Goal: Task Accomplishment & Management: Manage account settings

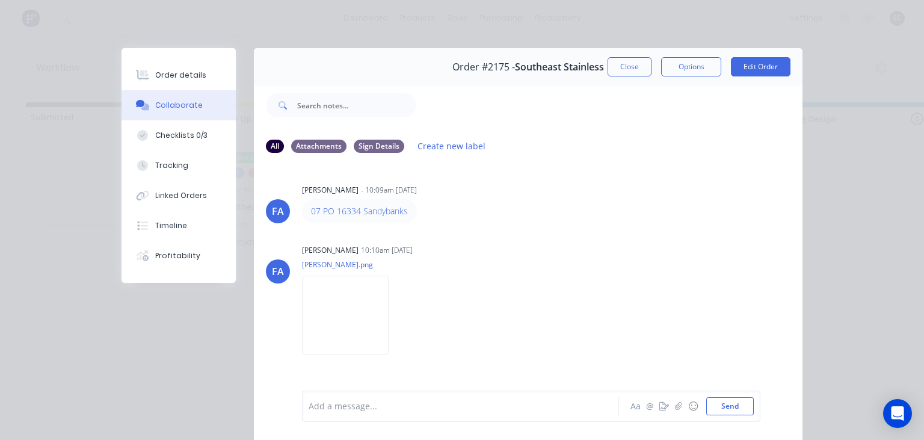
click at [869, 54] on div "Order details Collaborate Checklists 0/3 Tracking Linked Orders Timeline Profit…" at bounding box center [462, 220] width 924 height 440
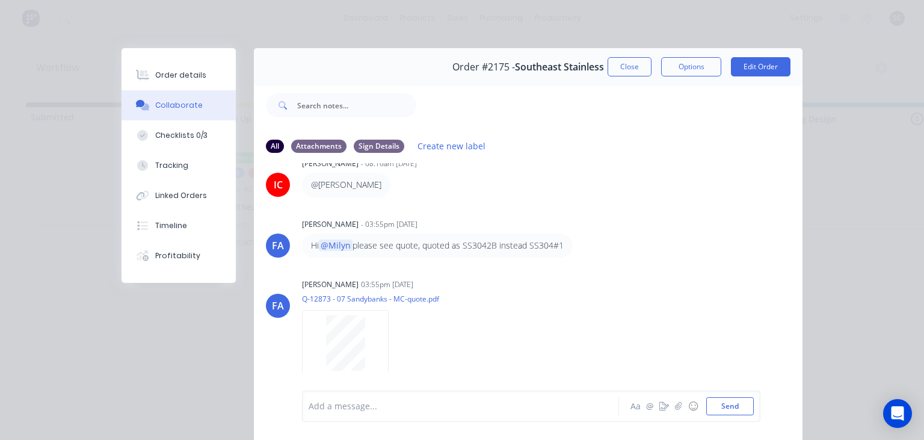
scroll to position [485, 0]
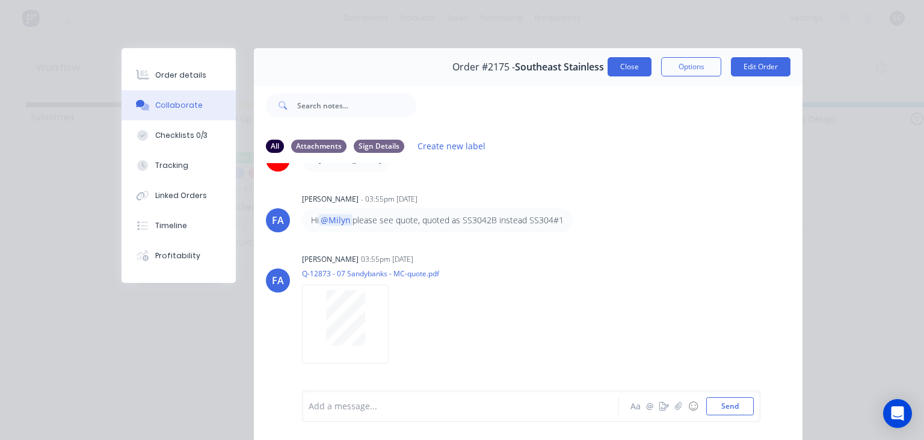
click at [629, 66] on button "Close" at bounding box center [630, 66] width 44 height 19
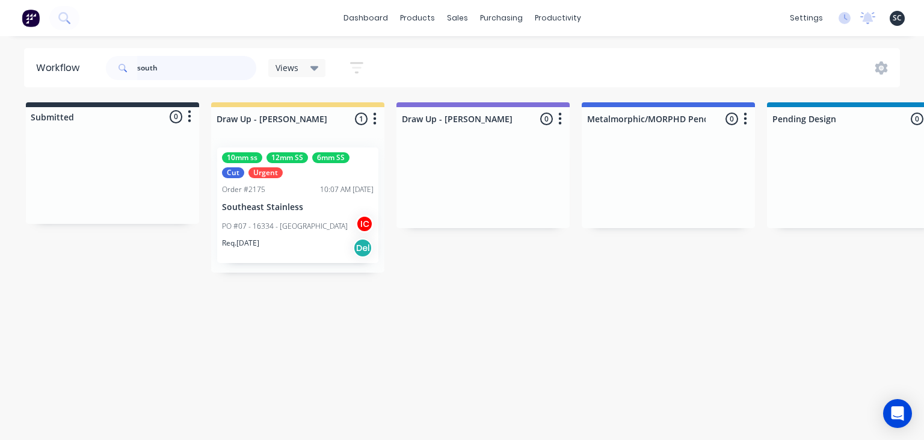
drag, startPoint x: 151, startPoint y: 66, endPoint x: 137, endPoint y: 64, distance: 14.6
click at [137, 64] on input "south" at bounding box center [196, 68] width 119 height 24
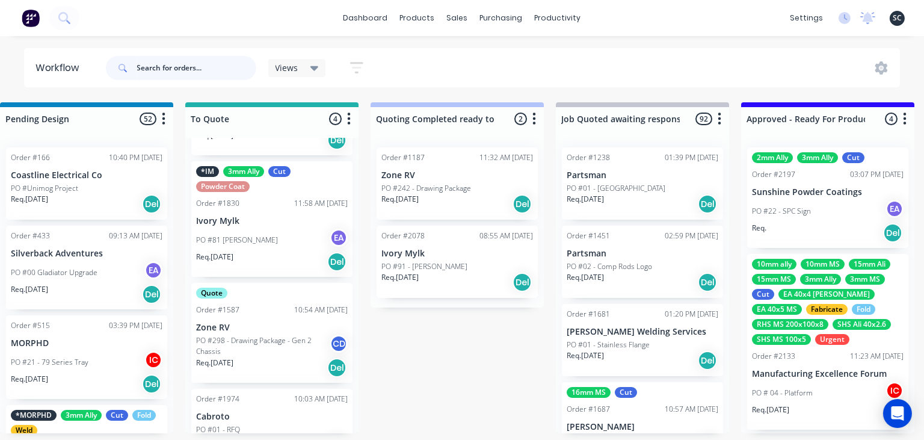
scroll to position [118, 0]
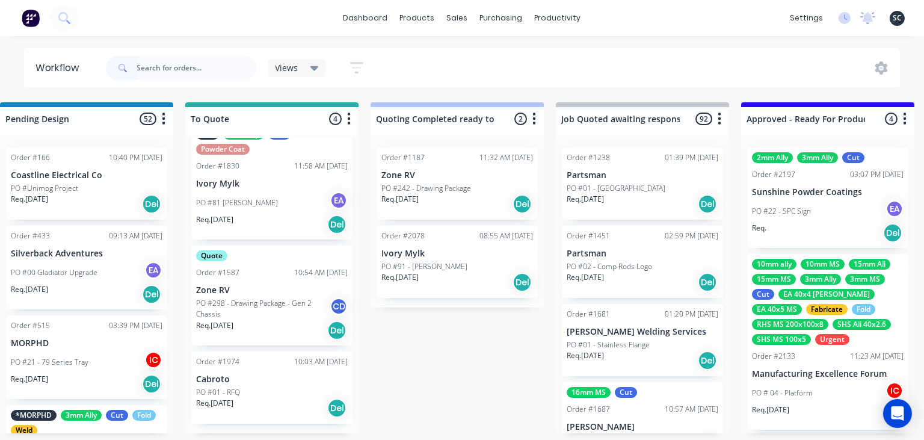
drag, startPoint x: 433, startPoint y: 389, endPoint x: 478, endPoint y: 389, distance: 45.1
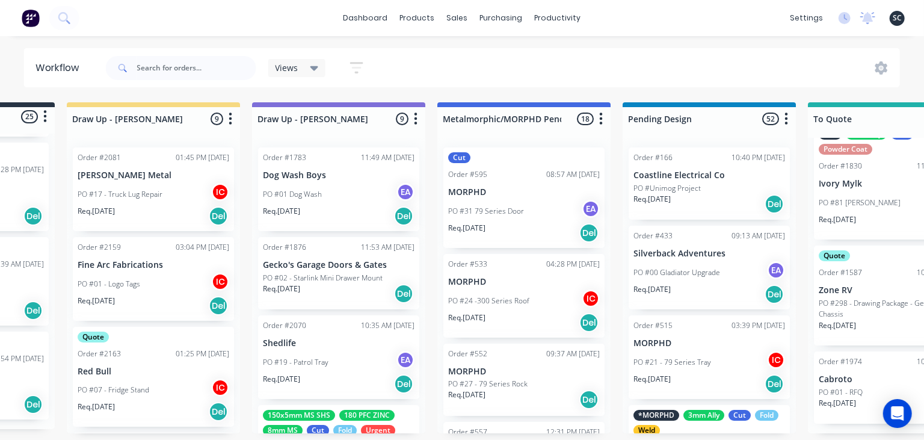
scroll to position [0, 0]
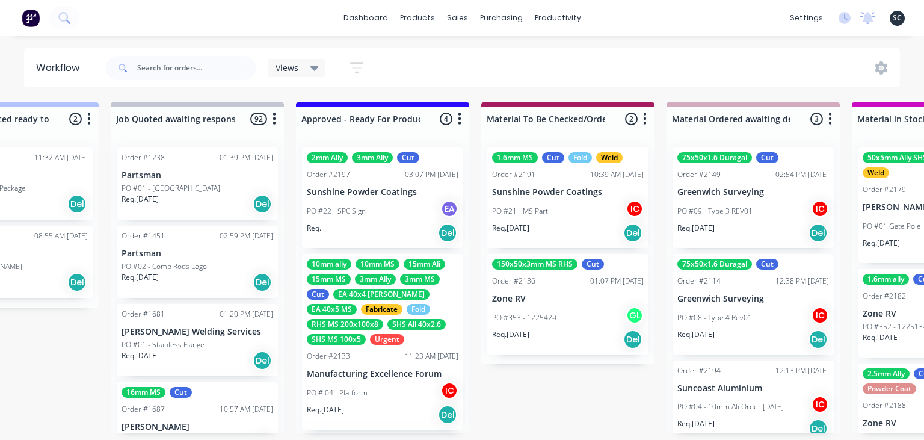
scroll to position [273, 0]
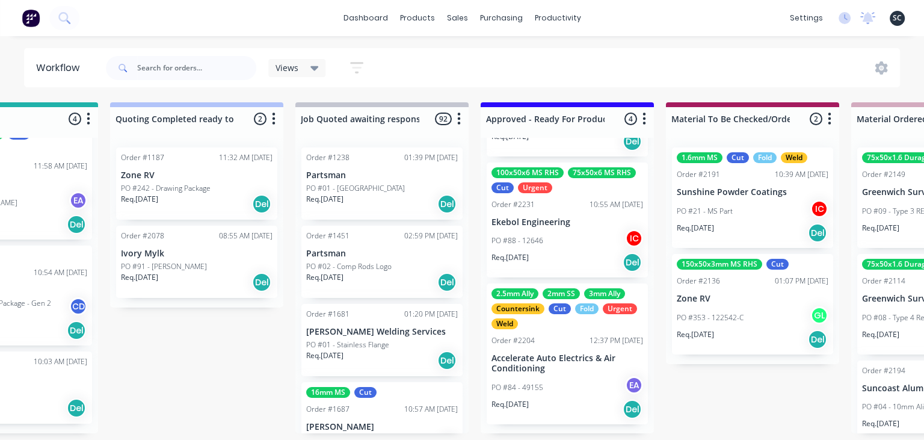
scroll to position [0, 1025]
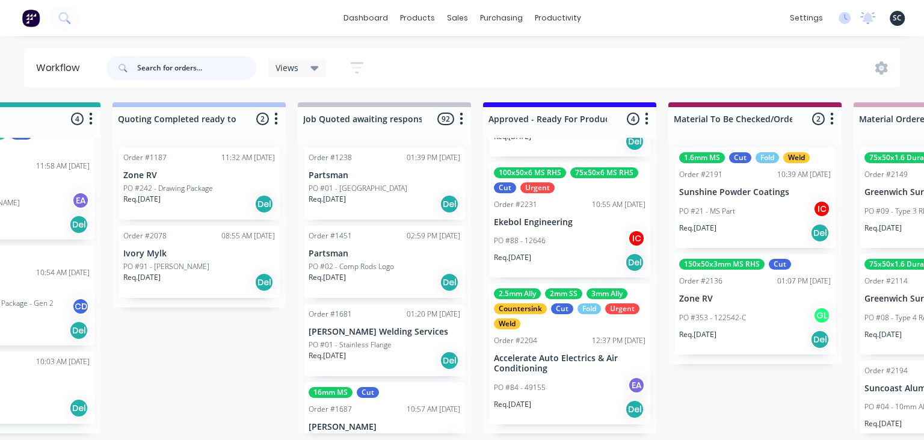
click at [164, 65] on input "text" at bounding box center [196, 68] width 119 height 24
type input "Safe Fabrication"
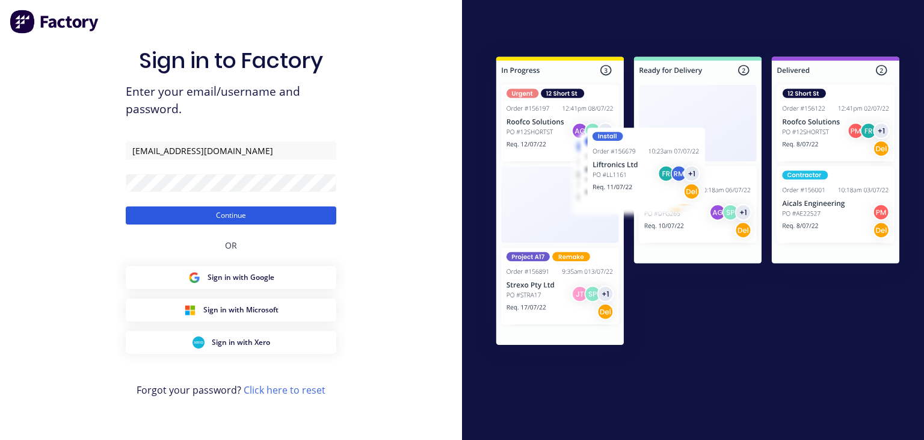
click at [285, 219] on button "Continue" at bounding box center [231, 215] width 211 height 18
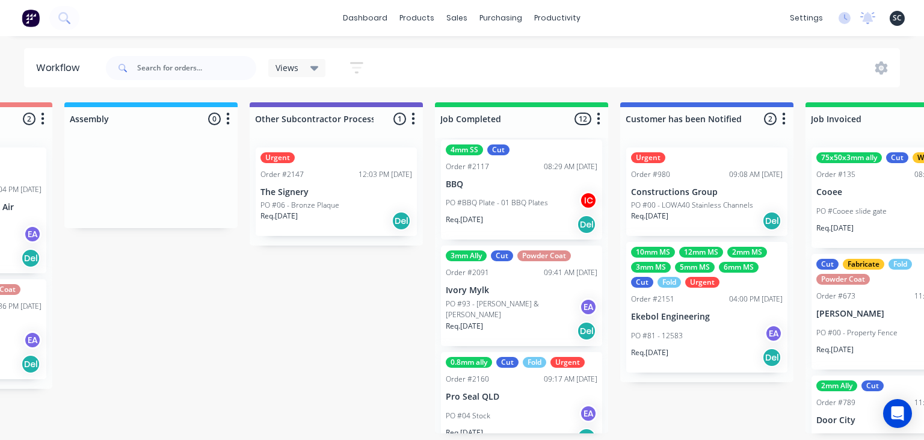
scroll to position [801, 0]
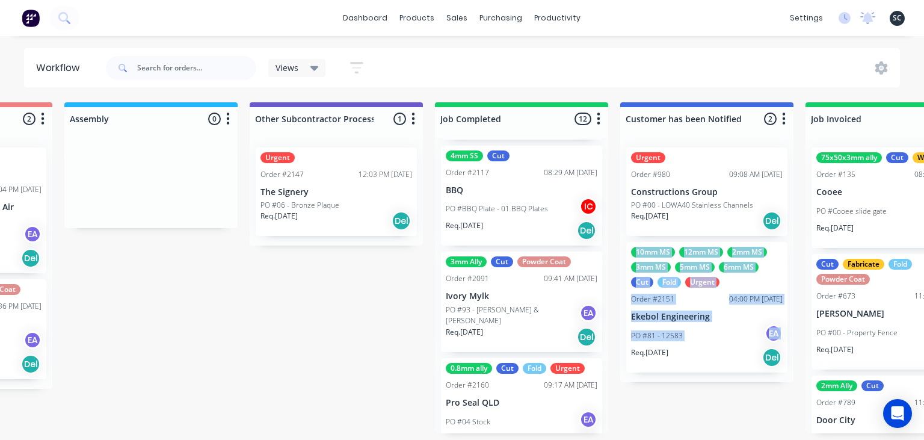
drag, startPoint x: 617, startPoint y: 239, endPoint x: 631, endPoint y: 348, distance: 109.9
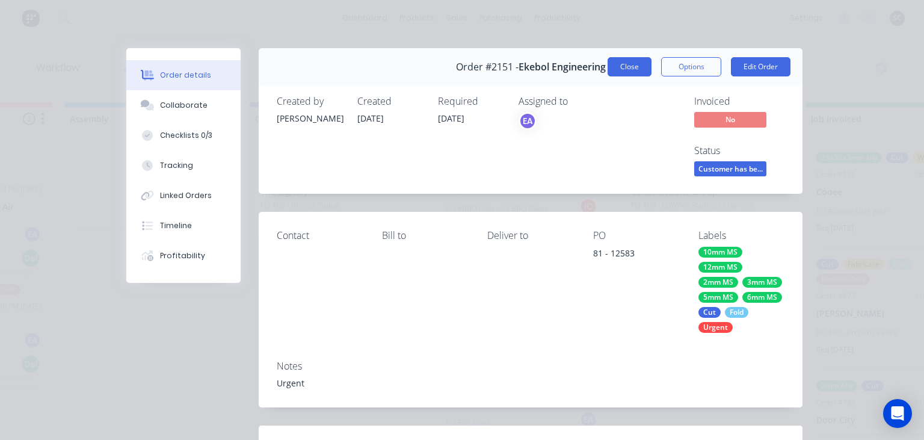
click at [631, 66] on button "Close" at bounding box center [630, 66] width 44 height 19
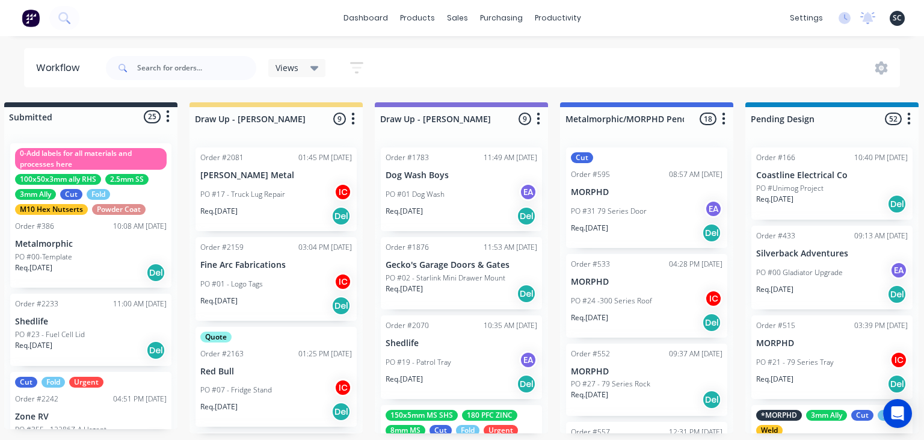
scroll to position [0, 0]
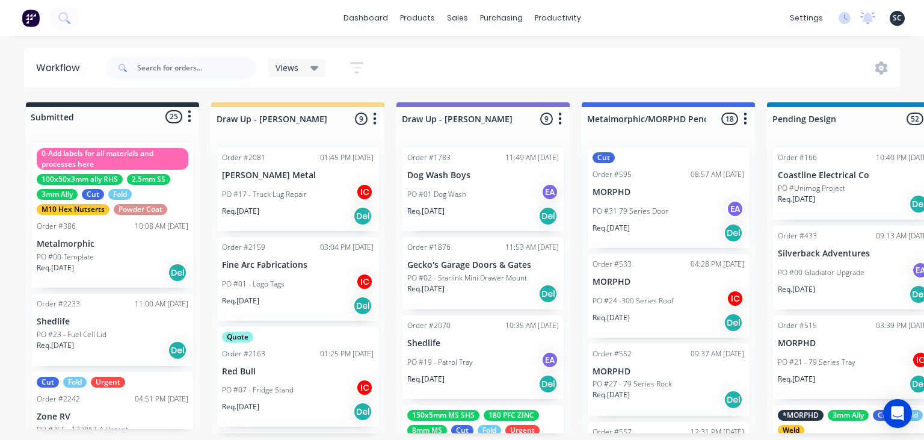
click at [647, 41] on div "dashboard products sales purchasing productivity dashboard products Product Cat…" at bounding box center [462, 184] width 924 height 368
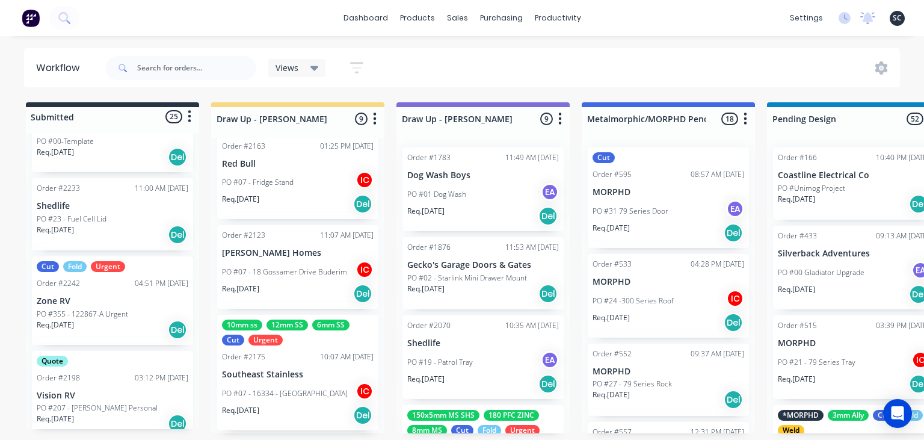
scroll to position [138, 0]
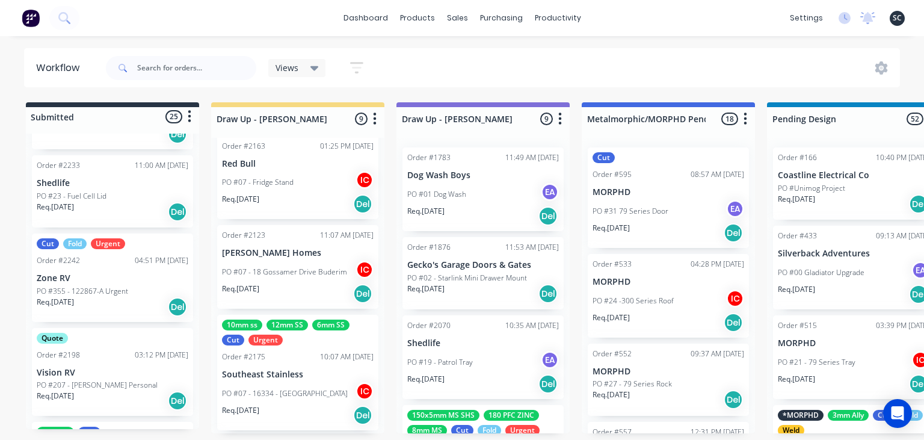
click at [106, 201] on div "PO #23 - Fuel Cell Lid" at bounding box center [113, 196] width 152 height 11
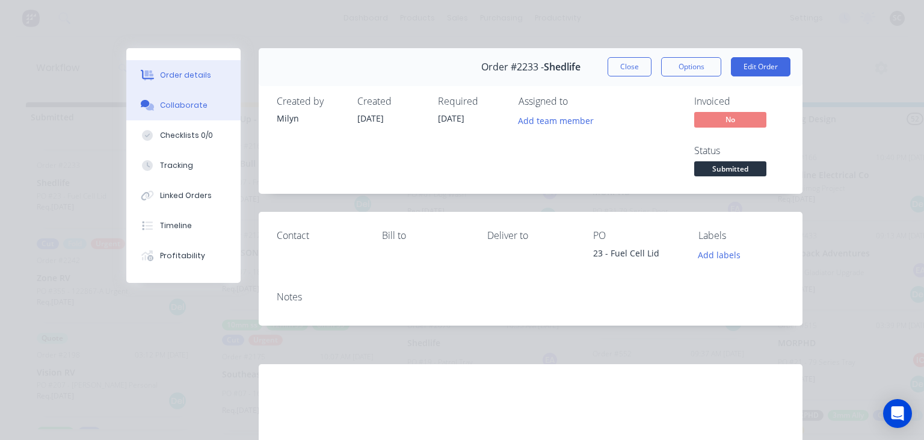
click at [194, 112] on button "Collaborate" at bounding box center [183, 105] width 114 height 30
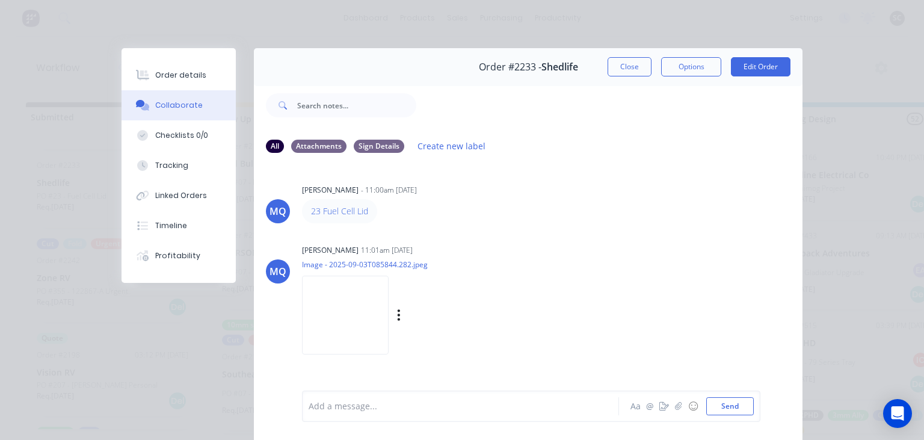
click at [350, 321] on img at bounding box center [345, 315] width 87 height 79
click at [526, 238] on div "MQ Milyn Quinones - 11:00am 03/09/25 23 Fuel Cell Lid MQ Milyn Quinones 11:01am…" at bounding box center [528, 276] width 549 height 226
click at [623, 64] on button "Close" at bounding box center [630, 66] width 44 height 19
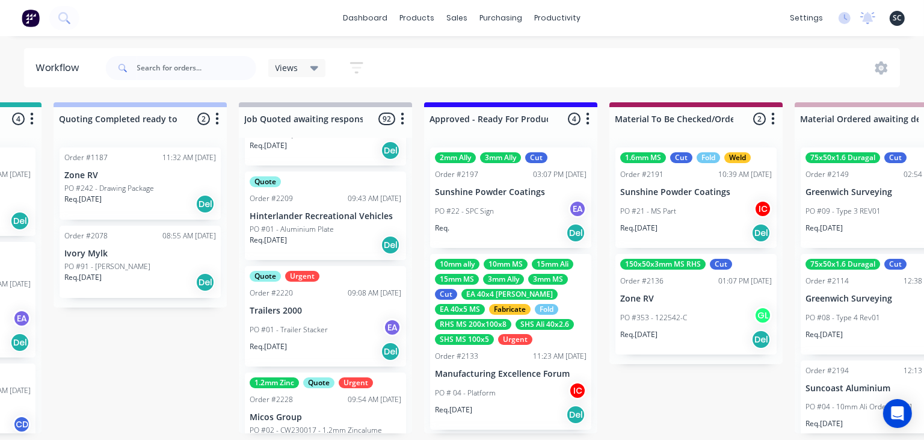
scroll to position [8883, 0]
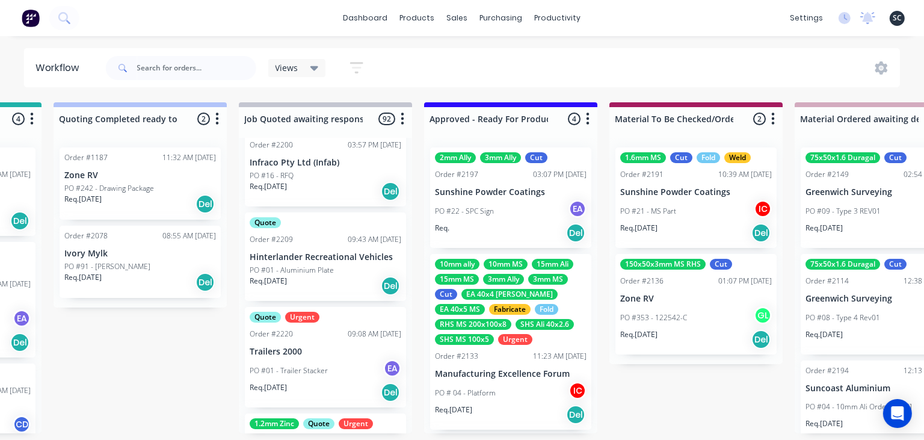
click at [310, 343] on div "Quote Urgent Order #2220 09:08 AM 02/09/25 Trailers 2000 PO #01 - Trailer Stack…" at bounding box center [325, 357] width 161 height 100
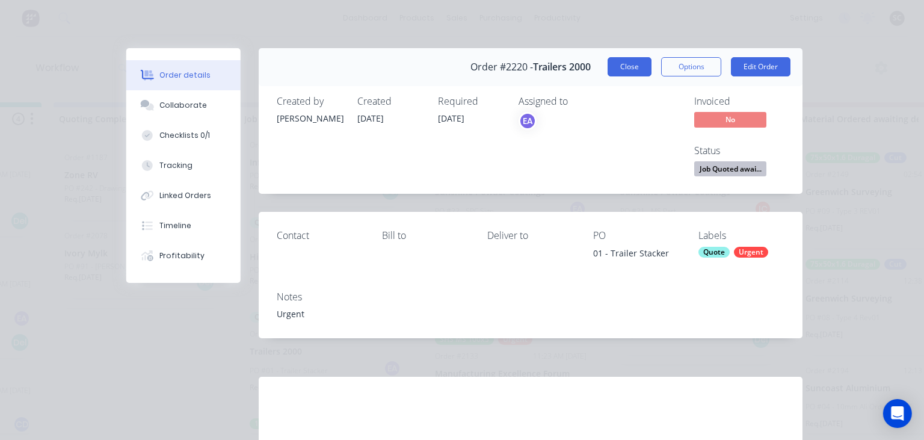
click at [632, 72] on button "Close" at bounding box center [630, 66] width 44 height 19
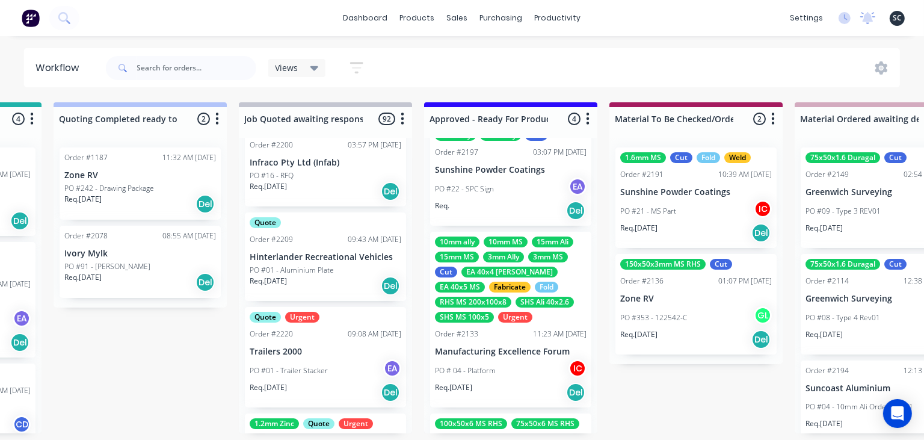
scroll to position [17, 0]
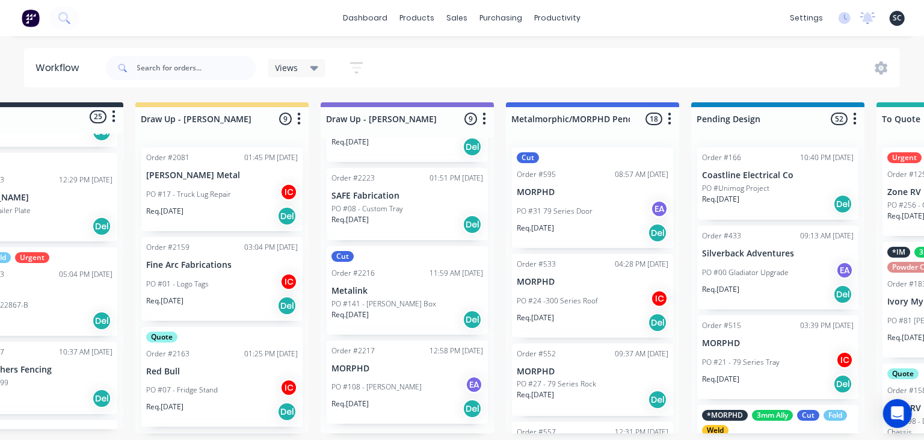
scroll to position [0, 73]
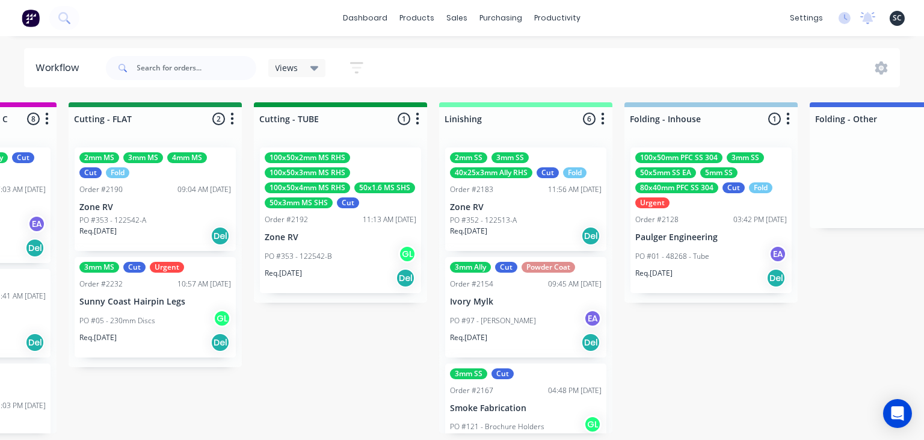
scroll to position [0, 2183]
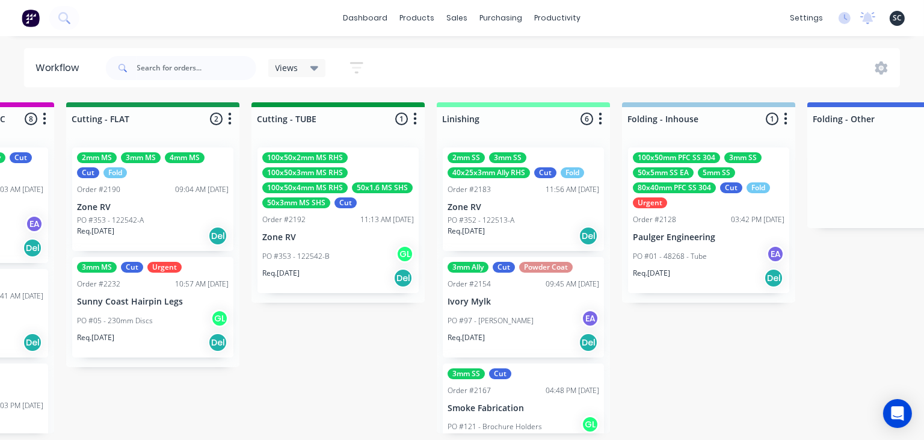
click at [378, 389] on div "Submitted 25 Status colour #273444 hex #273444 Save Cancel Summaries Total orde…" at bounding box center [206, 267] width 4798 height 331
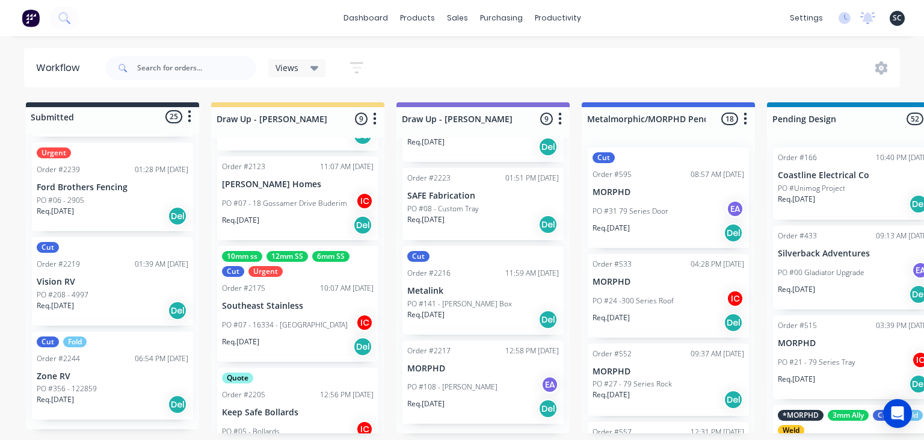
scroll to position [0, 0]
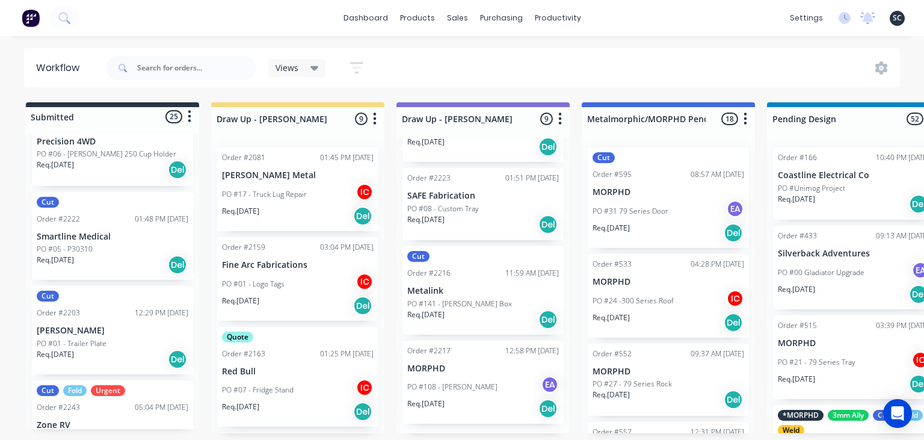
scroll to position [1615, 0]
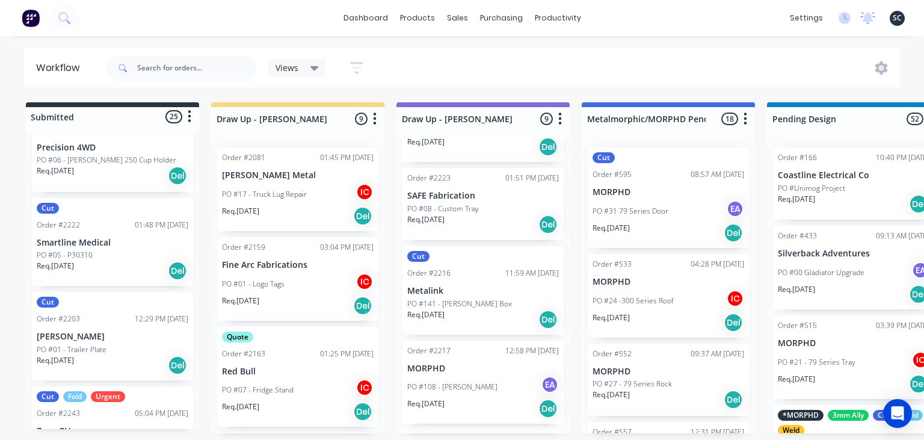
click at [113, 335] on p "[PERSON_NAME]" at bounding box center [113, 337] width 152 height 10
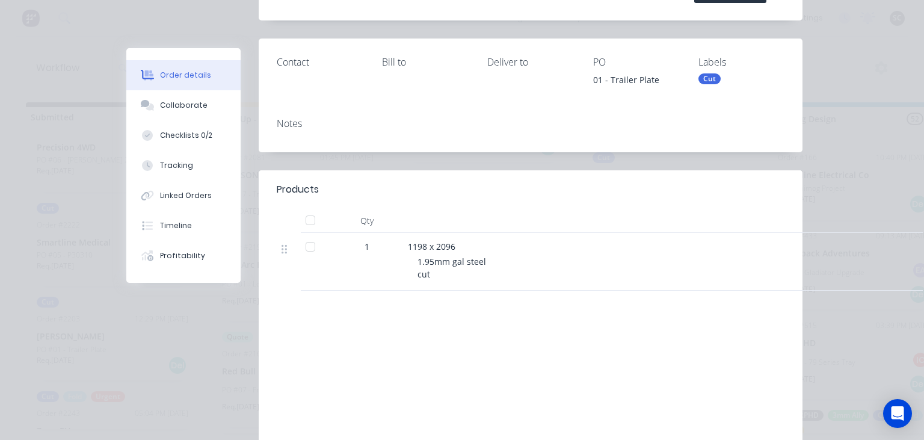
scroll to position [208, 0]
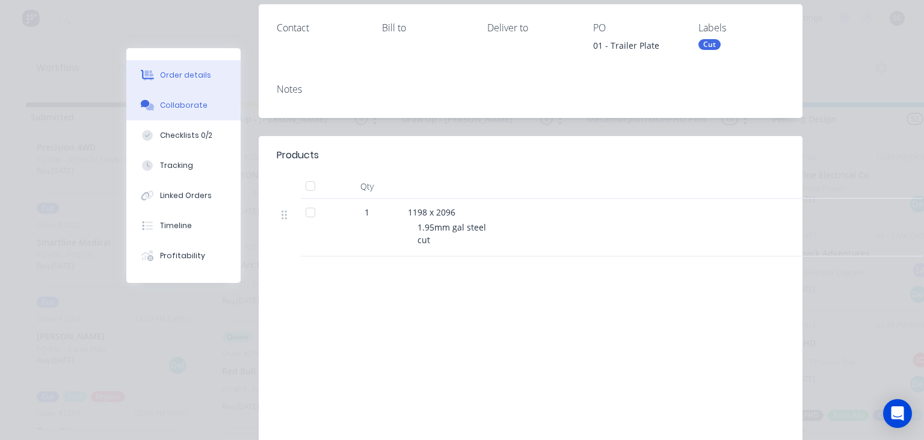
click at [192, 103] on div "Collaborate" at bounding box center [184, 105] width 48 height 11
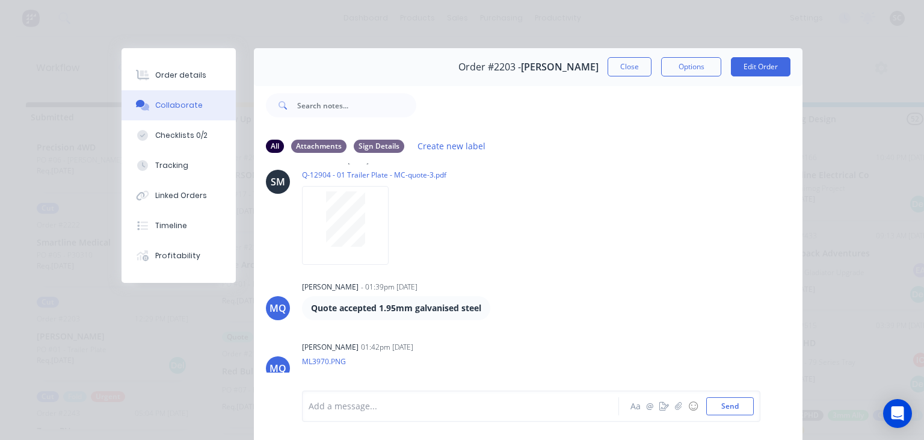
scroll to position [871, 0]
click at [632, 71] on button "Close" at bounding box center [630, 66] width 44 height 19
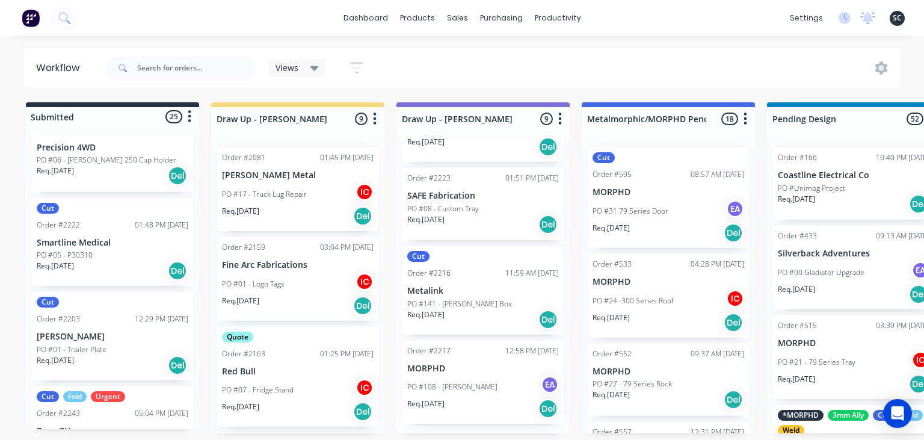
click at [418, 45] on div "dashboard products sales purchasing productivity dashboard products Product Cat…" at bounding box center [462, 184] width 924 height 368
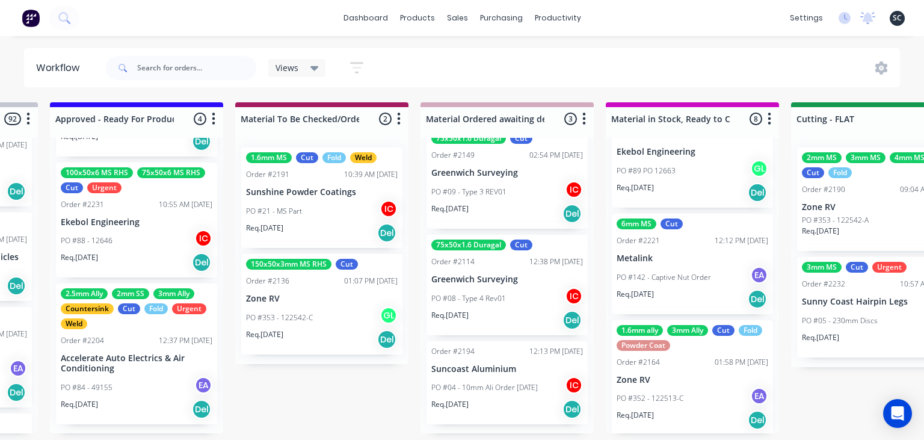
scroll to position [635, 0]
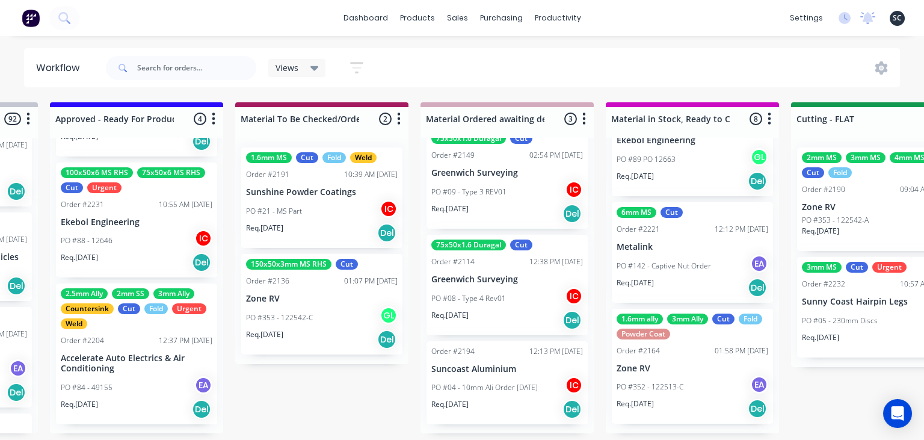
click at [853, 403] on div "Submitted 25 Status colour #273444 hex #273444 Save Cancel Summaries Total orde…" at bounding box center [932, 267] width 4798 height 331
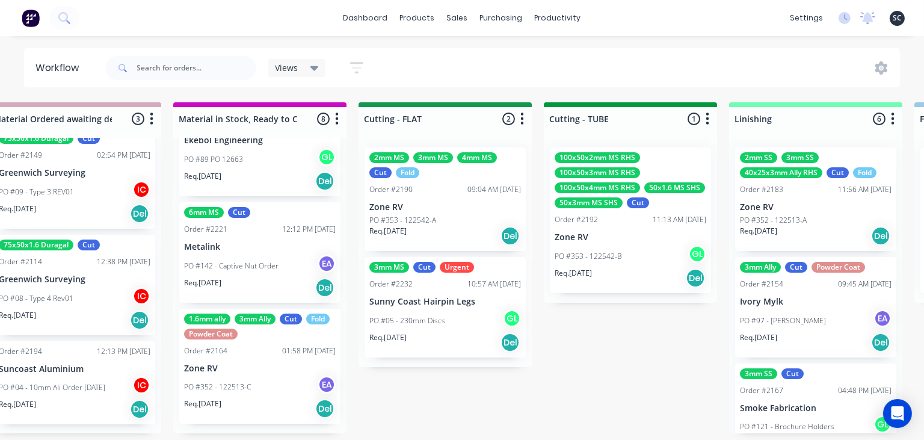
scroll to position [0, 1884]
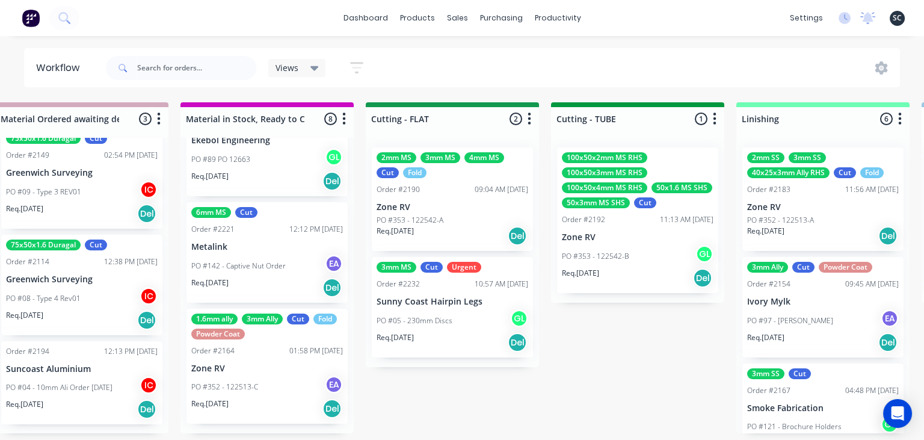
click at [576, 380] on div "Submitted 25 Status colour #273444 hex #273444 Save Cancel Summaries Total orde…" at bounding box center [506, 267] width 4798 height 331
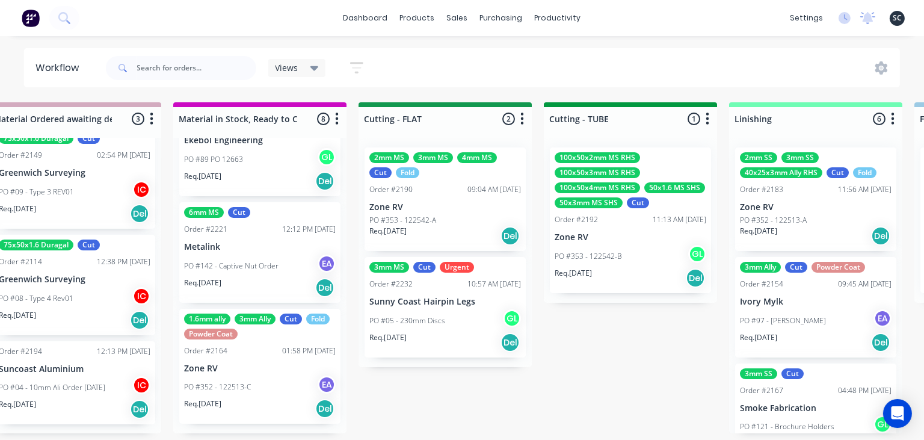
scroll to position [0, 1881]
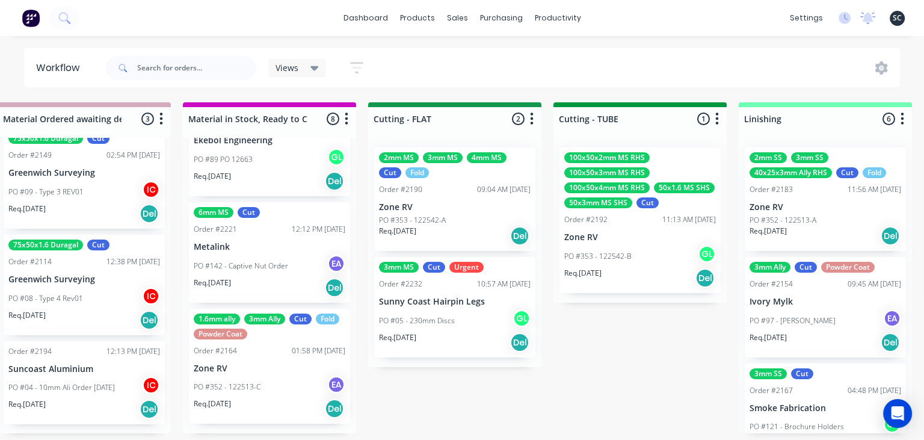
click at [476, 407] on div "Submitted 25 Status colour #273444 hex #273444 Save Cancel Summaries Total orde…" at bounding box center [509, 267] width 4798 height 331
click at [466, 404] on div "Submitted 25 Status colour #273444 hex #273444 Save Cancel Summaries Total orde…" at bounding box center [509, 267] width 4798 height 331
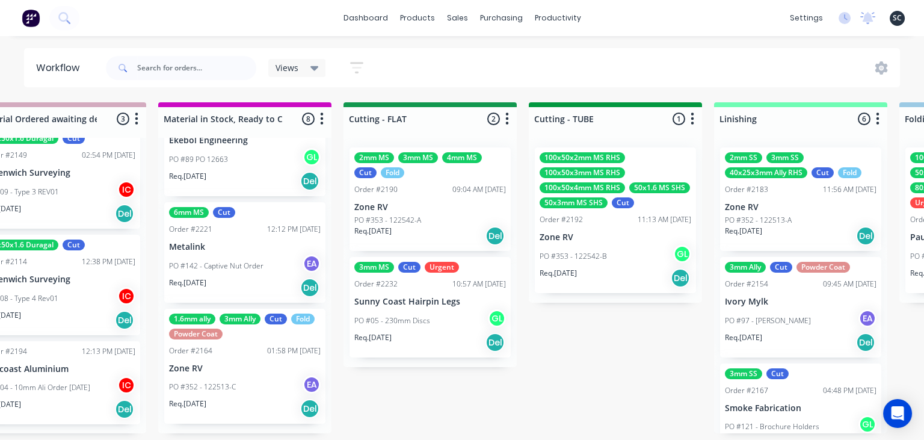
scroll to position [0, 1901]
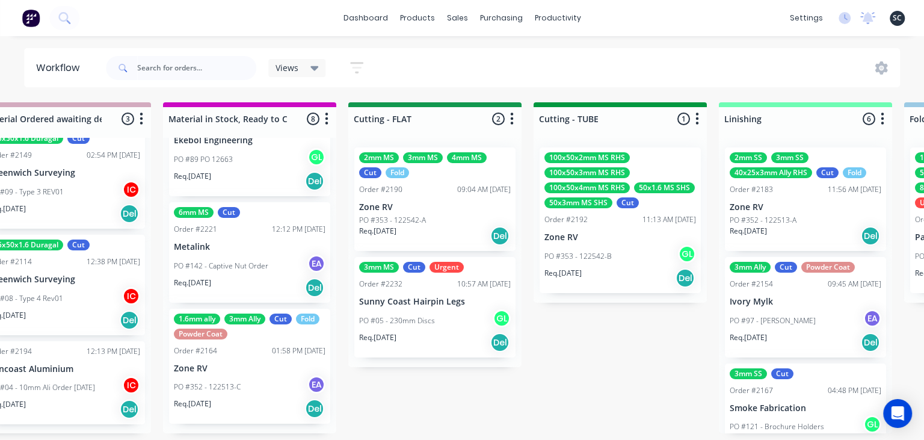
click at [412, 401] on div "Submitted 25 Status colour #273444 hex #273444 Save Cancel Summaries Total orde…" at bounding box center [489, 267] width 4798 height 331
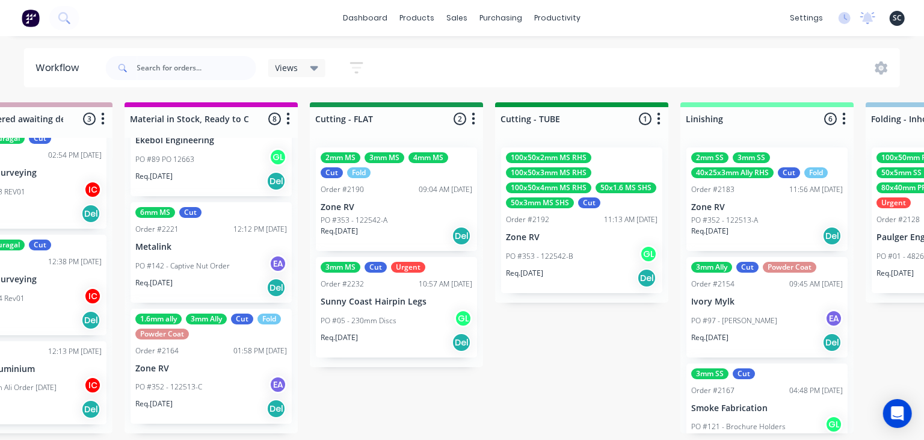
scroll to position [0, 1943]
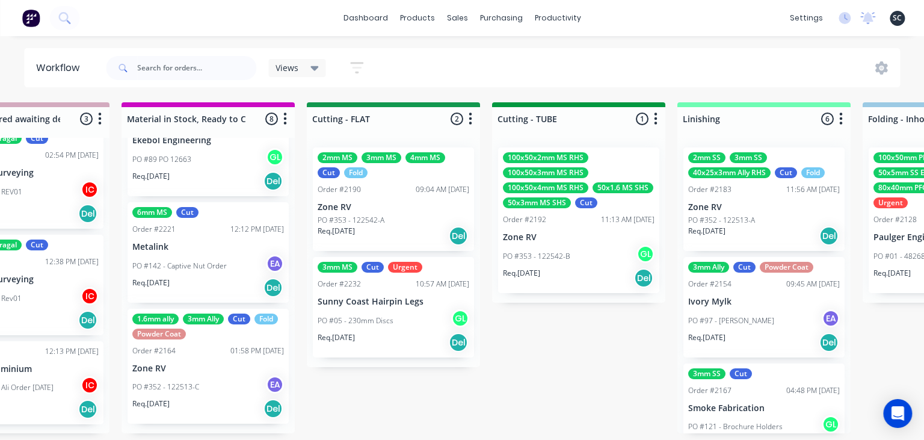
click at [551, 382] on div "Submitted 25 Status colour #273444 hex #273444 Save Cancel Summaries Total orde…" at bounding box center [447, 267] width 4798 height 331
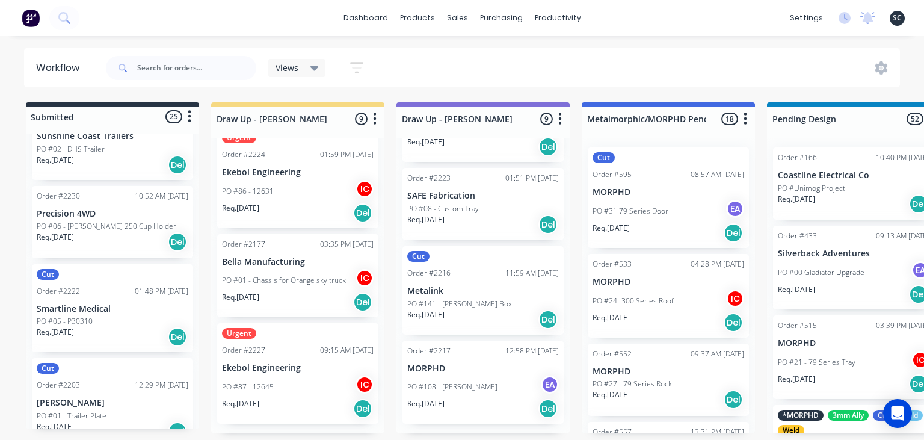
scroll to position [1546, 0]
click at [93, 307] on p "Smartline Medical" at bounding box center [113, 312] width 152 height 10
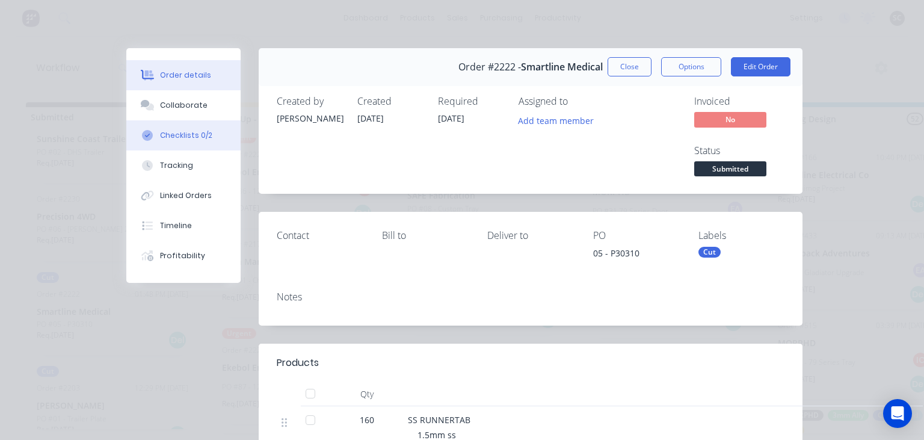
click at [196, 128] on button "Checklists 0/2" at bounding box center [183, 135] width 114 height 30
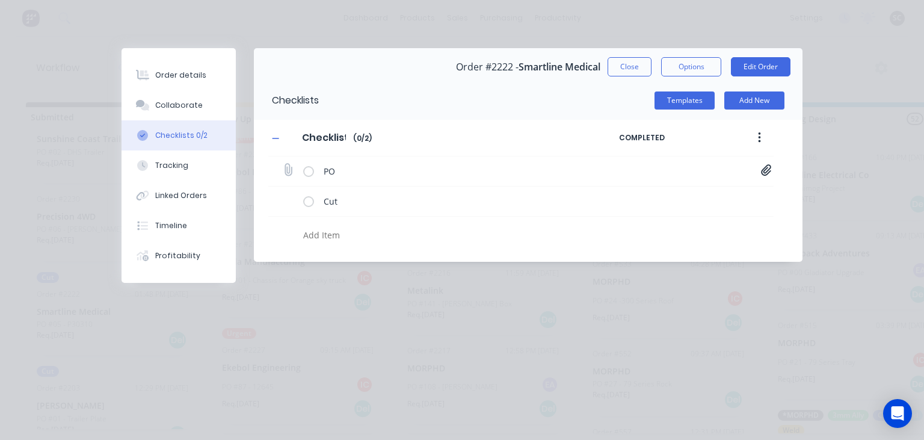
click at [770, 165] on icon at bounding box center [766, 169] width 10 height 11
click at [635, 197] on link "P30310.pdf" at bounding box center [669, 196] width 140 height 13
click at [630, 55] on div "Order #2222 - Smartline Medical Close Options Edit Order" at bounding box center [528, 67] width 549 height 38
type textarea "x"
drag, startPoint x: 627, startPoint y: 64, endPoint x: 377, endPoint y: 197, distance: 283.4
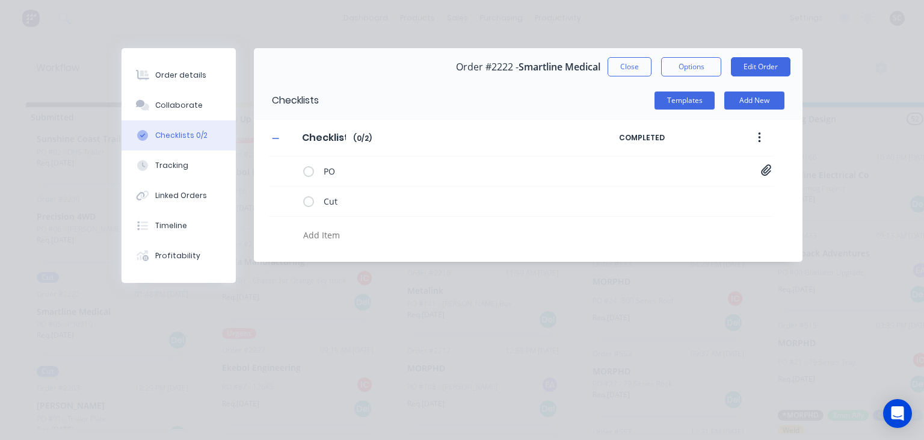
click at [627, 64] on button "Close" at bounding box center [630, 66] width 44 height 19
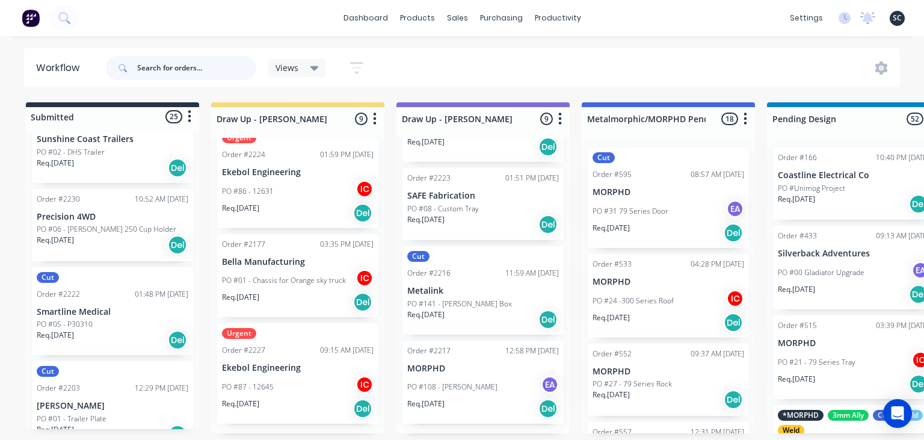
click at [216, 70] on input "text" at bounding box center [196, 68] width 119 height 24
type input "l"
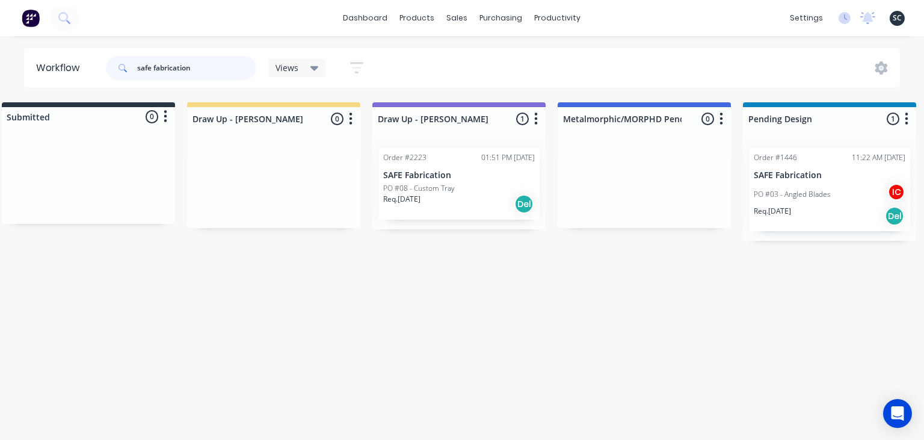
scroll to position [0, 0]
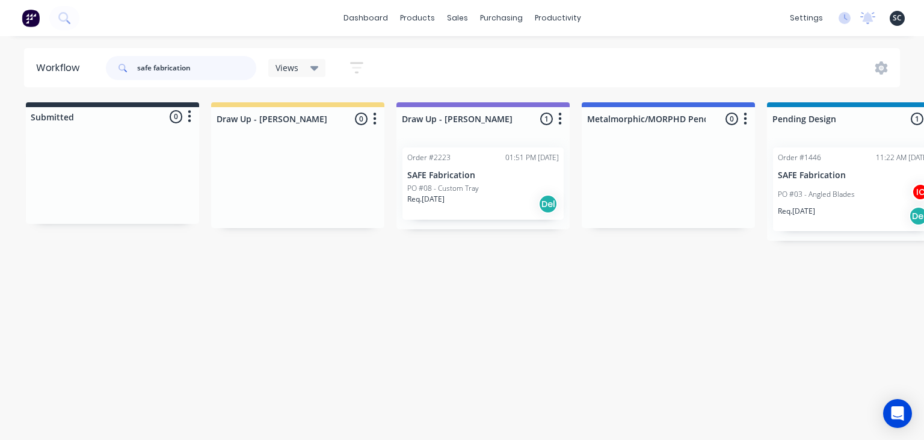
type input "safe fabrication"
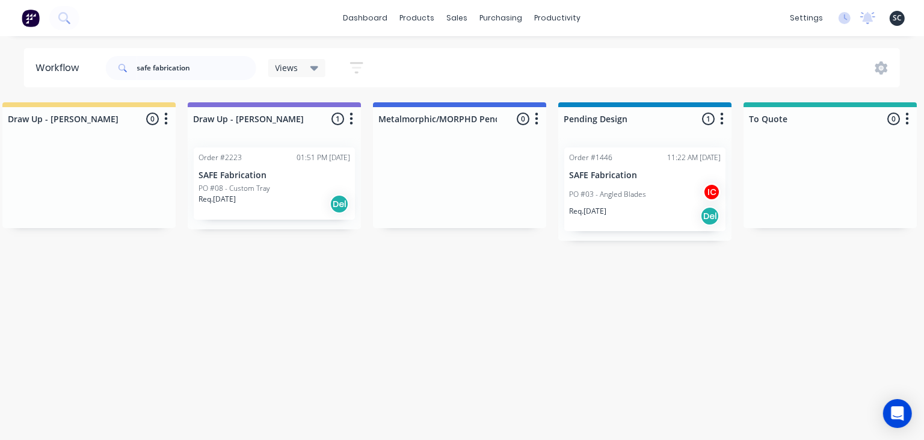
scroll to position [0, 255]
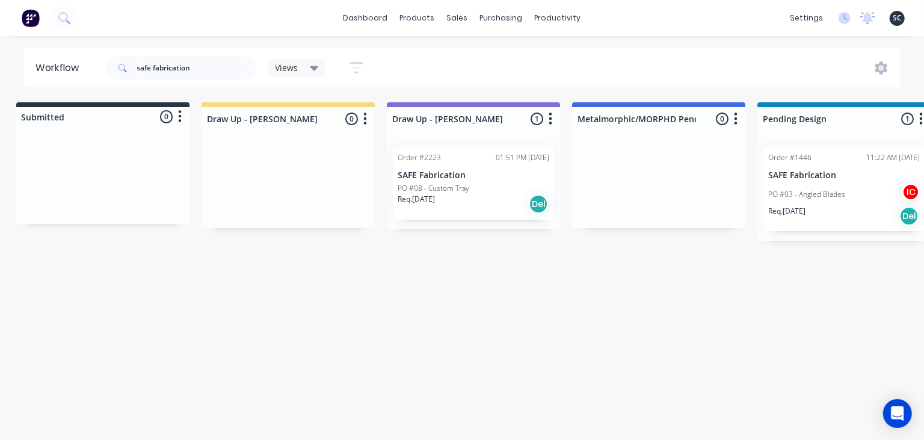
scroll to position [0, 0]
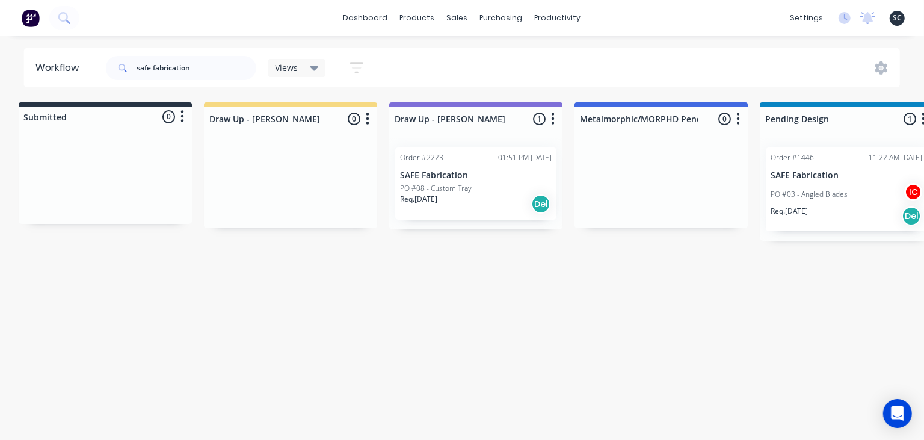
scroll to position [0, 5]
drag, startPoint x: 200, startPoint y: 69, endPoint x: 72, endPoint y: 70, distance: 128.8
click at [137, 70] on input "safe fabrication" at bounding box center [196, 68] width 119 height 24
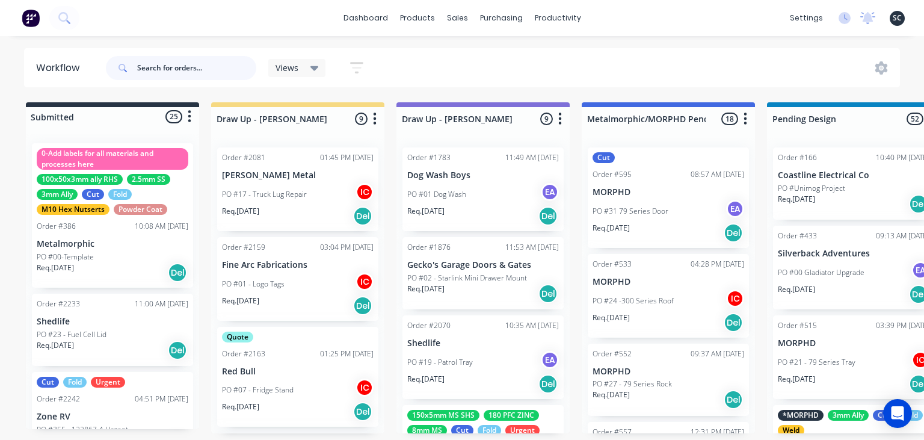
click at [187, 64] on input "text" at bounding box center [196, 68] width 119 height 24
type input "safe fabrication"
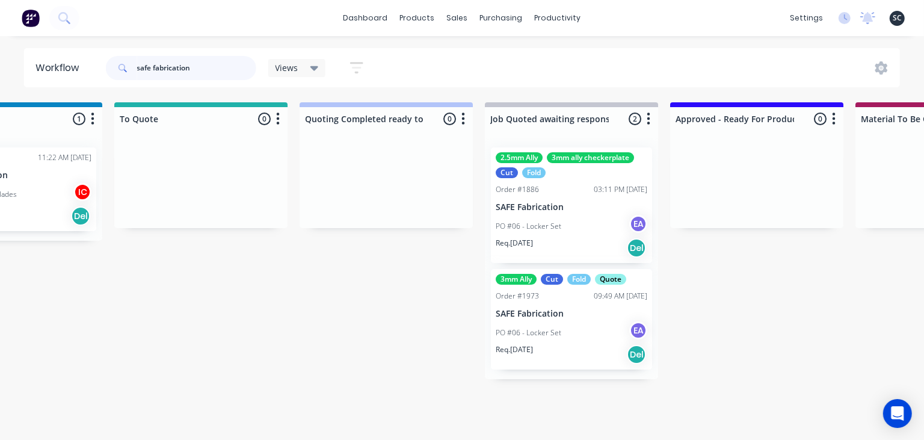
scroll to position [0, 829]
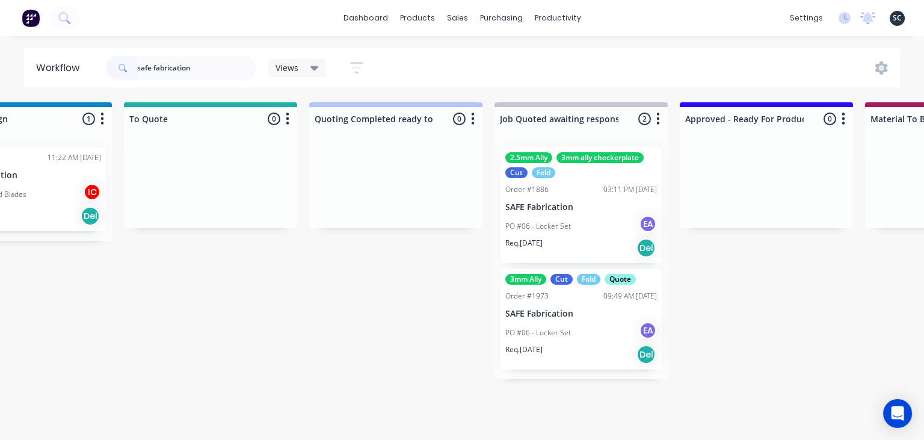
click at [571, 230] on div "PO #06 - Locker Set EA" at bounding box center [581, 226] width 152 height 23
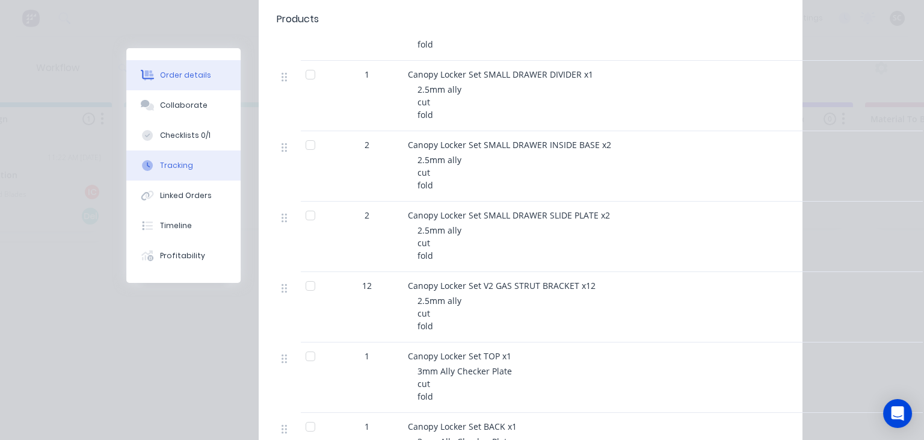
scroll to position [623, 0]
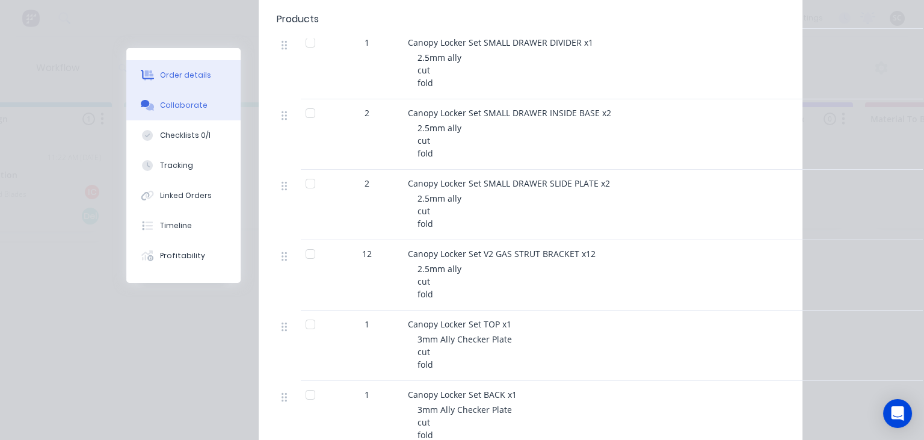
click at [199, 117] on button "Collaborate" at bounding box center [183, 105] width 114 height 30
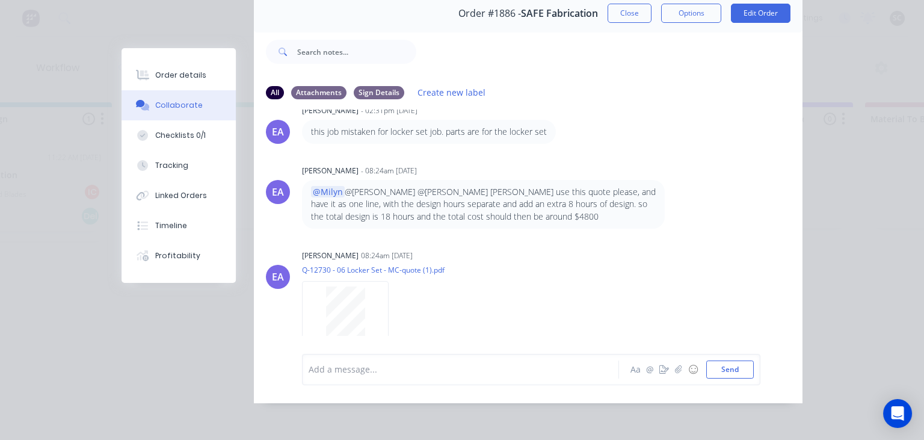
scroll to position [501, 0]
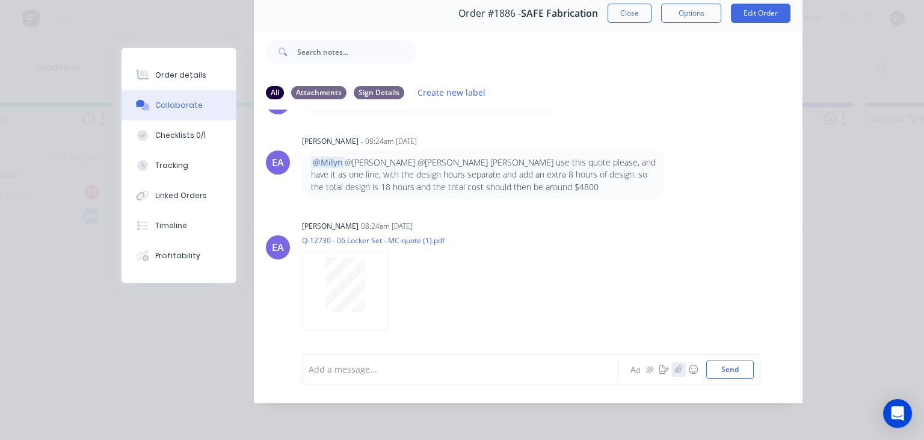
click at [684, 374] on button "button" at bounding box center [678, 369] width 14 height 14
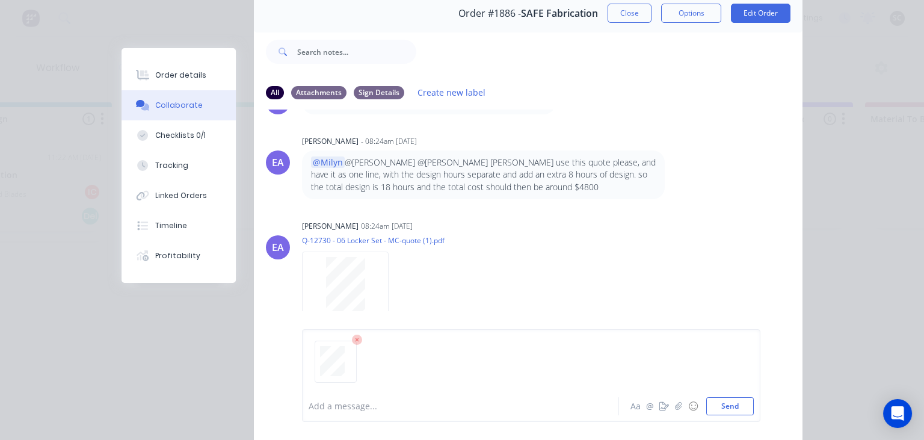
click at [351, 410] on div at bounding box center [463, 406] width 309 height 13
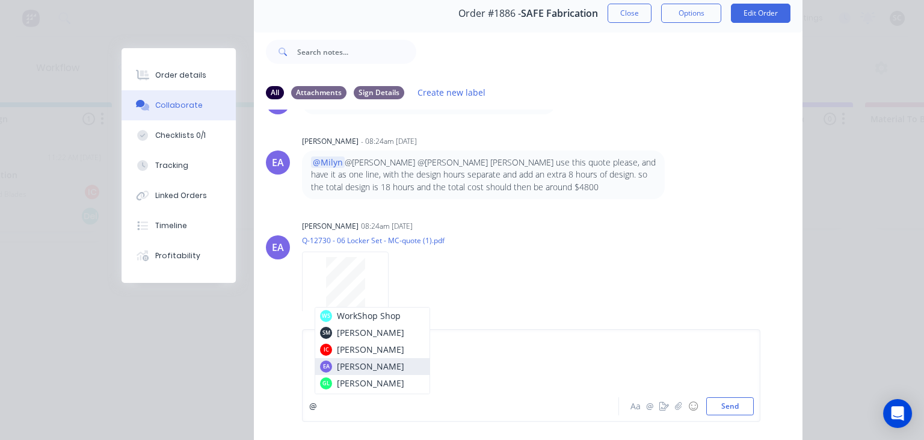
drag, startPoint x: 349, startPoint y: 369, endPoint x: 360, endPoint y: 374, distance: 12.4
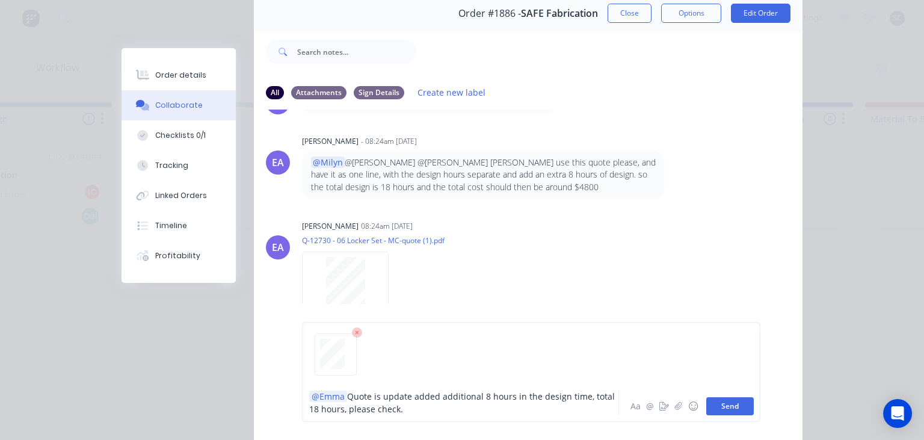
click at [729, 412] on button "Send" at bounding box center [730, 406] width 48 height 18
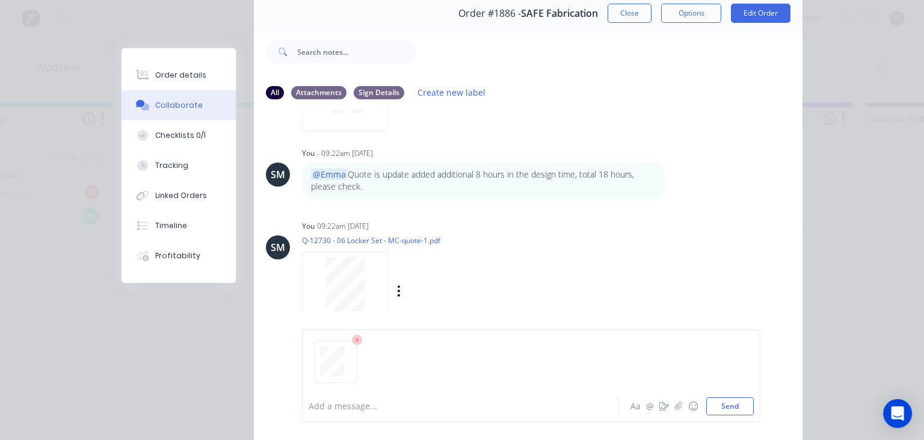
scroll to position [54, 0]
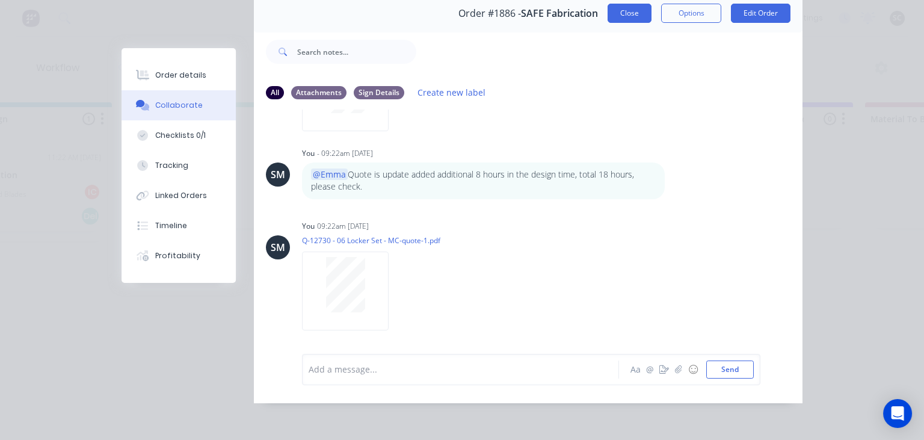
click at [626, 16] on button "Close" at bounding box center [630, 13] width 44 height 19
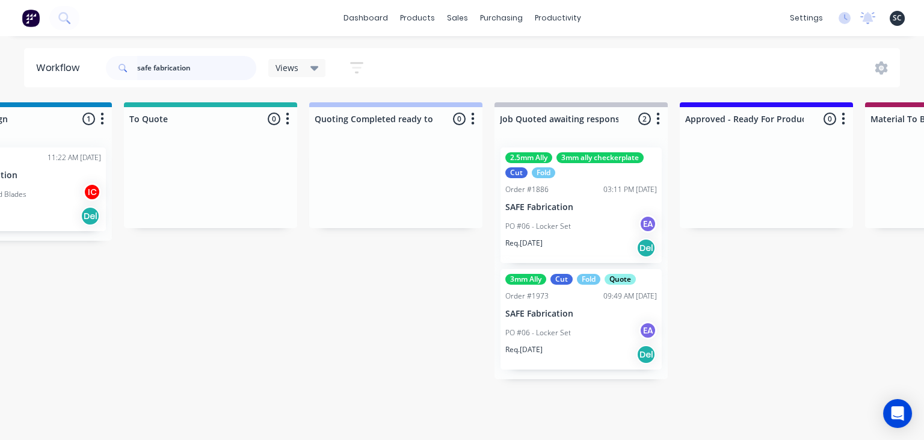
drag, startPoint x: 95, startPoint y: 69, endPoint x: 4, endPoint y: 82, distance: 92.5
click at [137, 80] on input "safe fabrication" at bounding box center [196, 68] width 119 height 24
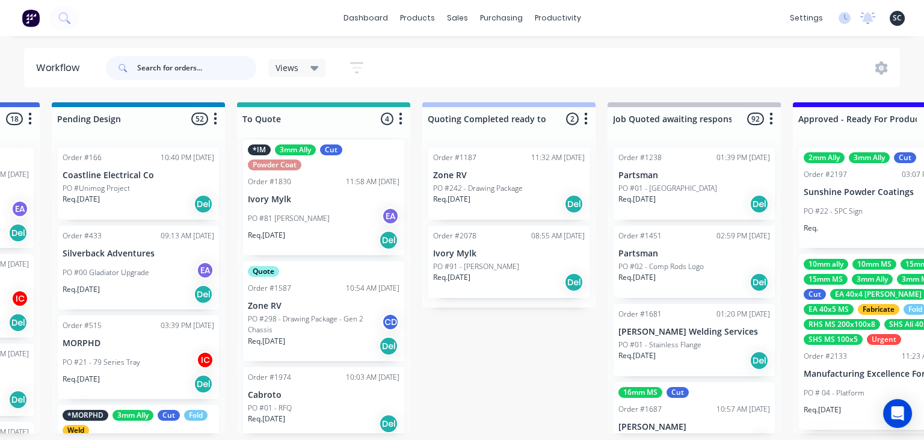
scroll to position [118, 0]
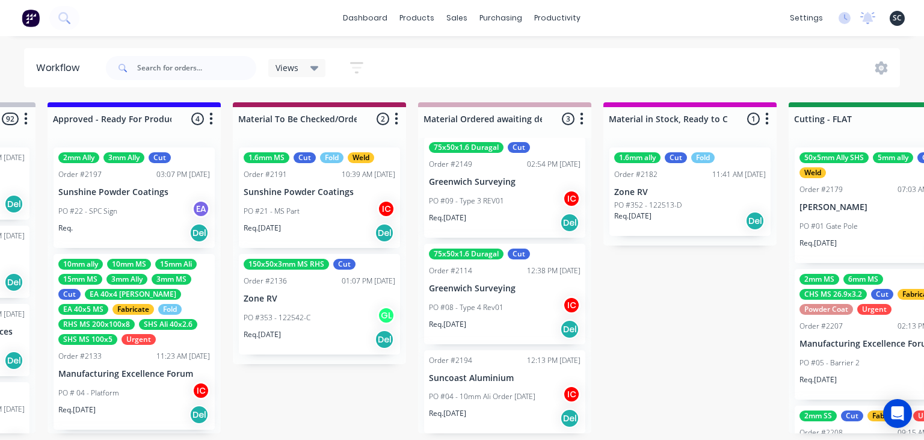
scroll to position [19, 0]
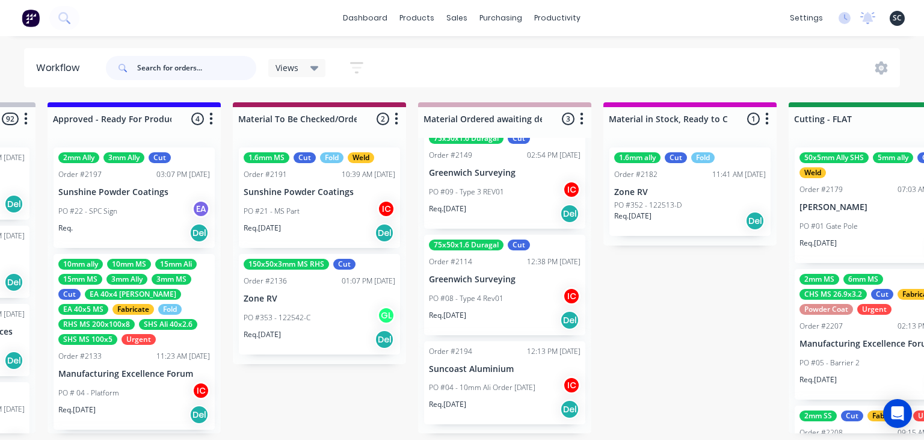
click at [206, 73] on input "text" at bounding box center [196, 68] width 119 height 24
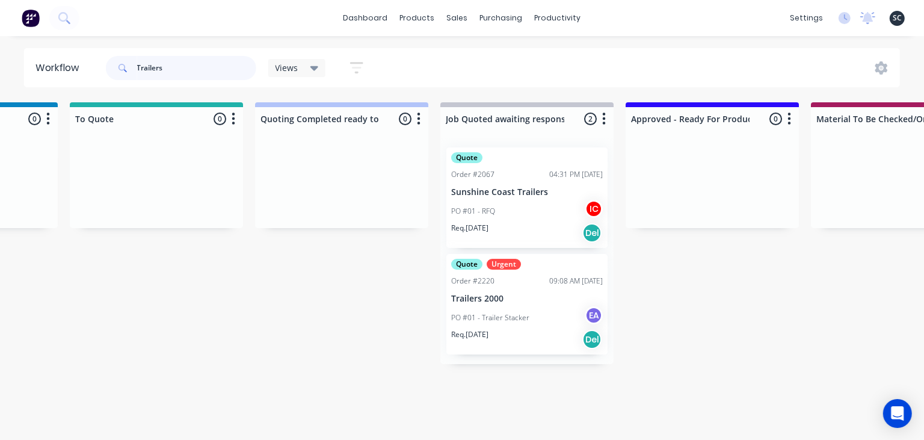
scroll to position [0, 917]
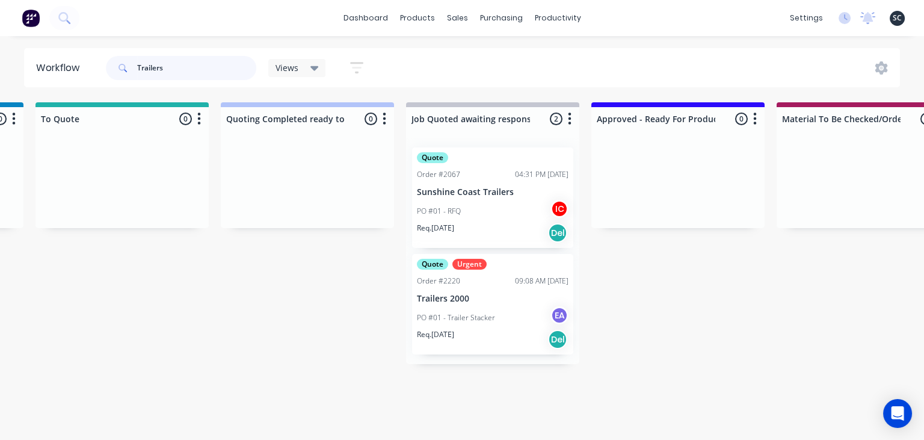
type input "Trailers"
click at [483, 326] on div "PO #01 - Trailer Stacker EA" at bounding box center [493, 317] width 152 height 23
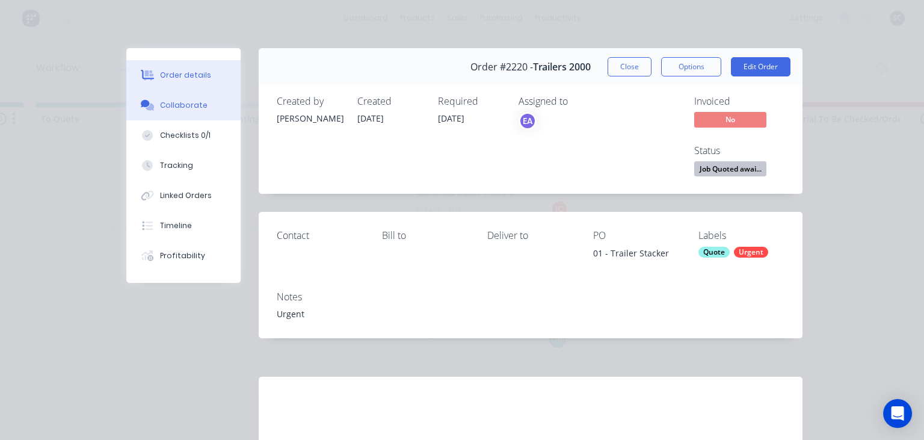
click at [208, 110] on button "Collaborate" at bounding box center [183, 105] width 114 height 30
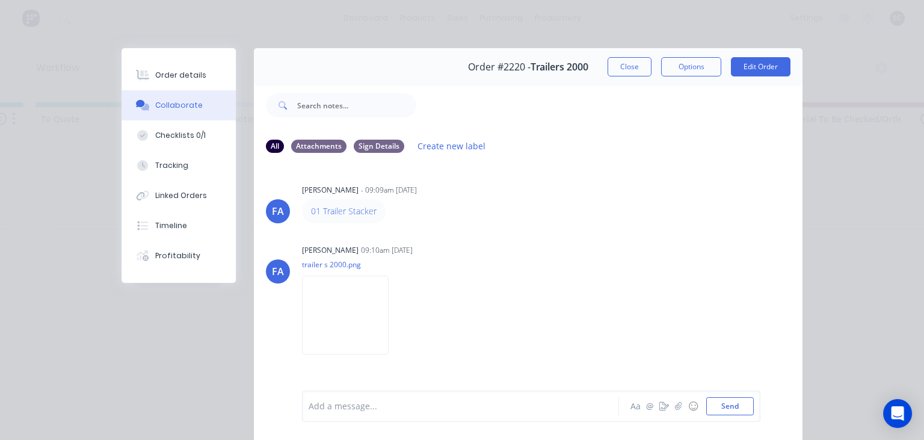
click at [526, 228] on div "FA Francis Adrian Candido - 09:09am 02/09/25 01 Trailer Stacker FA Francis Adri…" at bounding box center [528, 276] width 549 height 226
click at [629, 71] on button "Close" at bounding box center [630, 66] width 44 height 19
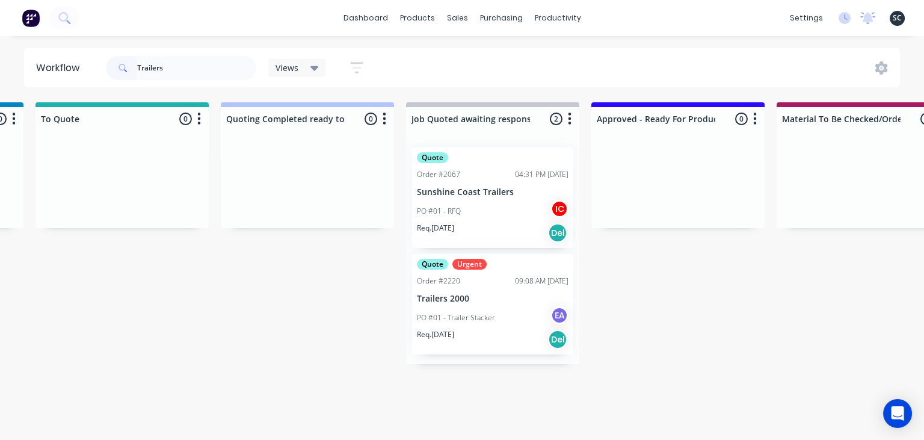
drag, startPoint x: 773, startPoint y: 359, endPoint x: 569, endPoint y: 352, distance: 204.1
drag, startPoint x: 181, startPoint y: 69, endPoint x: 102, endPoint y: 76, distance: 78.6
click at [137, 76] on input "Trailers" at bounding box center [196, 68] width 119 height 24
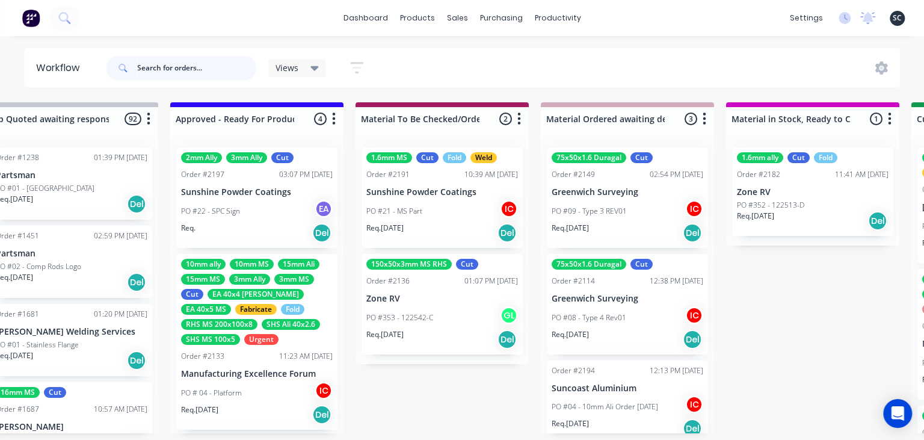
scroll to position [0, 1341]
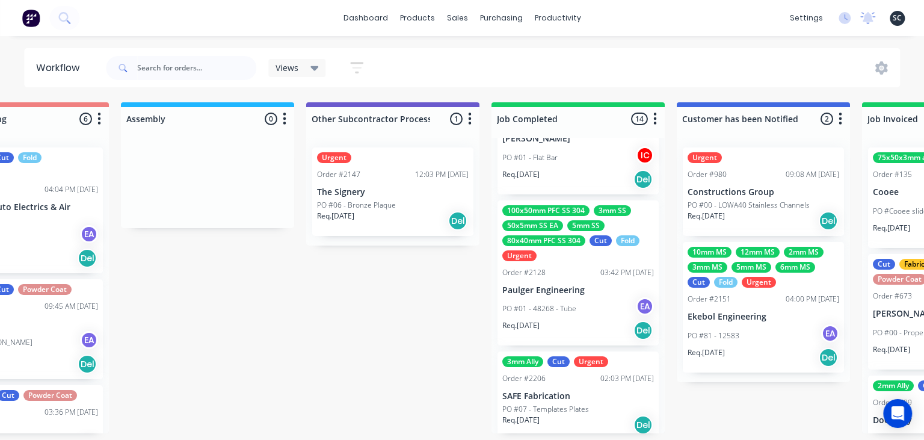
scroll to position [1267, 0]
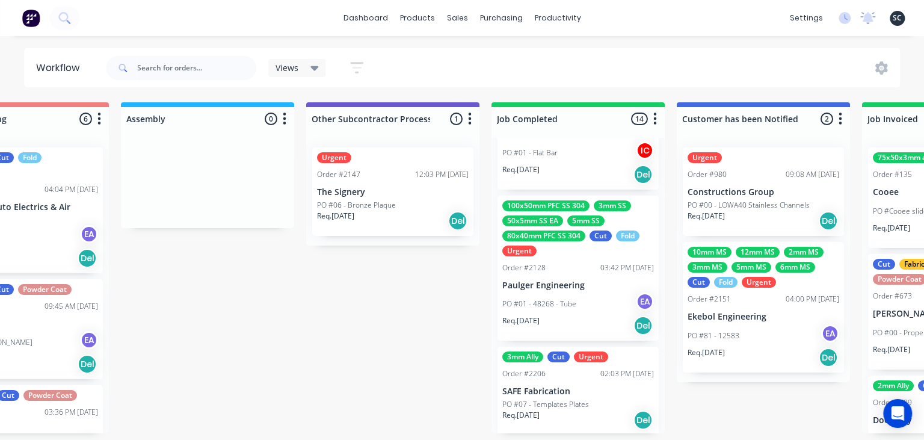
click at [575, 294] on div "PO #01 - 48268 - Tube EA" at bounding box center [578, 303] width 152 height 23
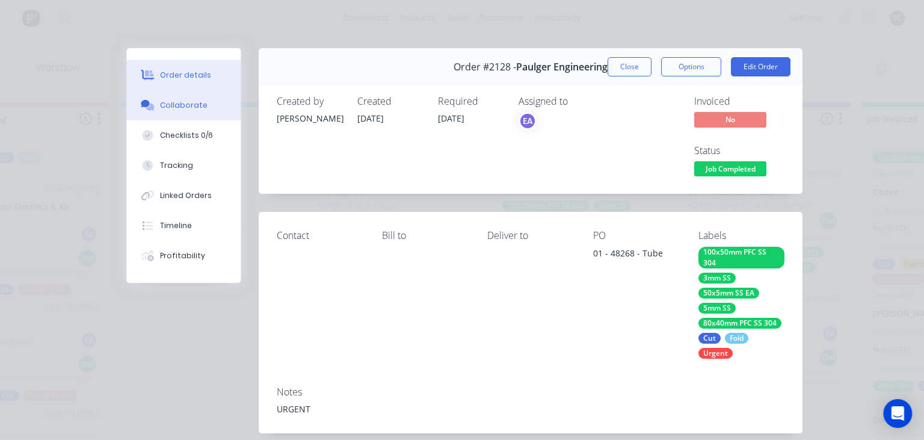
click at [188, 116] on button "Collaborate" at bounding box center [183, 105] width 114 height 30
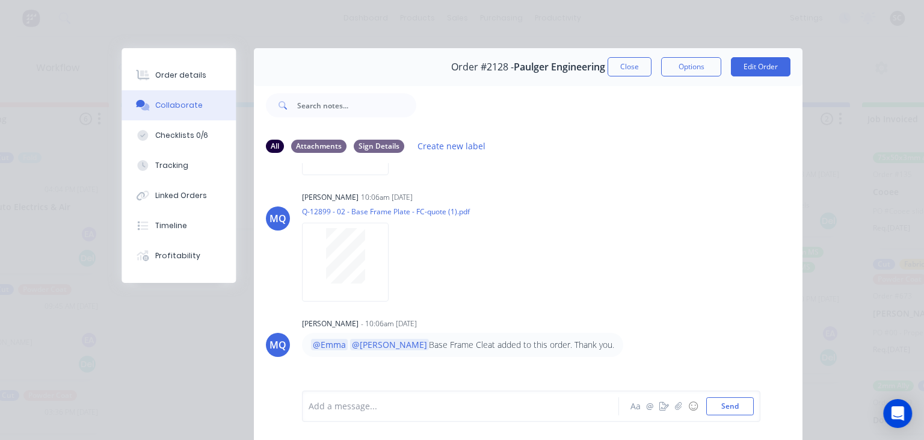
scroll to position [2849, 0]
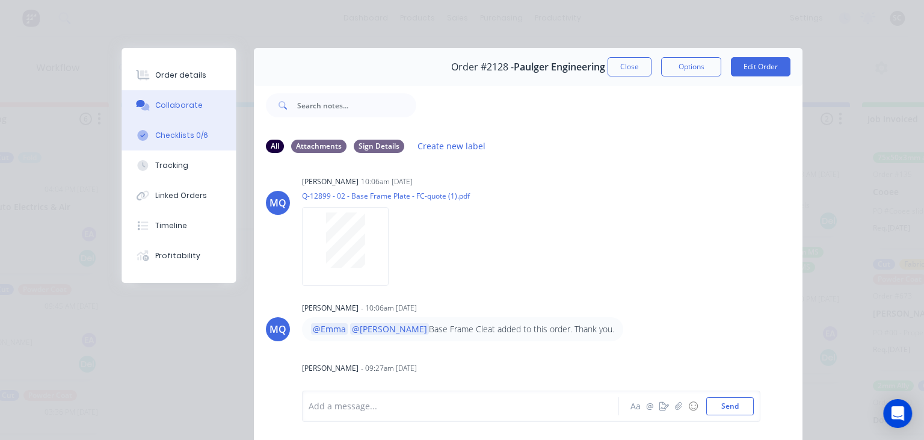
click at [202, 131] on div "Checklists 0/6" at bounding box center [181, 135] width 53 height 11
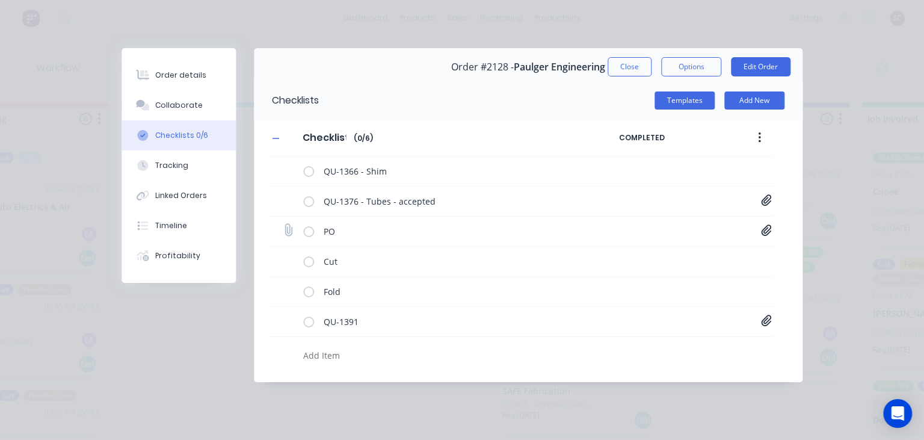
click at [765, 230] on icon at bounding box center [766, 229] width 10 height 11
click at [647, 252] on link "PO Print A4 - with job number - 48268.pdf" at bounding box center [669, 256] width 140 height 13
click at [621, 63] on button "Close" at bounding box center [630, 66] width 44 height 19
type textarea "x"
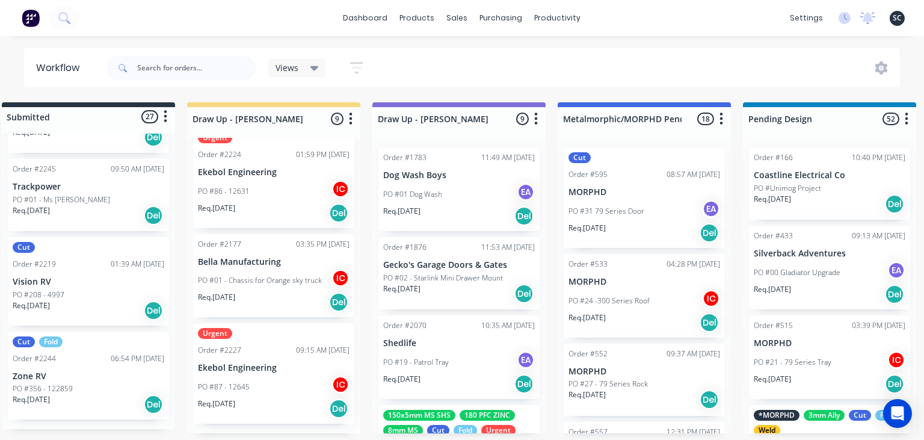
scroll to position [0, 0]
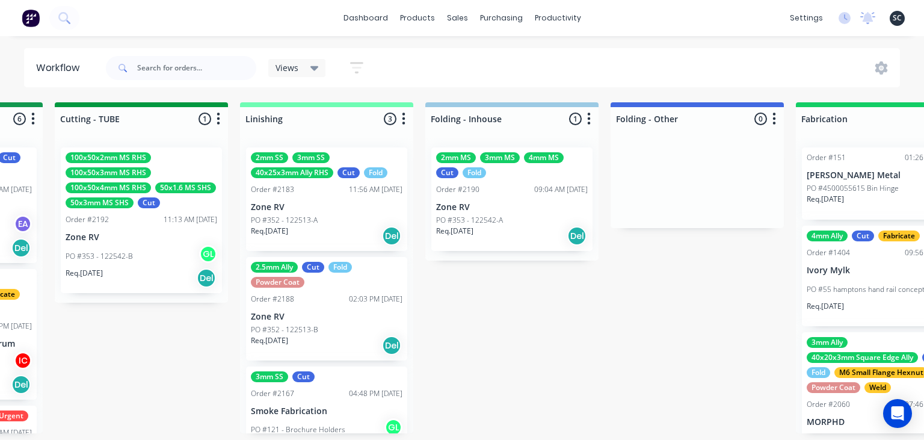
scroll to position [0, 2393]
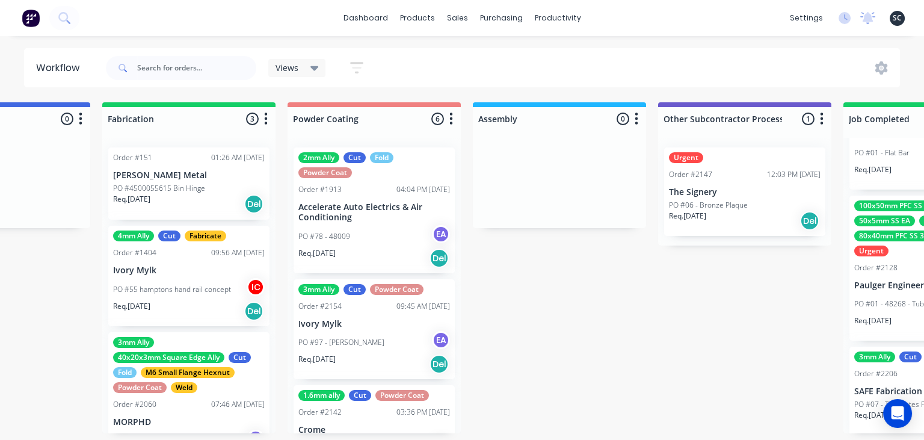
scroll to position [0, 3072]
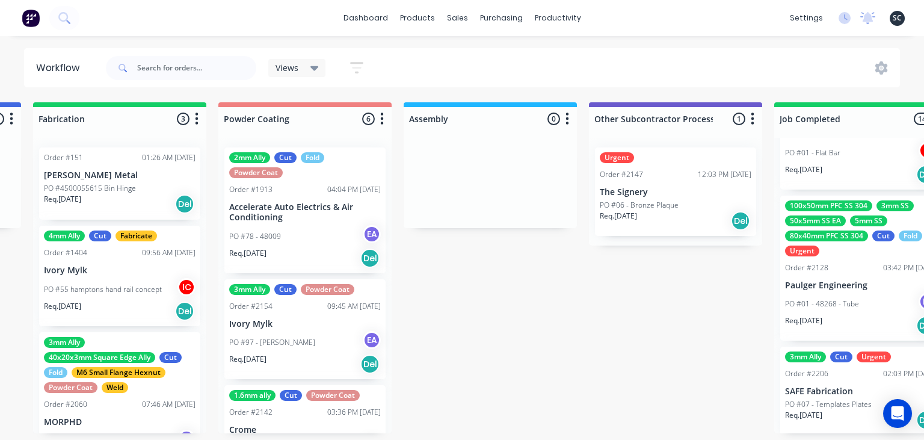
scroll to position [0, 3131]
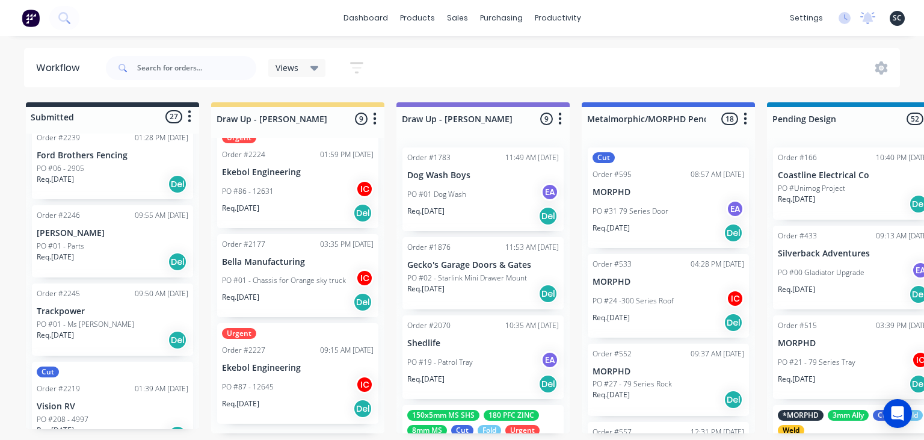
scroll to position [2049, 0]
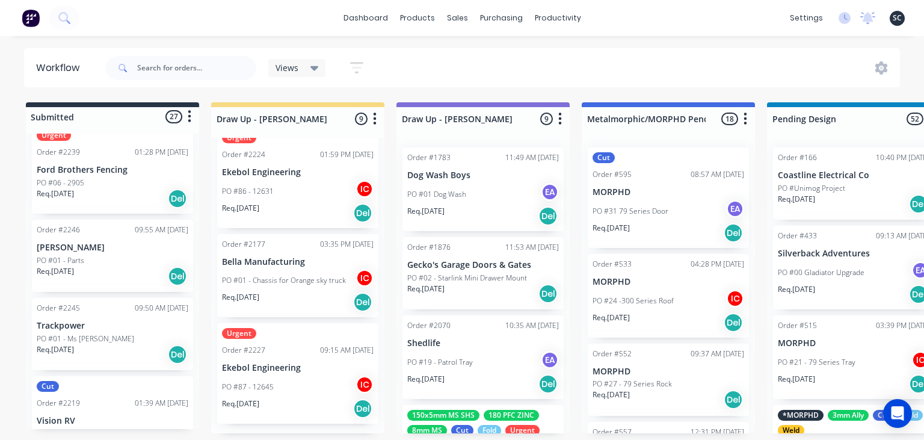
click at [102, 333] on div "Order #2245 09:50 AM 05/09/25 Trackpower PO #01 - Ms Plate Req. 19/09/25 Del" at bounding box center [112, 334] width 161 height 72
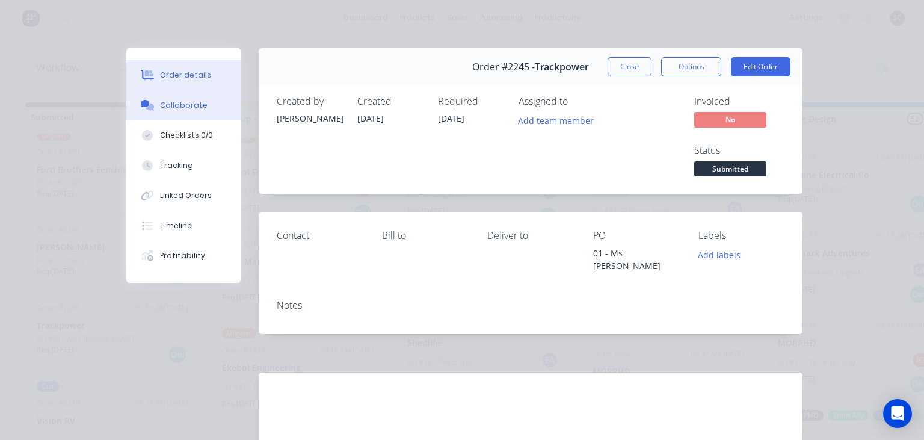
click at [189, 114] on button "Collaborate" at bounding box center [183, 105] width 114 height 30
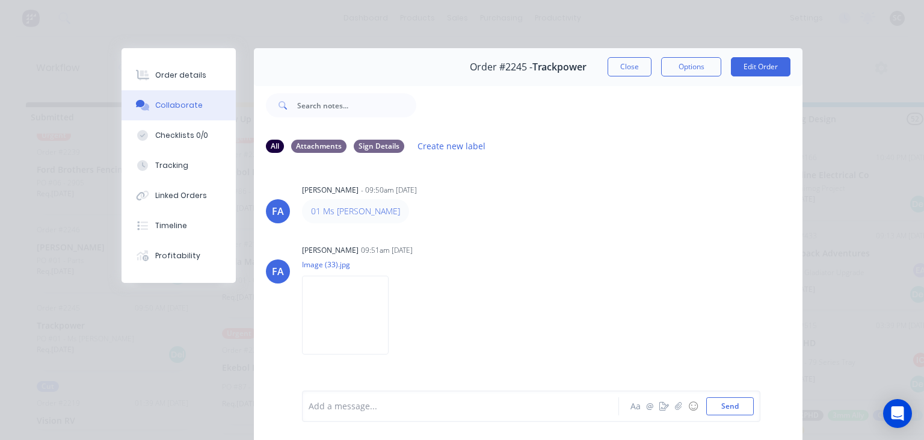
click at [472, 224] on div "FA Francis Adrian Candido - 09:50am 05/09/25 01 Ms Plate FA Francis Adrian Cand…" at bounding box center [528, 276] width 549 height 226
click at [631, 66] on button "Close" at bounding box center [630, 66] width 44 height 19
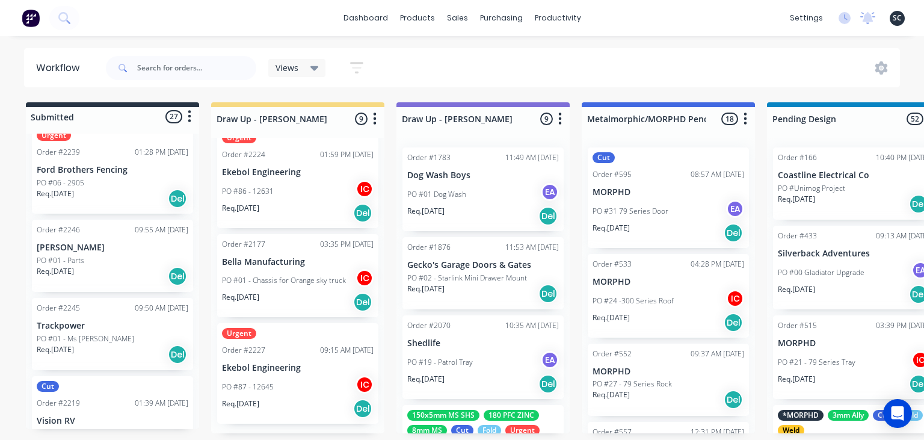
click at [119, 266] on div "Req. 19/09/25 Del" at bounding box center [113, 276] width 152 height 20
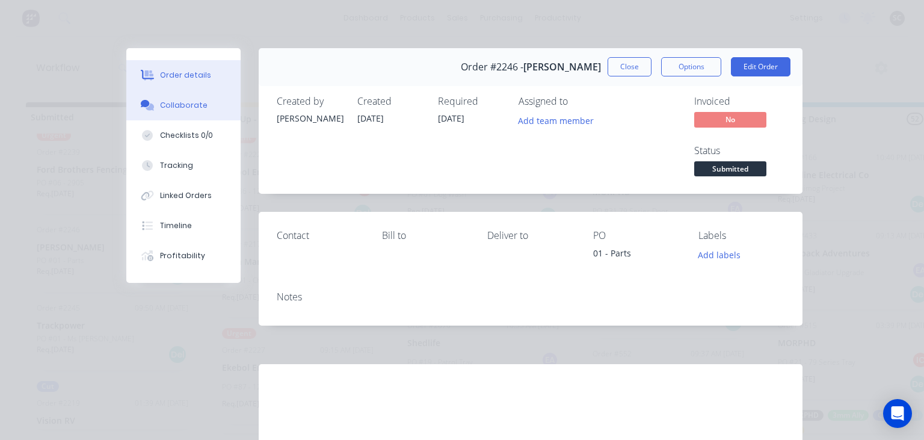
click at [188, 100] on button "Collaborate" at bounding box center [183, 105] width 114 height 30
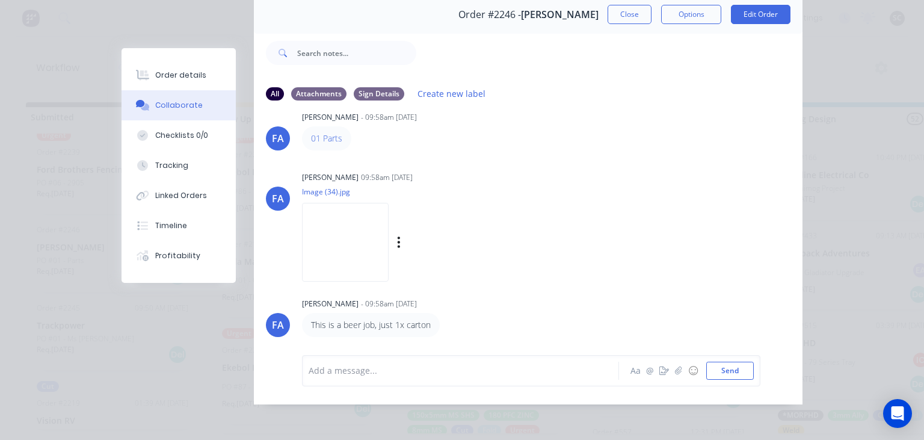
scroll to position [54, 0]
click at [632, 17] on button "Close" at bounding box center [630, 13] width 44 height 19
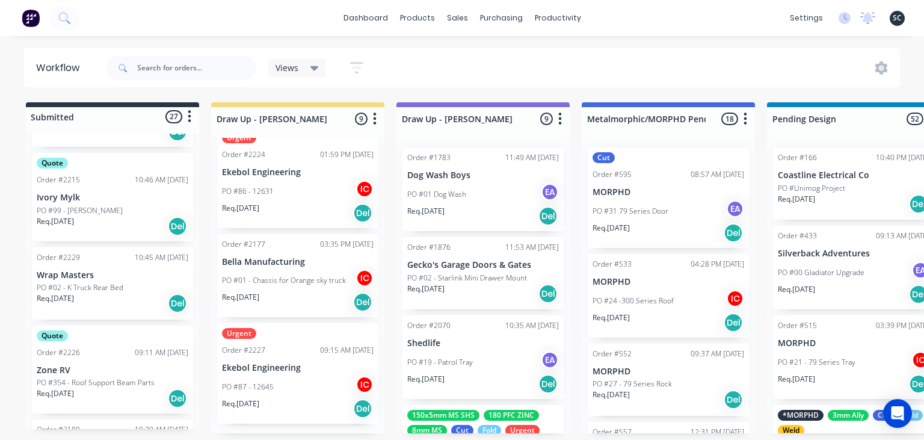
scroll to position [662, 0]
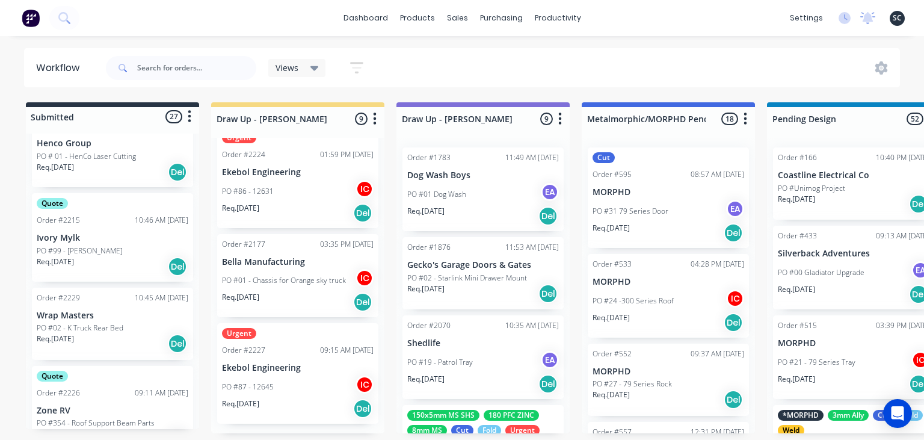
click at [132, 326] on div "PO #02 - K Truck Rear Bed" at bounding box center [113, 327] width 152 height 11
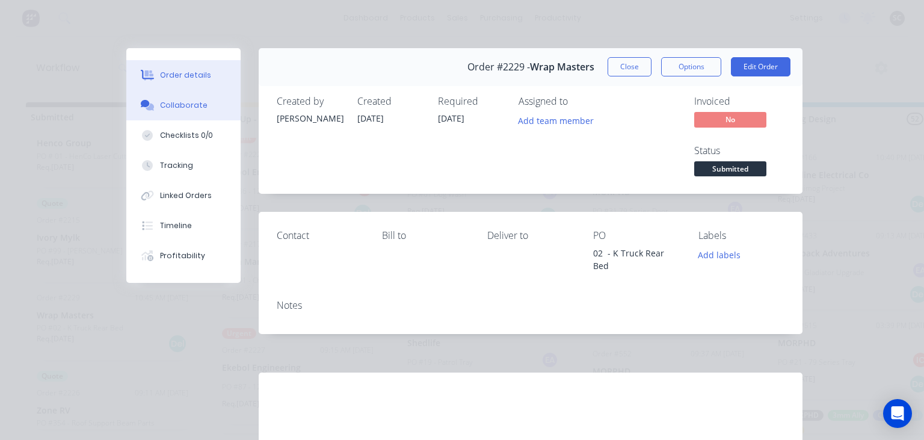
click at [185, 103] on div "Collaborate" at bounding box center [184, 105] width 48 height 11
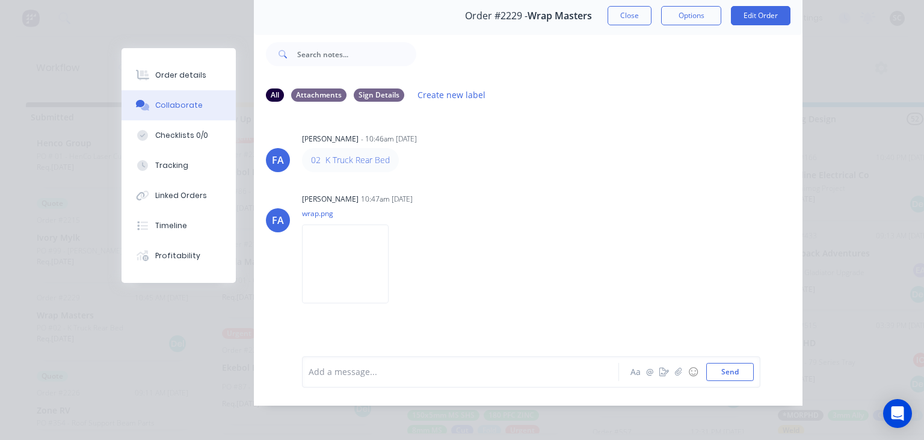
scroll to position [54, 0]
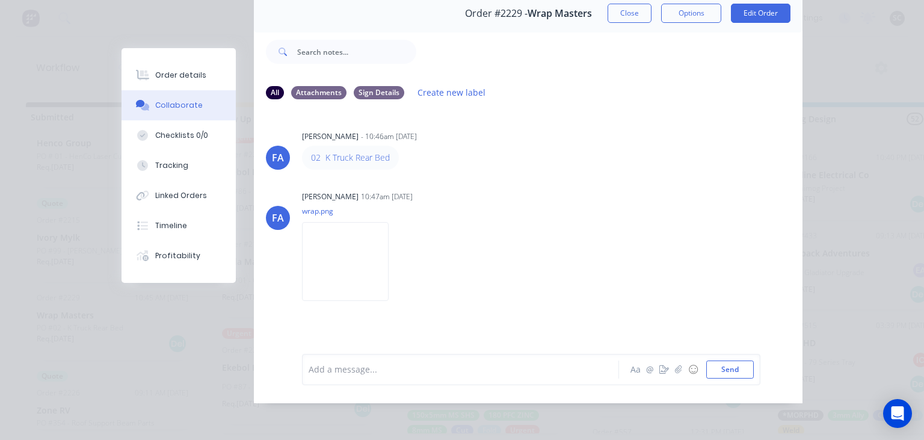
drag, startPoint x: 622, startPoint y: 18, endPoint x: 552, endPoint y: 170, distance: 167.2
click at [622, 19] on button "Close" at bounding box center [630, 13] width 44 height 19
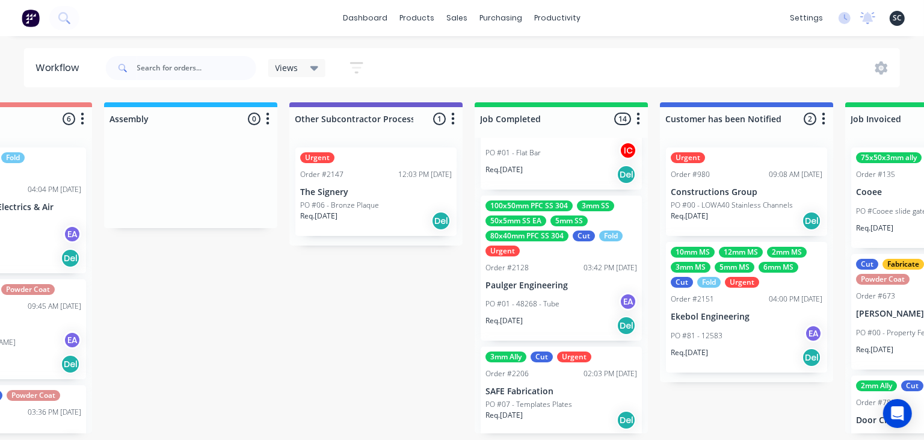
scroll to position [0, 3467]
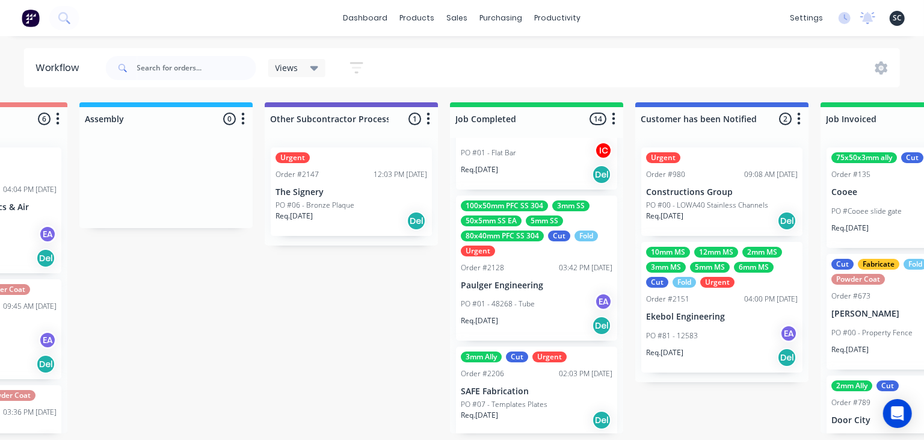
click at [551, 280] on p "Paulger Engineering" at bounding box center [537, 285] width 152 height 10
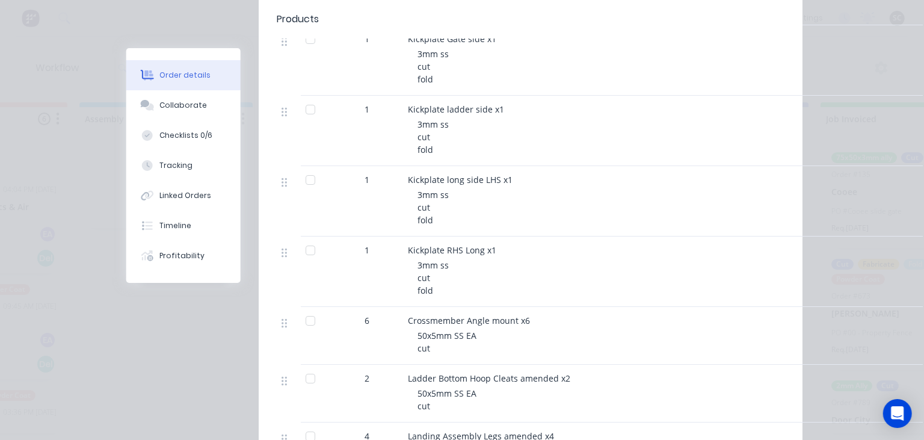
scroll to position [623, 0]
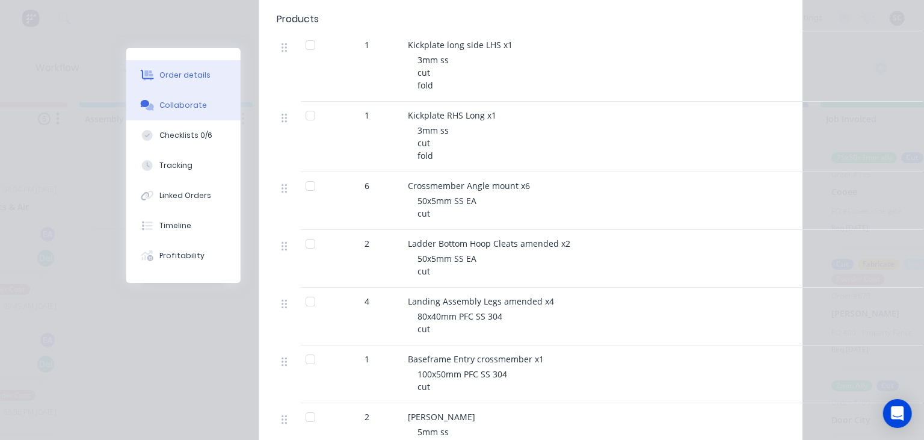
click at [173, 111] on button "Collaborate" at bounding box center [183, 105] width 114 height 30
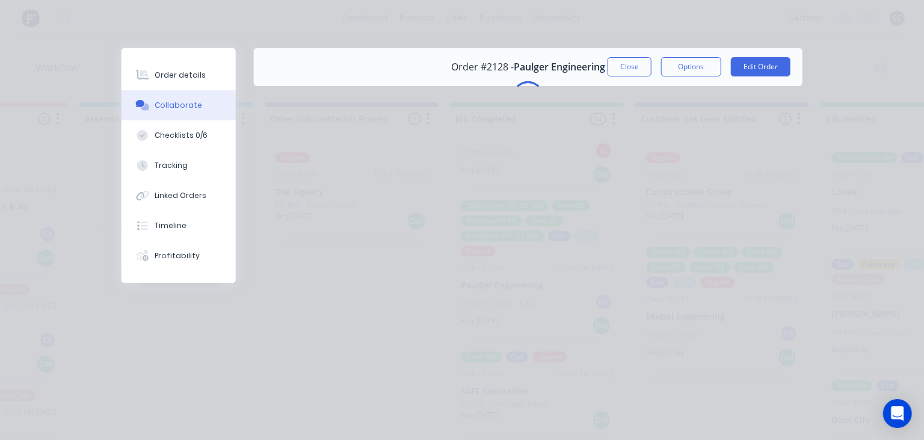
scroll to position [0, 0]
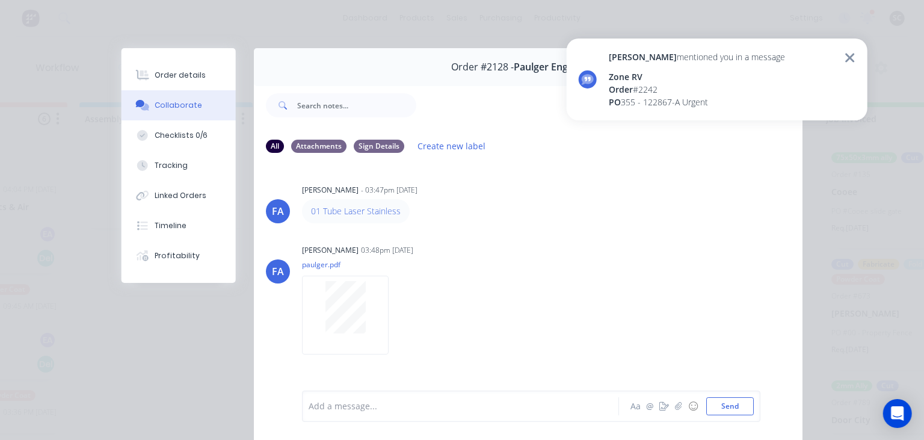
click at [654, 87] on div "Order # 2242" at bounding box center [697, 89] width 176 height 13
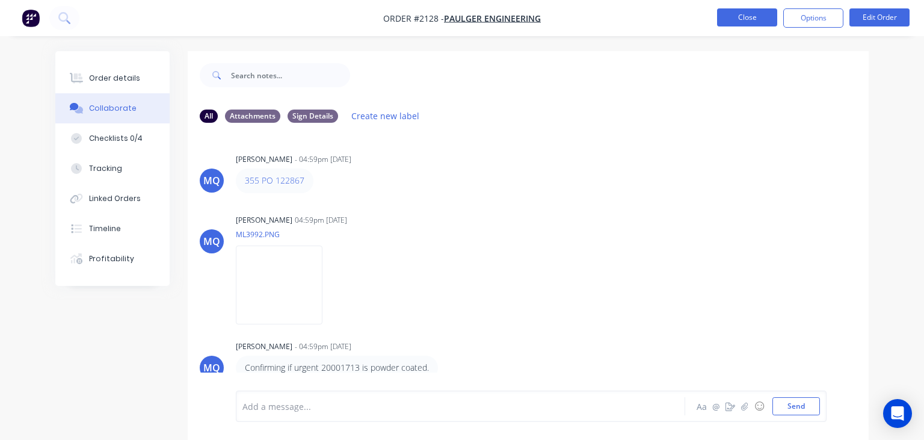
click at [733, 22] on button "Close" at bounding box center [747, 17] width 60 height 18
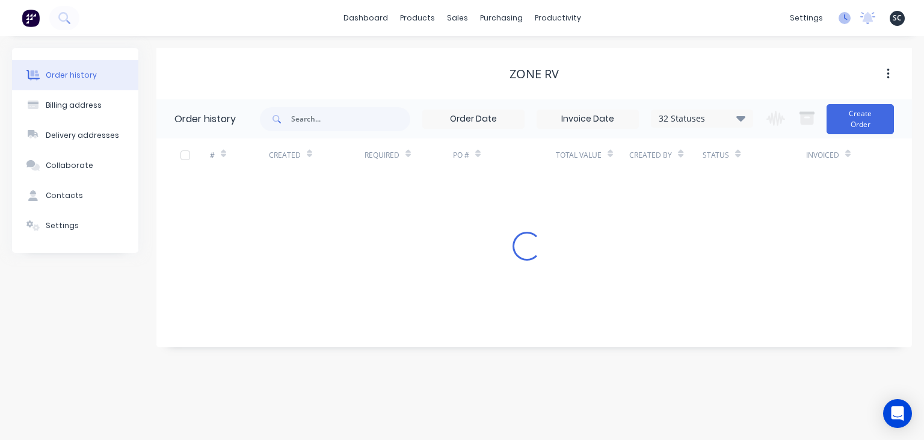
click at [841, 23] on icon at bounding box center [845, 18] width 12 height 12
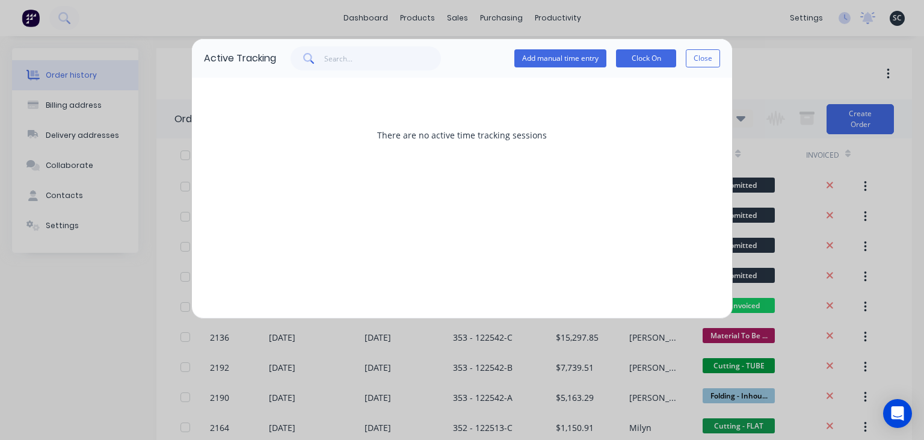
click at [747, 16] on div "Active Tracking Add manual time entry Clock On Close There are no active time t…" at bounding box center [462, 220] width 924 height 440
click at [712, 63] on button "Close" at bounding box center [703, 58] width 34 height 18
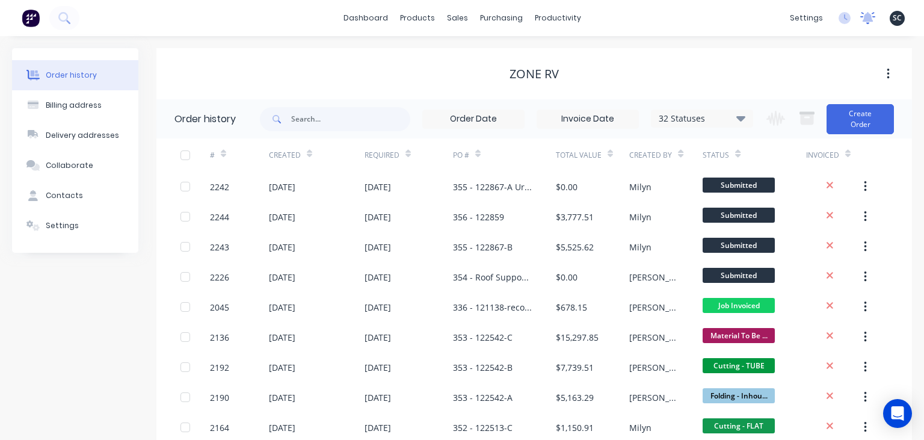
click at [871, 20] on icon at bounding box center [868, 17] width 11 height 10
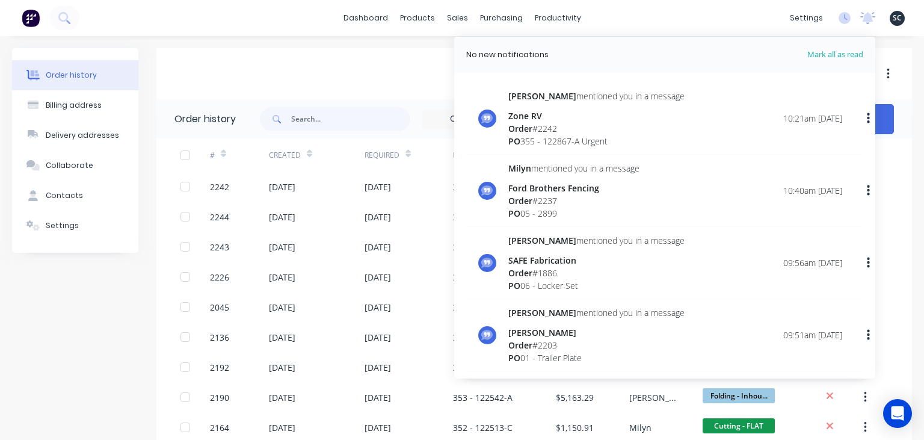
click at [565, 129] on div "Order # 2242" at bounding box center [596, 128] width 176 height 13
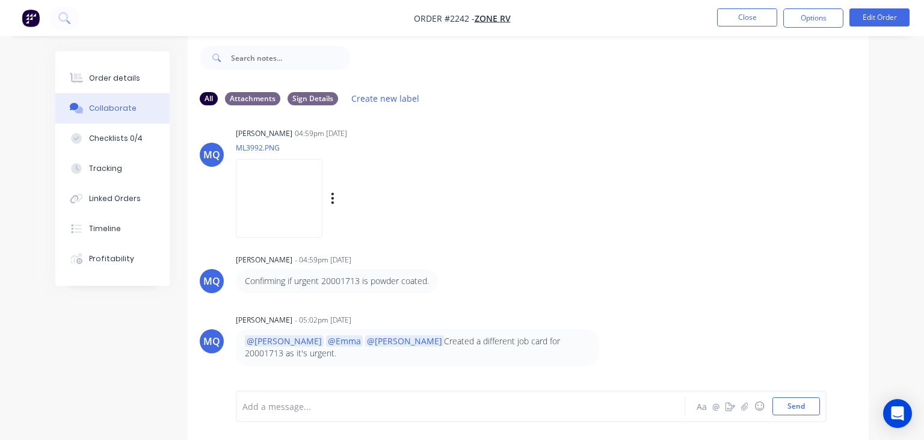
scroll to position [110, 0]
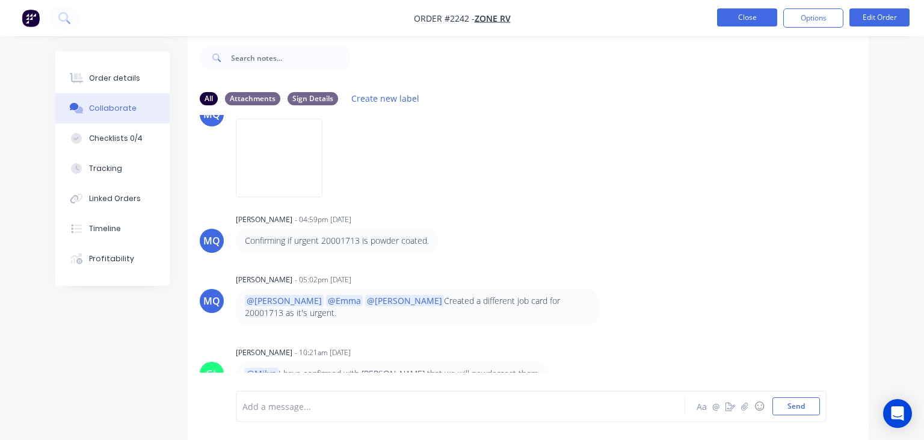
click at [755, 21] on button "Close" at bounding box center [747, 17] width 60 height 18
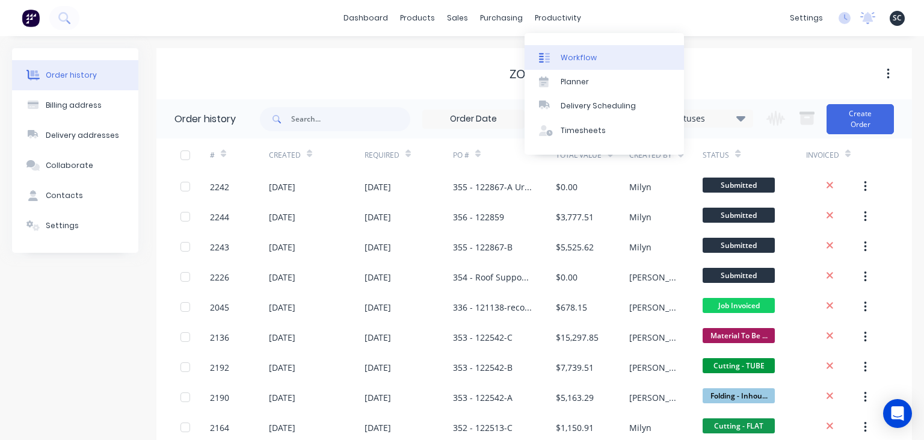
click at [582, 53] on div "Workflow" at bounding box center [579, 57] width 36 height 11
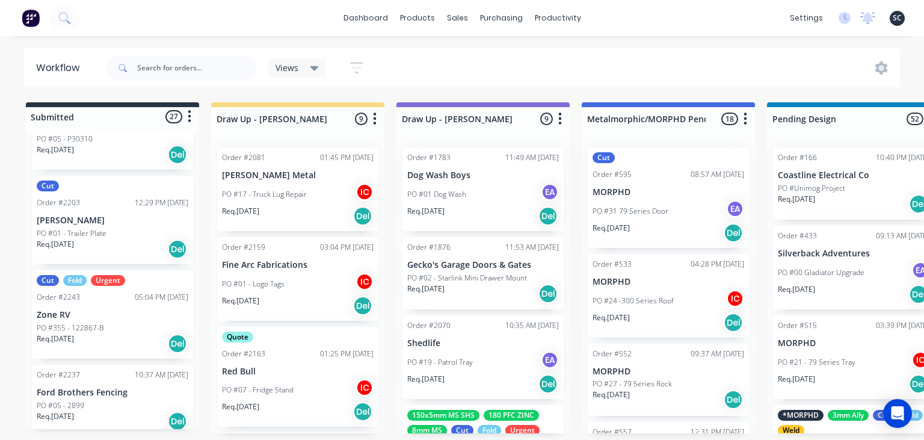
scroll to position [1733, 0]
click at [171, 61] on input "text" at bounding box center [196, 68] width 119 height 24
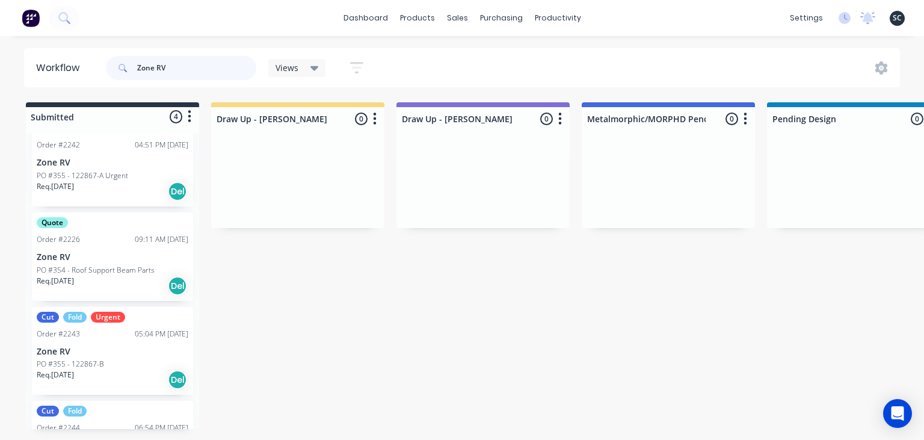
scroll to position [0, 0]
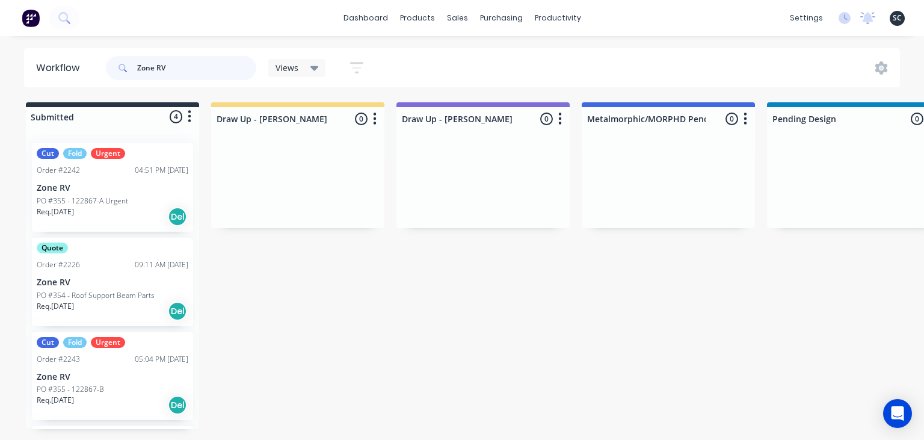
type input "Zone RV"
click at [867, 19] on icon at bounding box center [868, 17] width 11 height 10
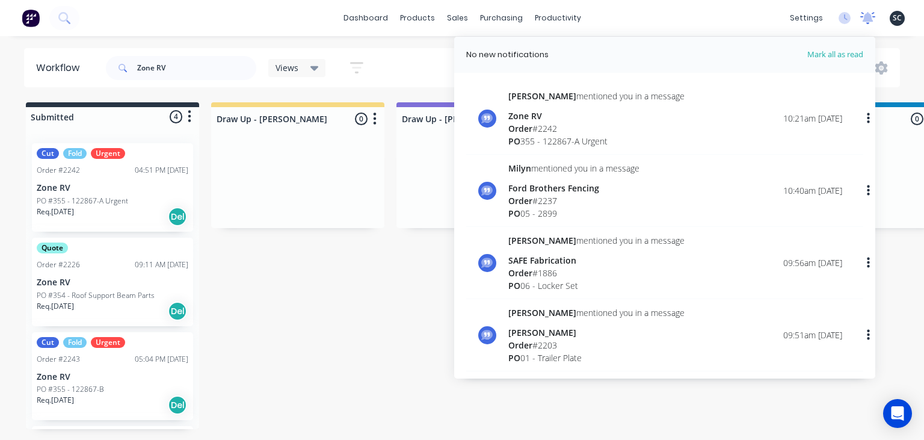
click at [867, 19] on icon at bounding box center [868, 17] width 11 height 10
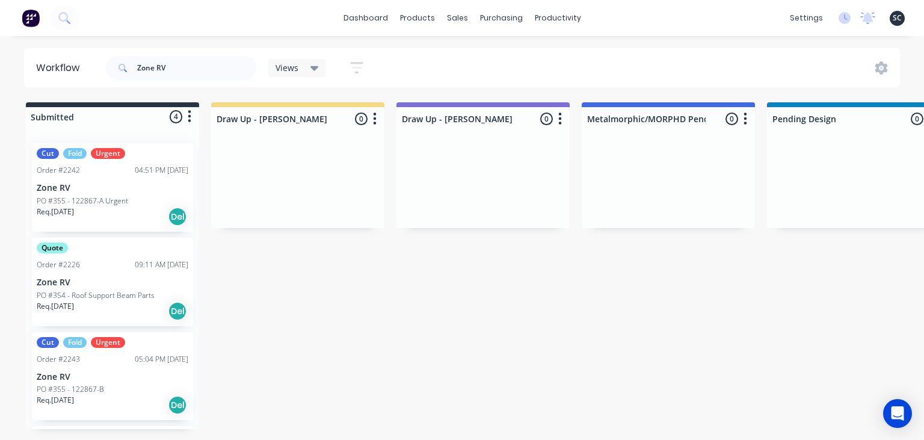
click at [86, 191] on p "Zone RV" at bounding box center [113, 188] width 152 height 10
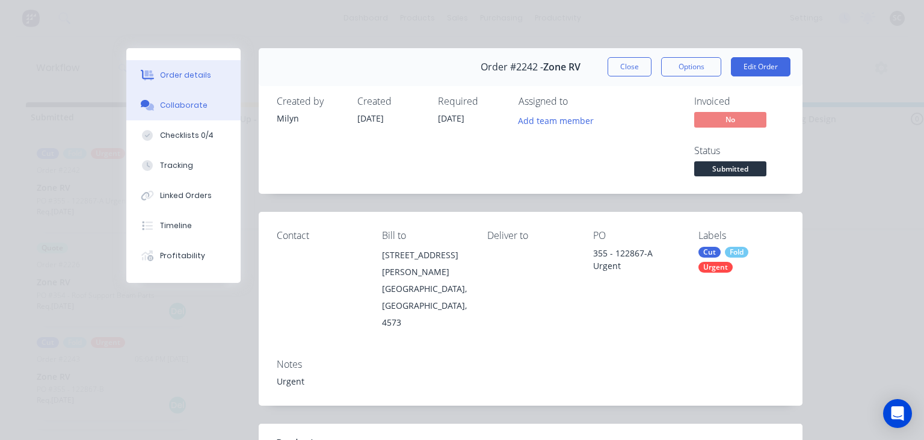
click at [211, 114] on button "Collaborate" at bounding box center [183, 105] width 114 height 30
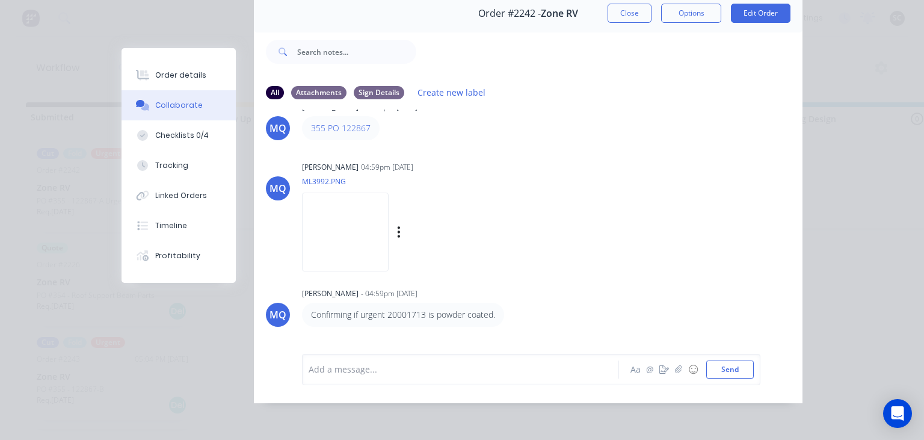
scroll to position [2, 0]
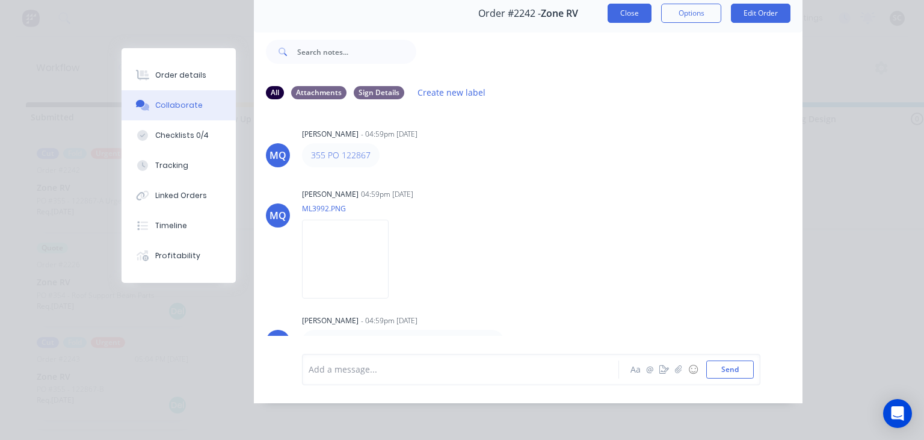
click at [634, 19] on button "Close" at bounding box center [630, 13] width 44 height 19
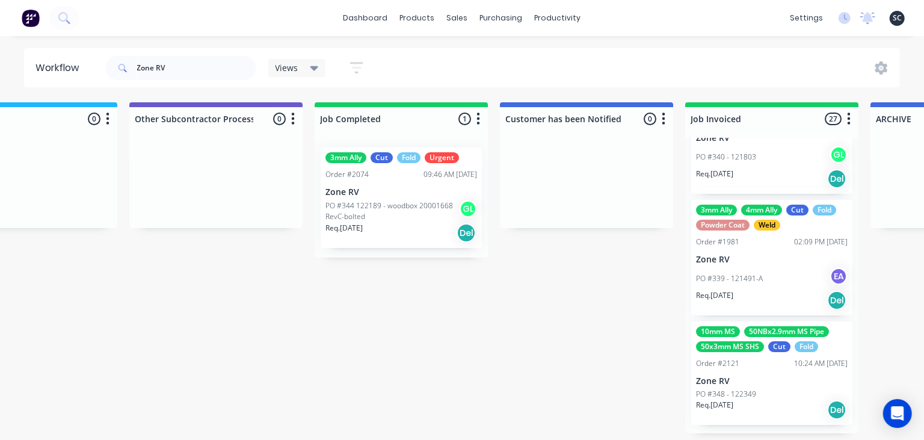
scroll to position [2853, 0]
click at [392, 220] on p "PO #344 122189 - woodbox 20001668 RevC-bolted" at bounding box center [393, 211] width 134 height 22
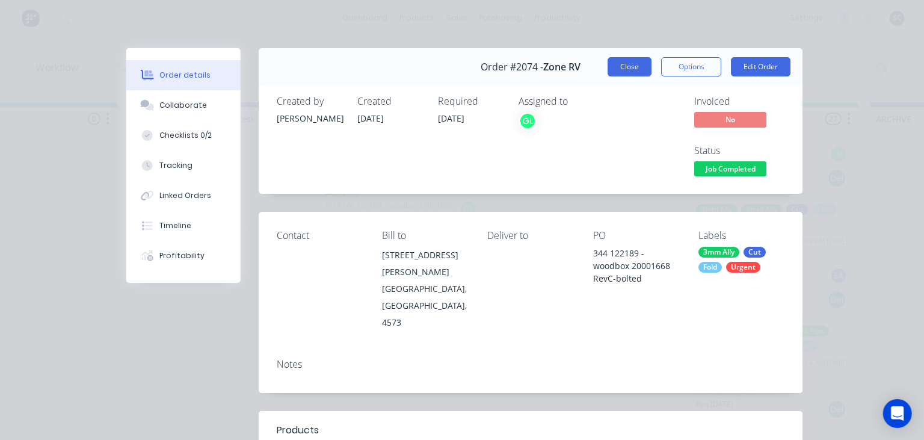
click at [615, 70] on button "Close" at bounding box center [630, 66] width 44 height 19
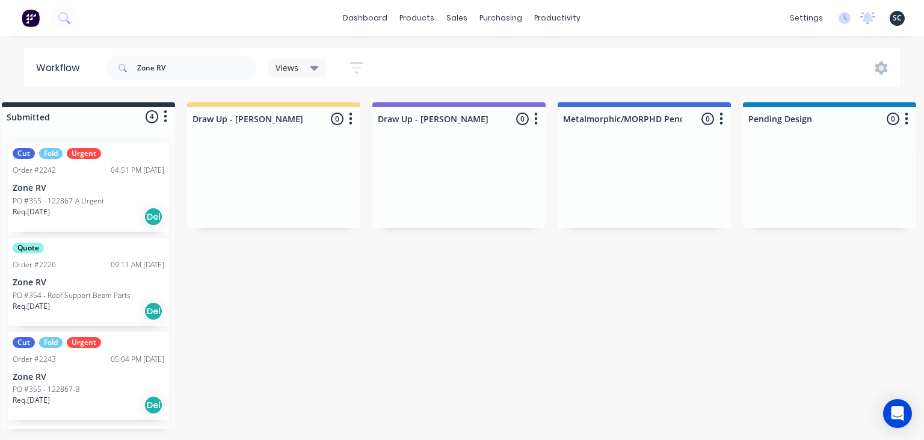
scroll to position [0, 0]
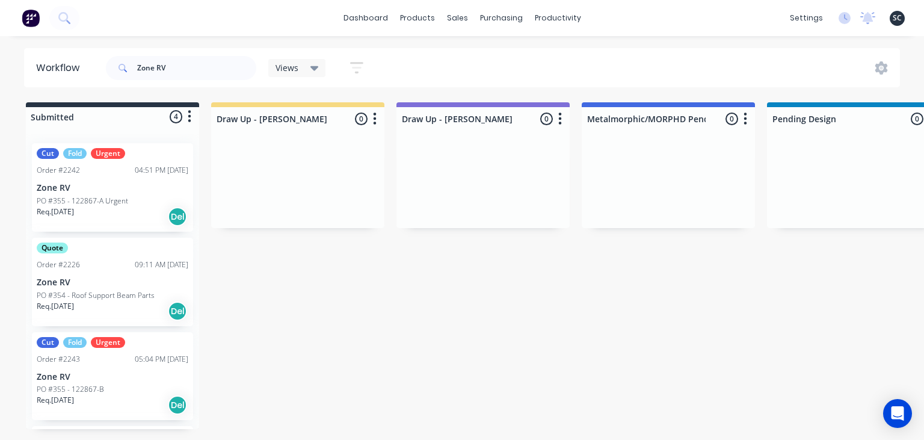
click at [96, 198] on p "PO #355 - 122867-A Urgent" at bounding box center [82, 201] width 91 height 11
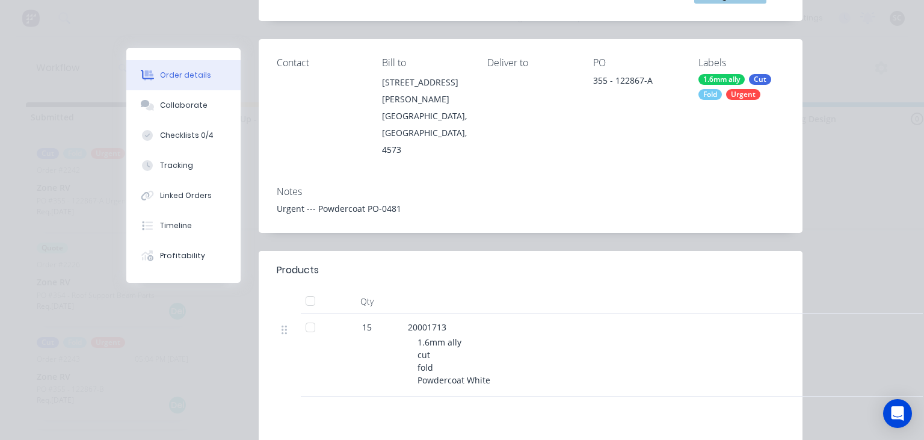
scroll to position [208, 0]
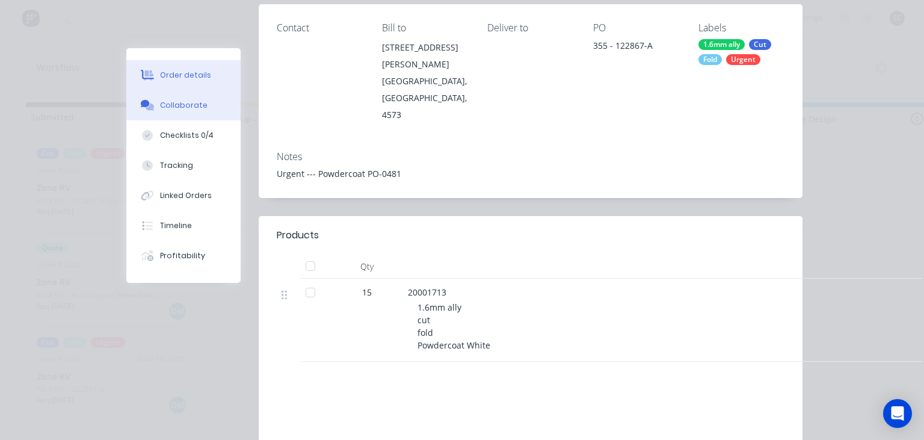
click at [191, 109] on div "Collaborate" at bounding box center [184, 105] width 48 height 11
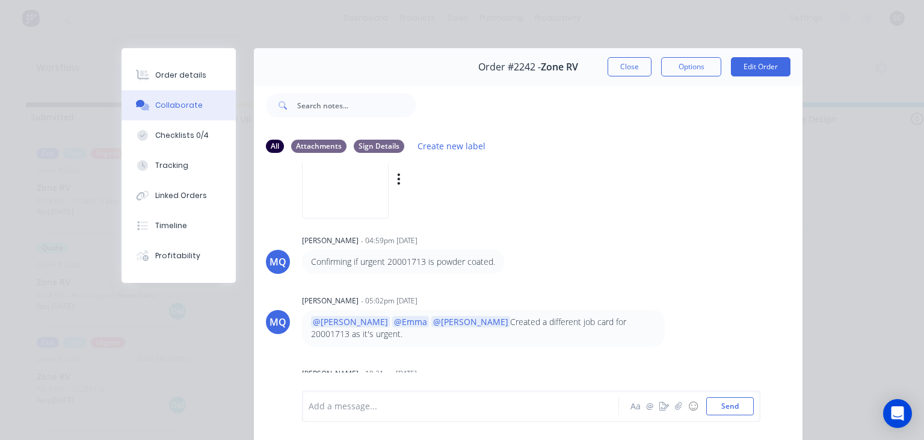
scroll to position [141, 0]
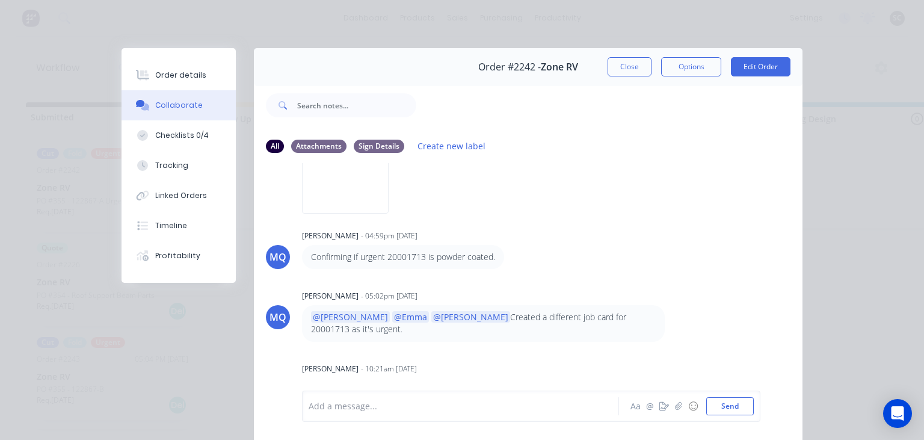
click at [598, 228] on div "Milyn Quinones - 04:59pm 04/09/25 Confirming if urgent 20001713 is powder coate…" at bounding box center [490, 248] width 376 height 42
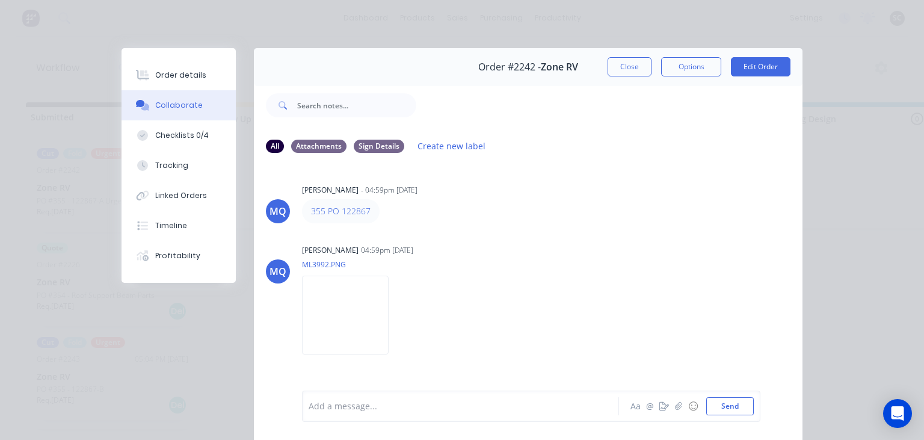
drag, startPoint x: 490, startPoint y: 235, endPoint x: 502, endPoint y: 206, distance: 31.3
click at [491, 232] on div "MQ Milyn Quinones - 04:59pm 04/09/25 355 PO 122867 MQ Milyn Quinones 04:59pm 04…" at bounding box center [528, 276] width 549 height 226
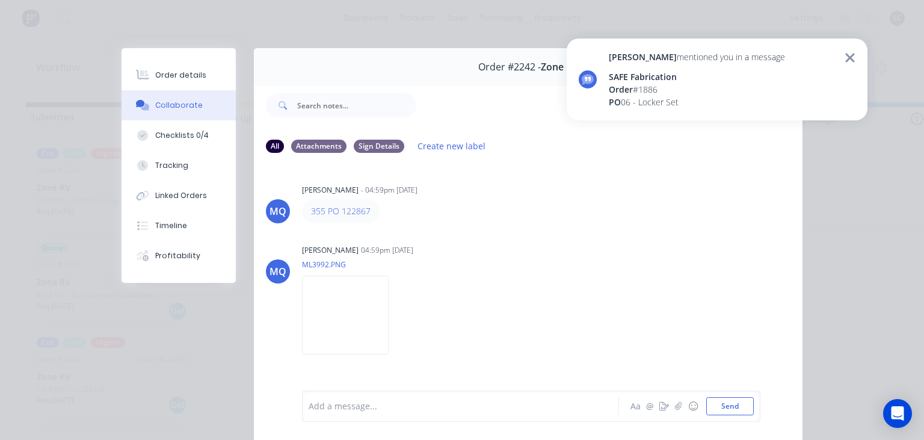
click at [684, 90] on div "Order # 1886" at bounding box center [697, 89] width 176 height 13
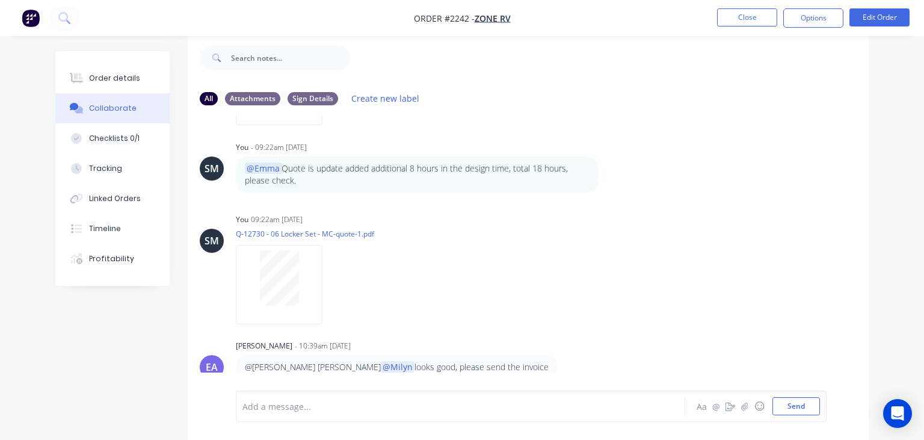
scroll to position [718, 0]
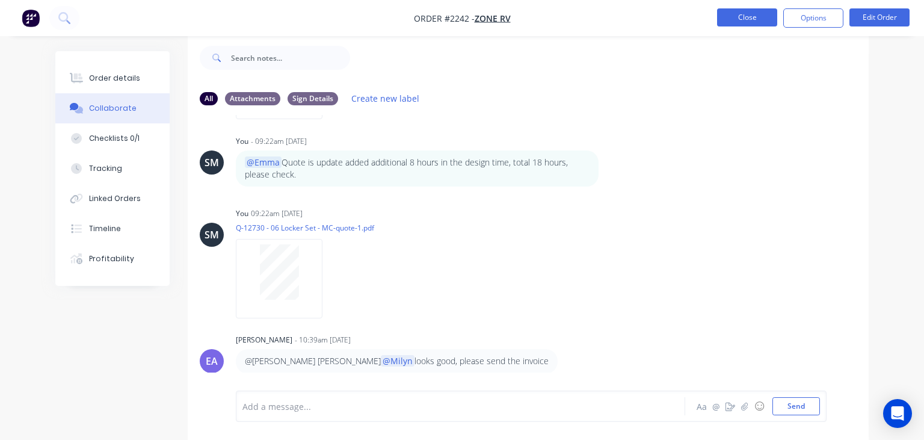
click at [725, 14] on button "Close" at bounding box center [747, 17] width 60 height 18
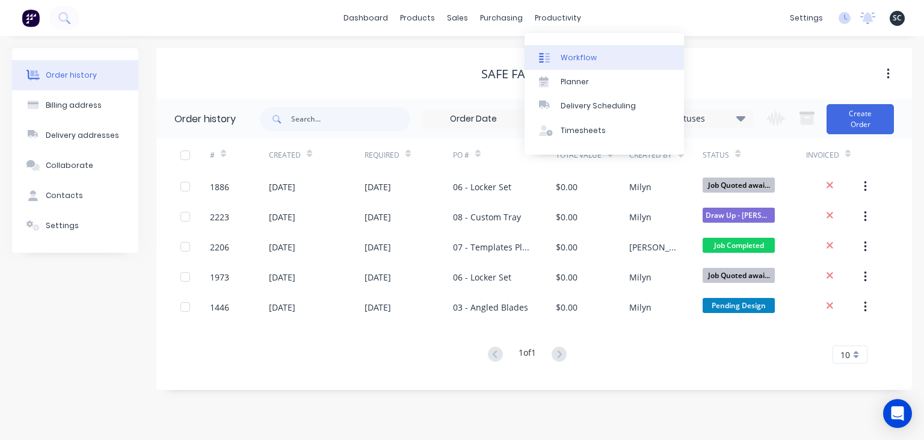
click at [585, 57] on div "Workflow" at bounding box center [579, 57] width 36 height 11
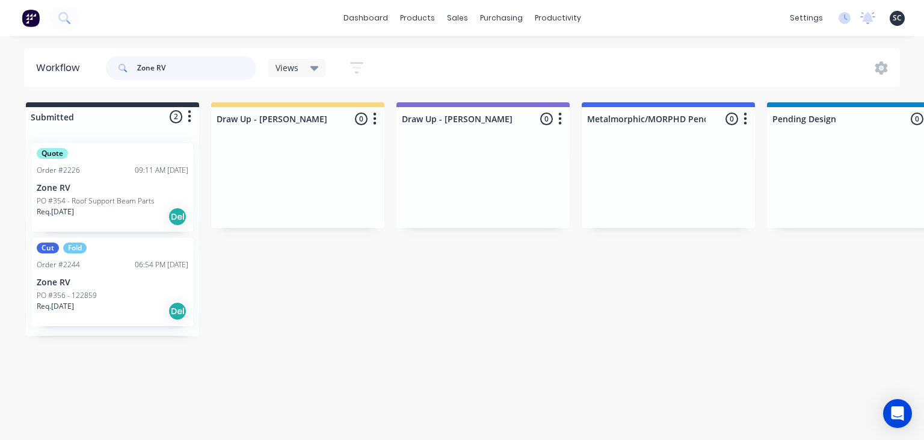
drag, startPoint x: 111, startPoint y: 69, endPoint x: 103, endPoint y: 72, distance: 8.2
click at [137, 72] on input "Zone RV" at bounding box center [196, 68] width 119 height 24
type input "."
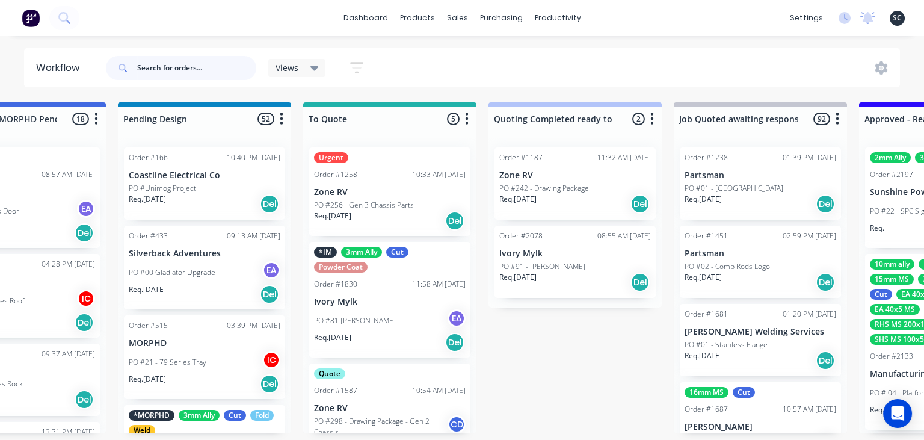
scroll to position [224, 0]
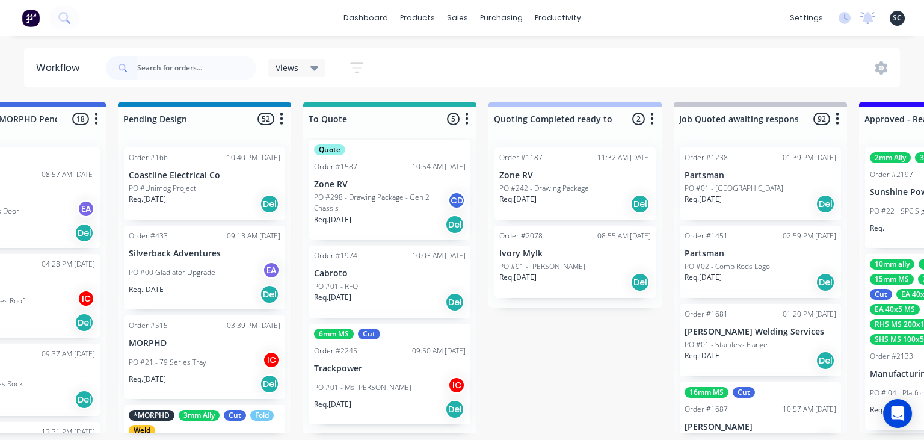
click at [397, 381] on div "PO #01 - Ms Plate IC" at bounding box center [390, 387] width 152 height 23
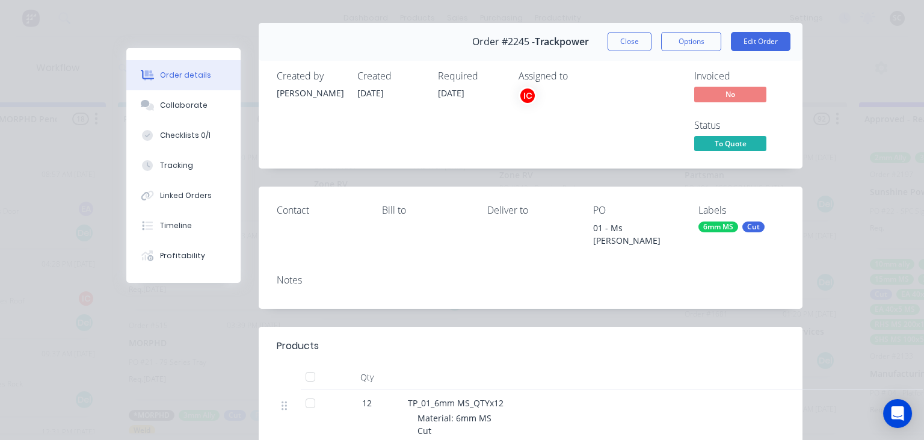
scroll to position [0, 0]
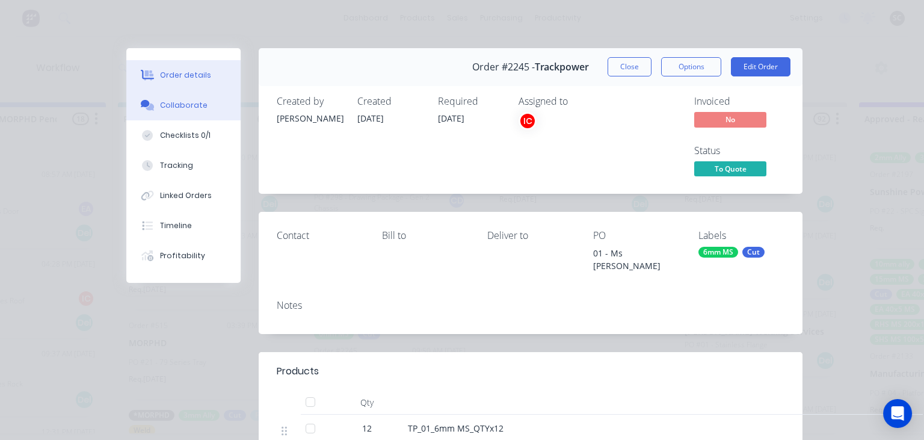
click at [185, 102] on div "Collaborate" at bounding box center [184, 105] width 48 height 11
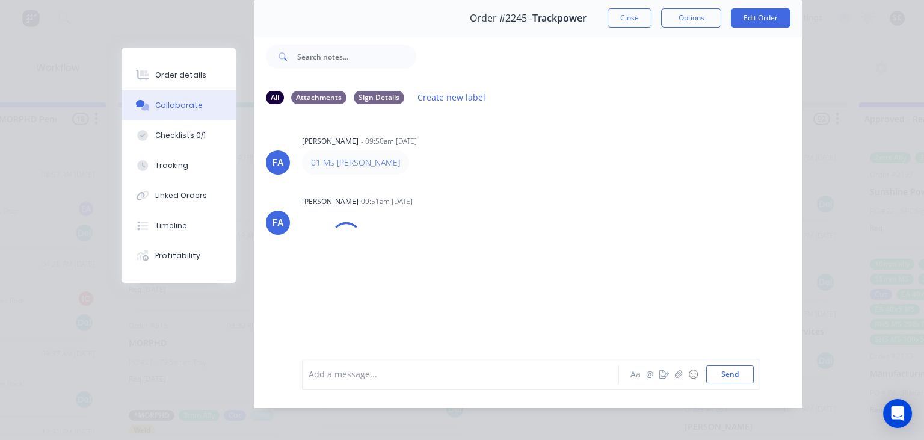
scroll to position [54, 0]
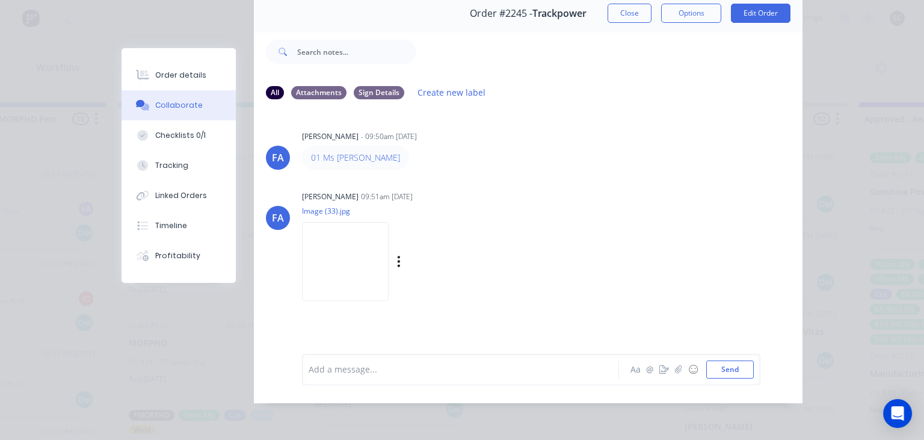
click at [357, 264] on img at bounding box center [345, 261] width 87 height 79
drag, startPoint x: 384, startPoint y: 156, endPoint x: 394, endPoint y: 155, distance: 10.3
click at [394, 155] on div "01 Ms Plate" at bounding box center [490, 158] width 376 height 24
copy link "01 Ms Plate"
click at [576, 283] on div "Francis Adrian Candido 09:51am 05/09/25 Image (33).jpg Labels Download" at bounding box center [453, 242] width 302 height 108
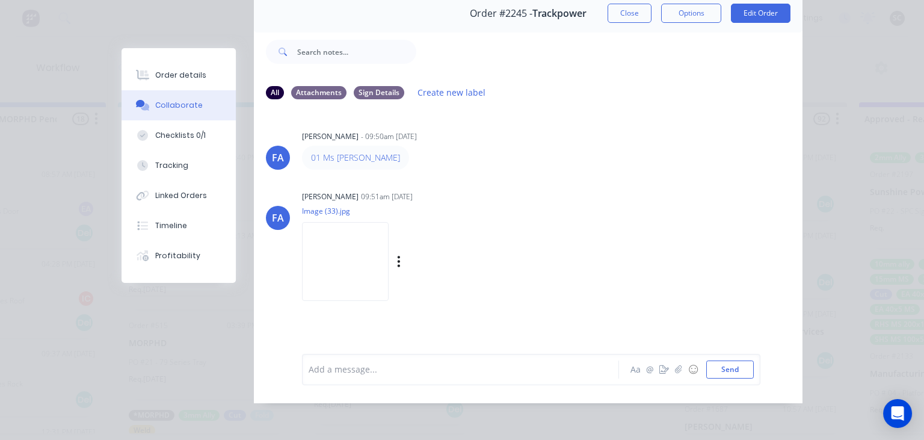
click at [595, 191] on div "Francis Adrian Candido 09:51am 05/09/25" at bounding box center [453, 196] width 302 height 11
click at [374, 365] on div at bounding box center [463, 369] width 309 height 13
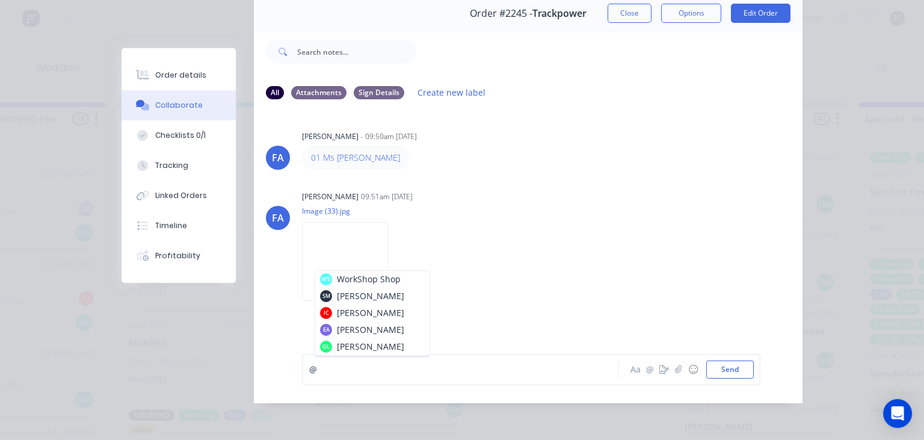
click at [374, 368] on div "@" at bounding box center [463, 369] width 309 height 13
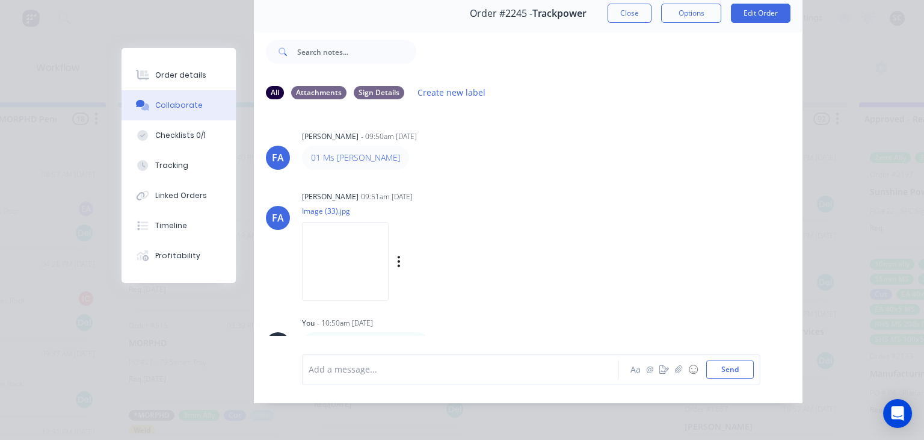
scroll to position [20, 0]
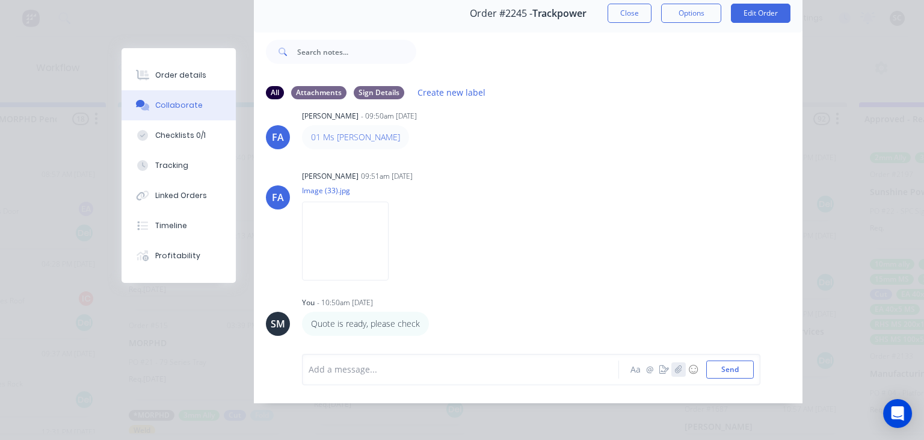
click at [678, 375] on button "button" at bounding box center [678, 369] width 14 height 14
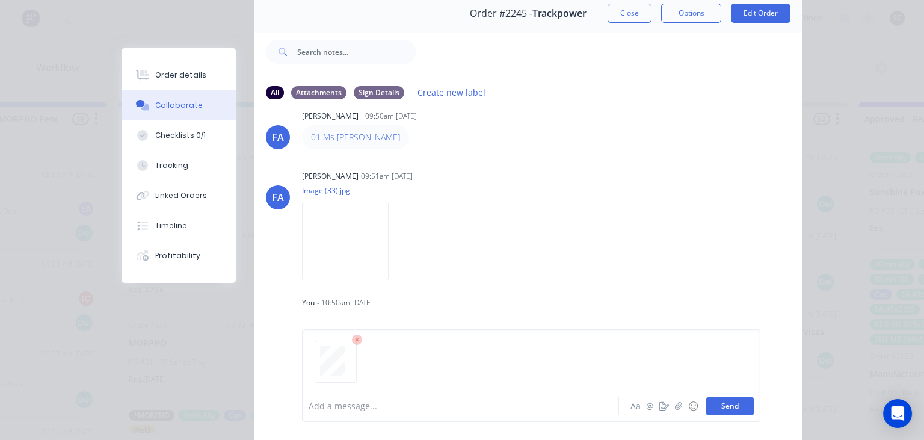
click at [732, 410] on button "Send" at bounding box center [730, 406] width 48 height 18
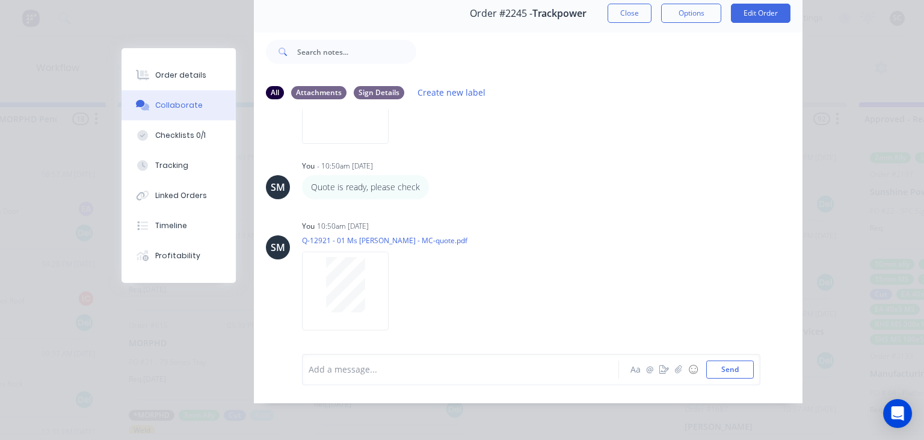
scroll to position [158, 0]
click at [632, 19] on button "Close" at bounding box center [630, 13] width 44 height 19
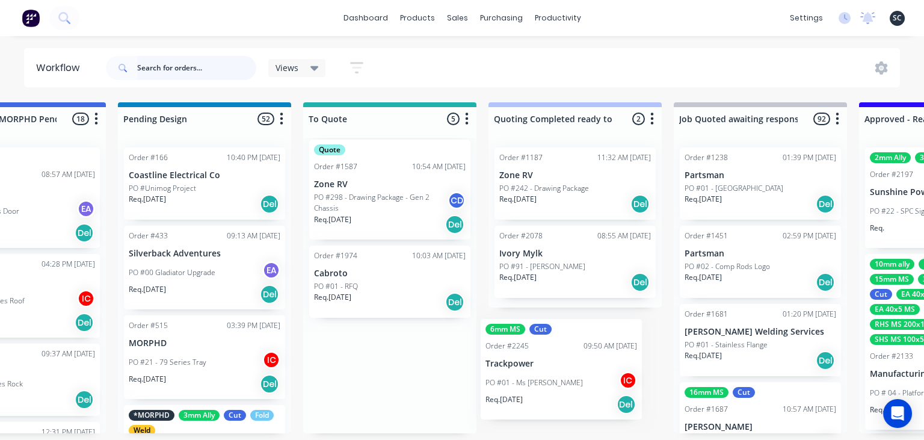
drag, startPoint x: 356, startPoint y: 381, endPoint x: 531, endPoint y: 377, distance: 174.5
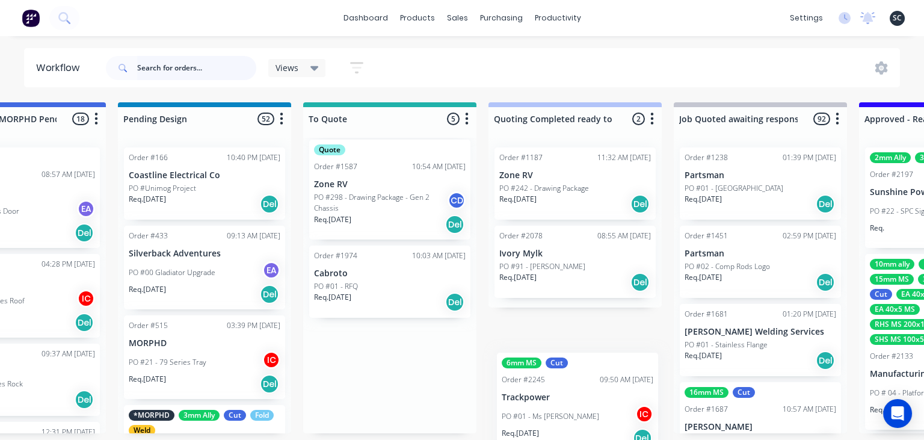
drag, startPoint x: 372, startPoint y: 386, endPoint x: 564, endPoint y: 415, distance: 194.7
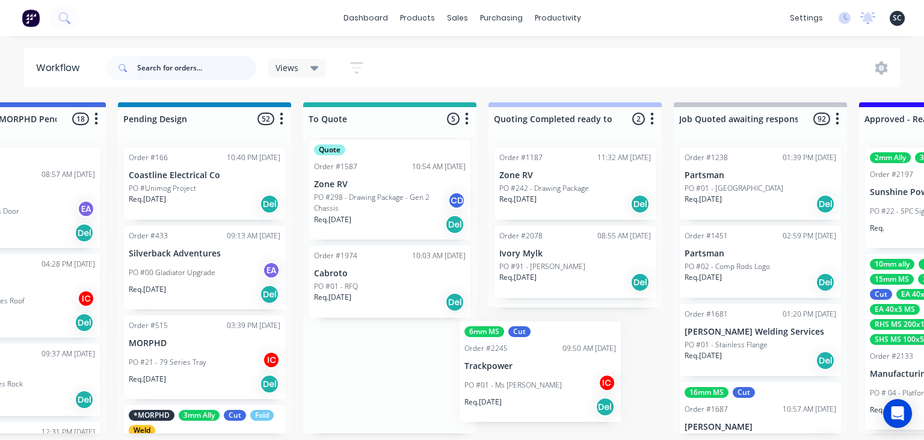
drag, startPoint x: 390, startPoint y: 379, endPoint x: 561, endPoint y: 375, distance: 170.3
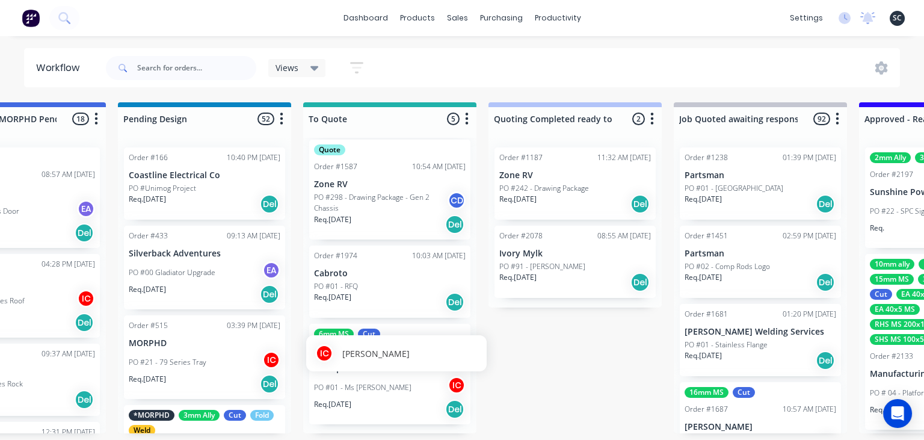
click at [381, 386] on div "PO #01 - Ms Plate IC" at bounding box center [390, 387] width 152 height 23
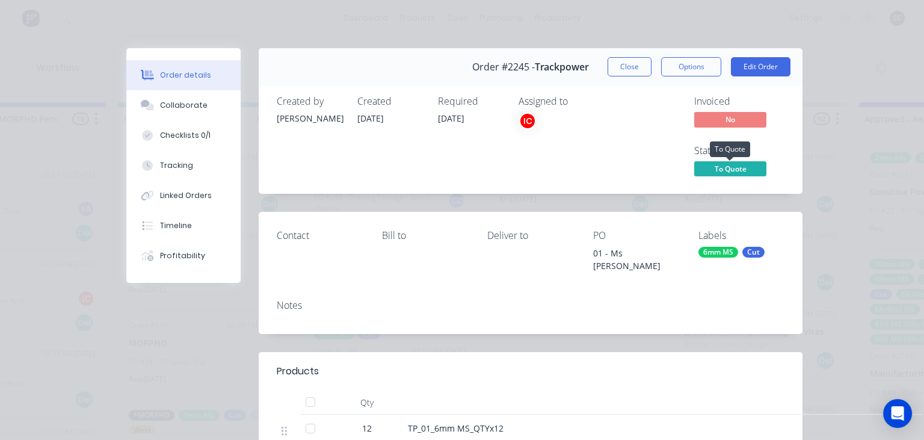
click at [744, 166] on span "To Quote" at bounding box center [730, 168] width 72 height 15
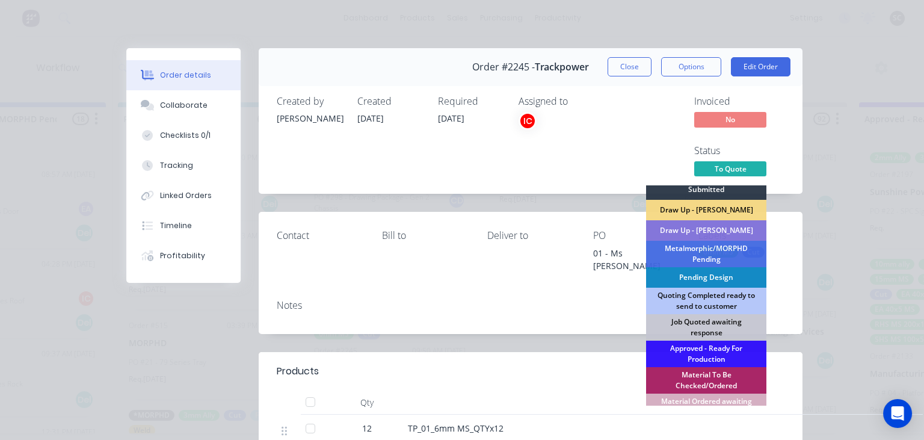
scroll to position [0, 0]
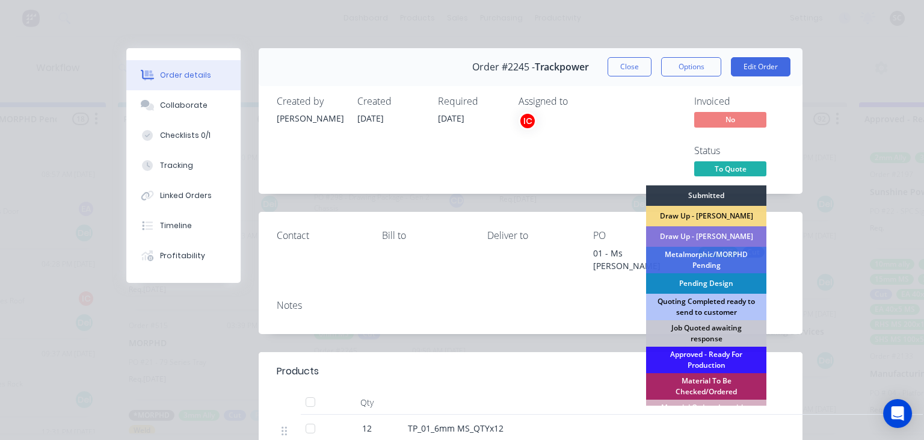
click at [725, 306] on div "Quoting Completed ready to send to customer" at bounding box center [706, 307] width 120 height 26
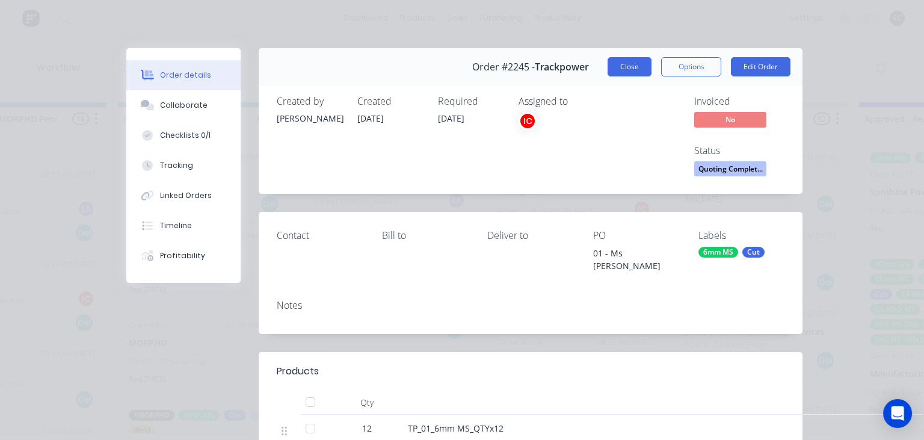
click at [634, 60] on button "Close" at bounding box center [630, 66] width 44 height 19
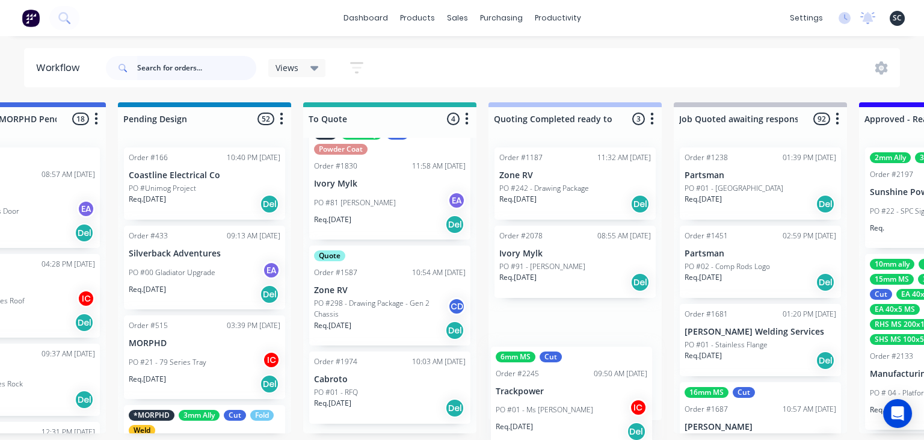
drag, startPoint x: 566, startPoint y: 199, endPoint x: 562, endPoint y: 396, distance: 196.8
click at [562, 396] on div "6mm MS Cut Order #2245 09:50 AM 05/09/25 Trackpower PO #01 - Ms Plate IC Req. 1…" at bounding box center [575, 279] width 173 height 282
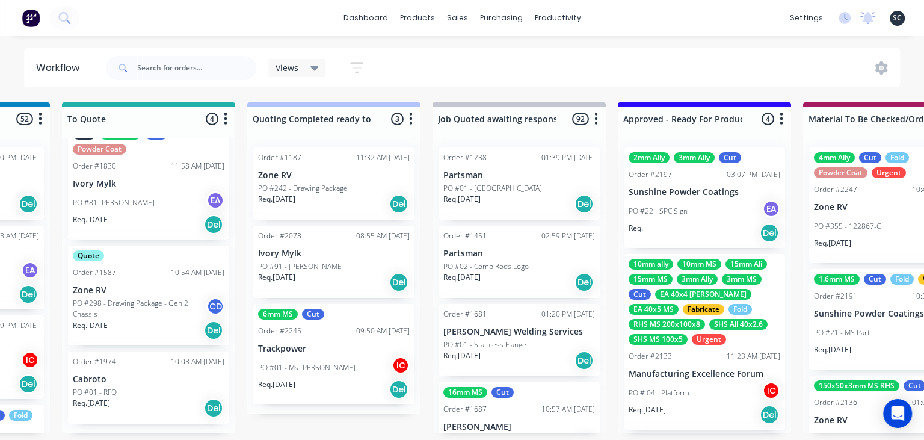
scroll to position [0, 922]
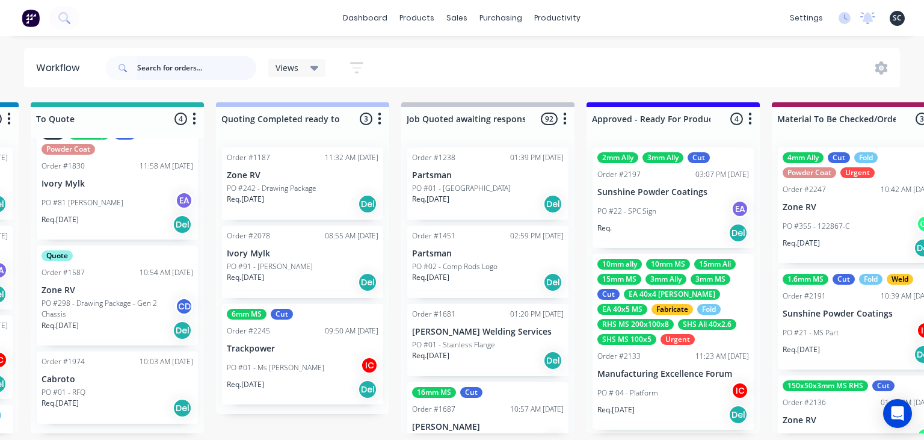
click at [192, 66] on input "text" at bounding box center [196, 68] width 119 height 24
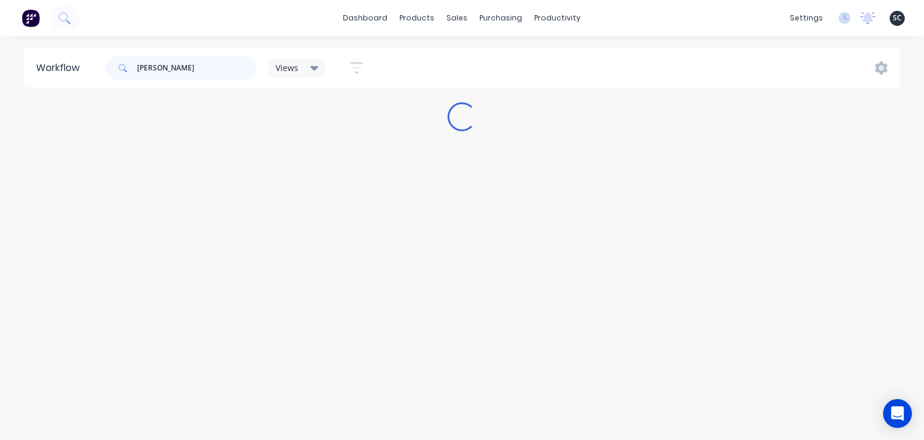
scroll to position [0, 0]
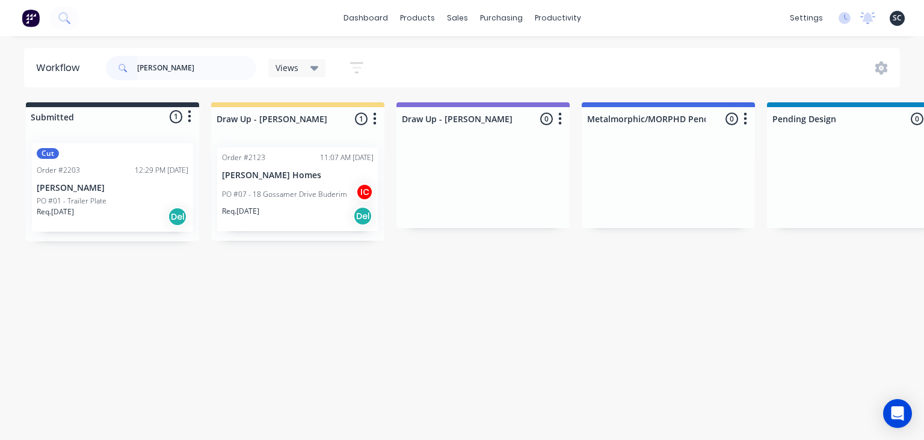
click at [91, 193] on div "Cut Order #2203 12:29 PM [DATE] [PERSON_NAME] PO #01 - Trailer Plate Req. [DATE…" at bounding box center [112, 187] width 161 height 88
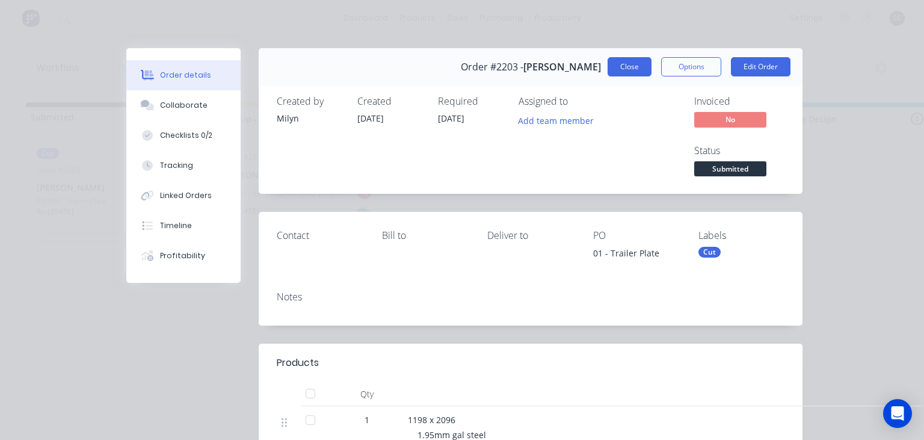
click at [618, 70] on button "Close" at bounding box center [630, 66] width 44 height 19
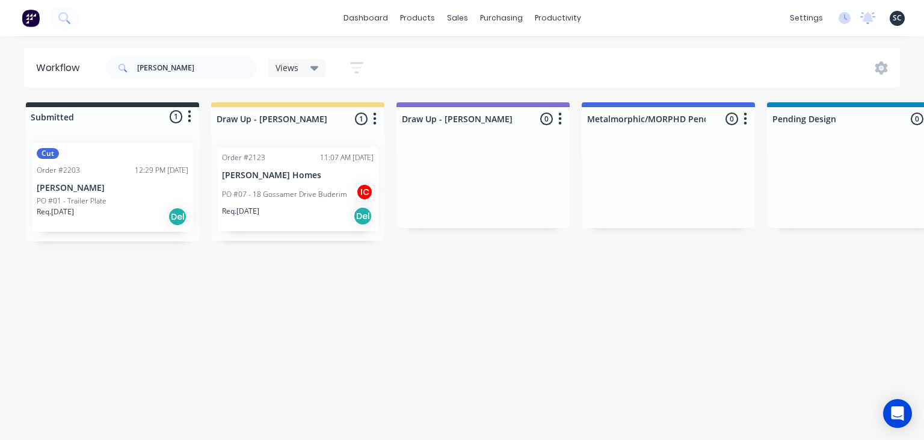
click at [129, 196] on div "PO #01 - Trailer Plate" at bounding box center [113, 201] width 152 height 11
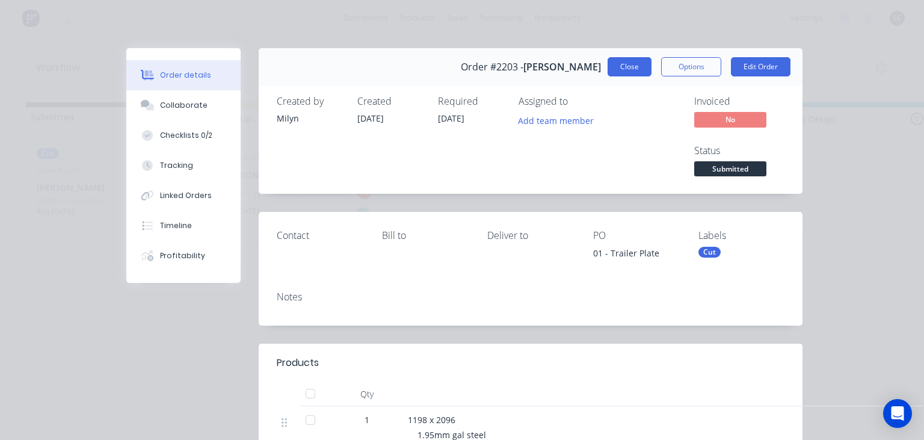
click at [625, 66] on button "Close" at bounding box center [630, 66] width 44 height 19
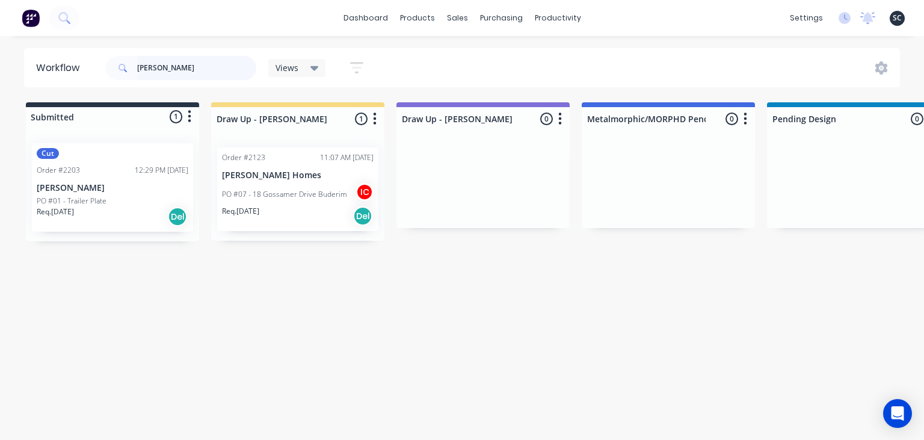
drag, startPoint x: 184, startPoint y: 71, endPoint x: 20, endPoint y: 72, distance: 163.7
click at [137, 72] on input "[PERSON_NAME]" at bounding box center [196, 68] width 119 height 24
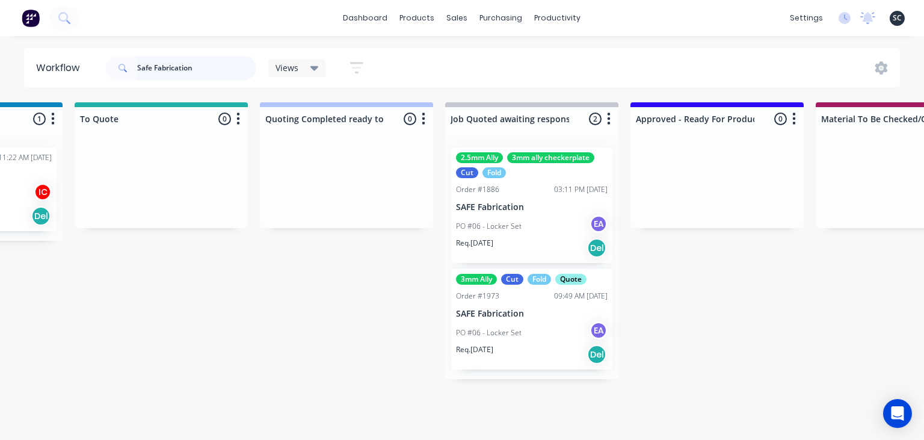
scroll to position [0, 883]
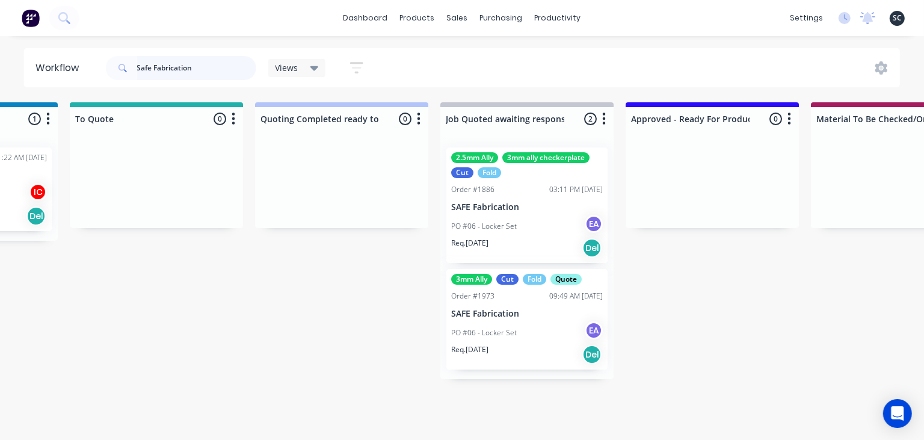
type input "Safe Fabrication"
click at [504, 221] on p "PO #06 - Locker Set" at bounding box center [484, 226] width 66 height 11
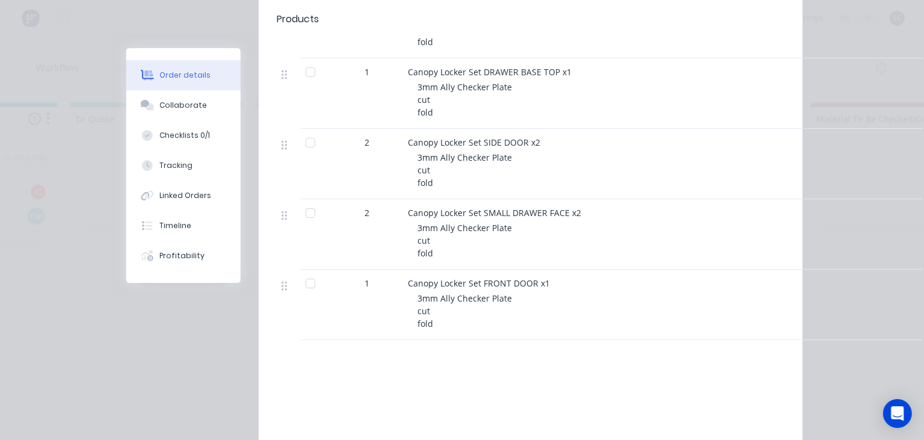
scroll to position [1178, 0]
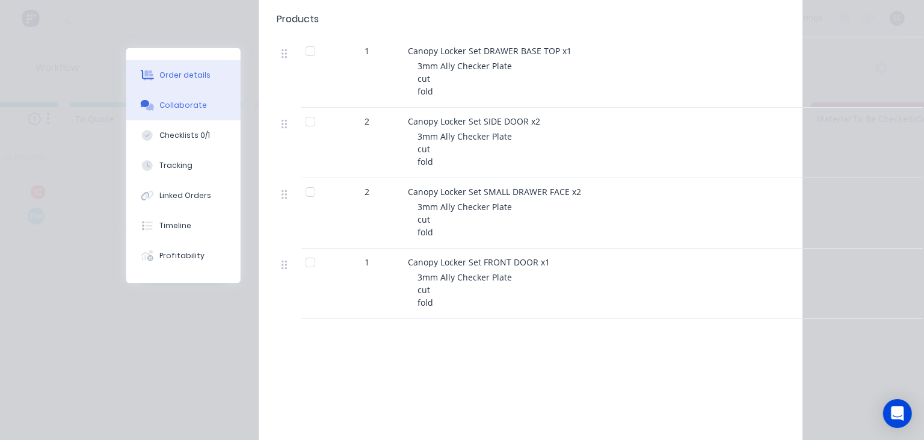
click at [202, 104] on div "Collaborate" at bounding box center [184, 105] width 48 height 11
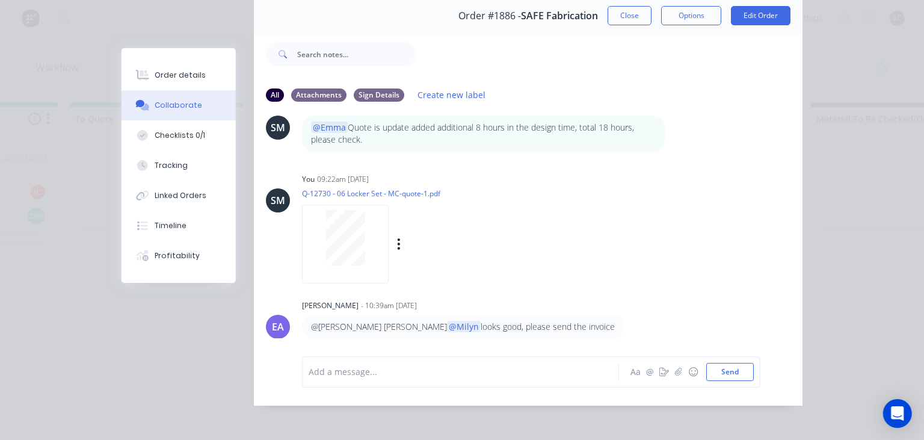
scroll to position [54, 0]
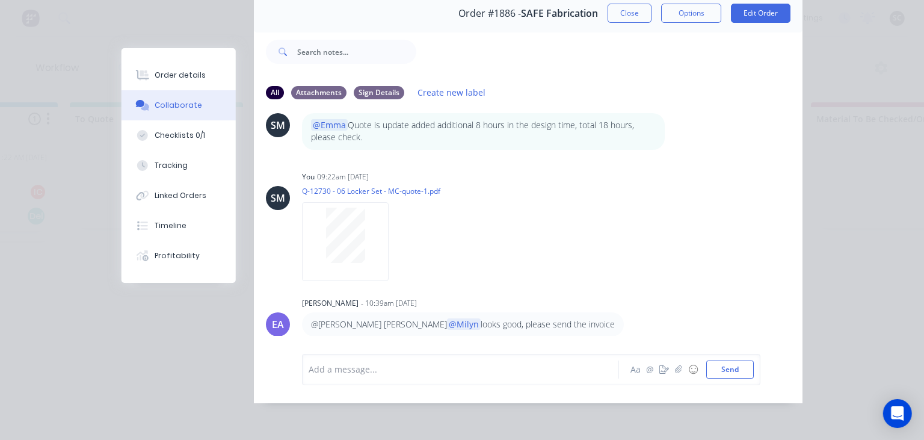
drag, startPoint x: 624, startPoint y: 22, endPoint x: 511, endPoint y: 267, distance: 269.5
click at [624, 22] on button "Close" at bounding box center [630, 13] width 44 height 19
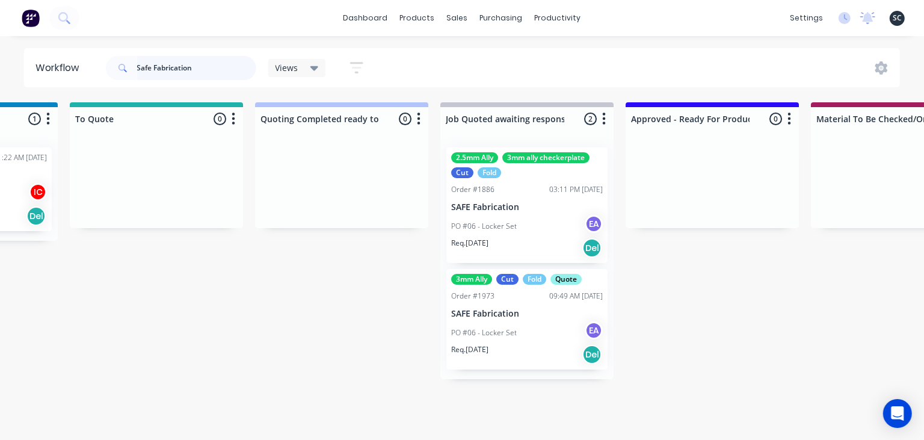
drag, startPoint x: 181, startPoint y: 69, endPoint x: 93, endPoint y: 69, distance: 87.8
click at [137, 69] on input "Safe Fabrication" at bounding box center [196, 68] width 119 height 24
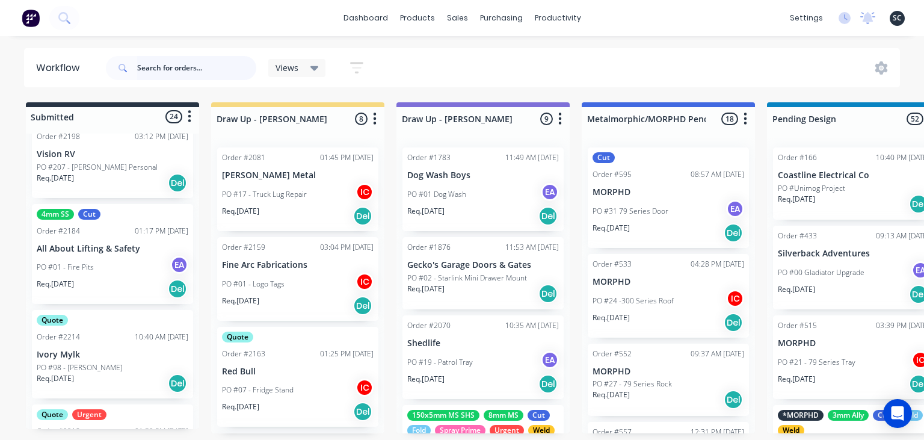
scroll to position [277, 0]
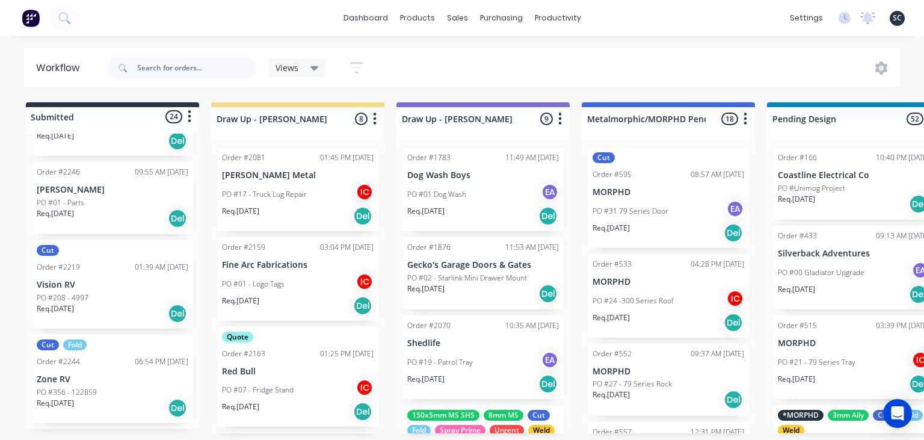
scroll to position [1921, 0]
click at [111, 290] on div "PO #208 - 4997" at bounding box center [113, 294] width 152 height 11
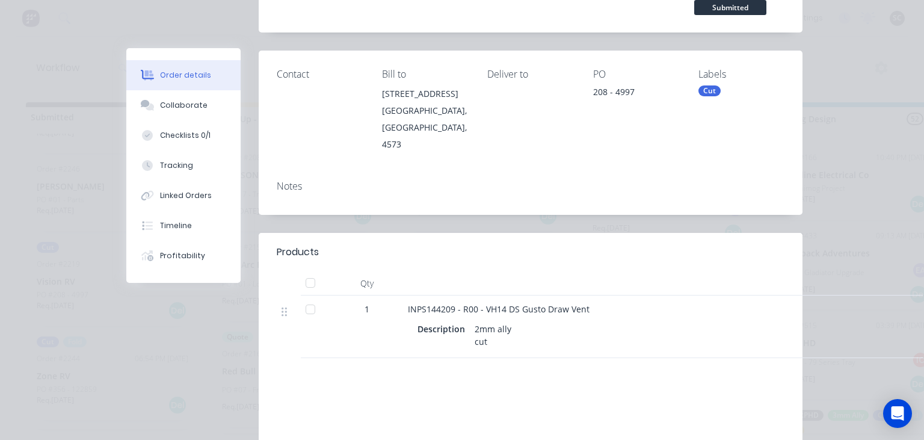
scroll to position [208, 0]
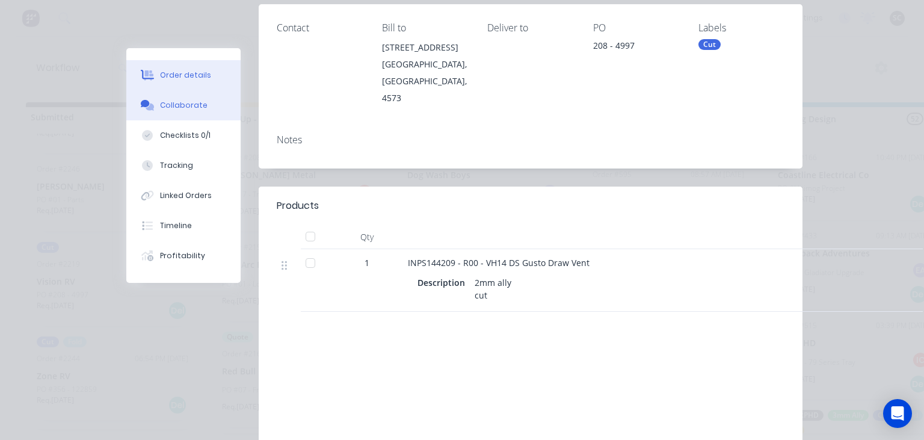
click at [196, 110] on div "Collaborate" at bounding box center [184, 105] width 48 height 11
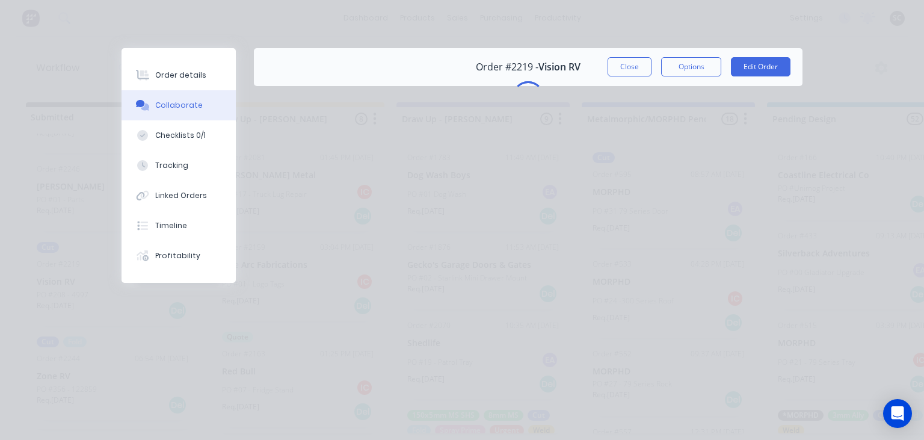
scroll to position [0, 0]
click at [184, 138] on div "Checklists 0/1" at bounding box center [180, 135] width 51 height 11
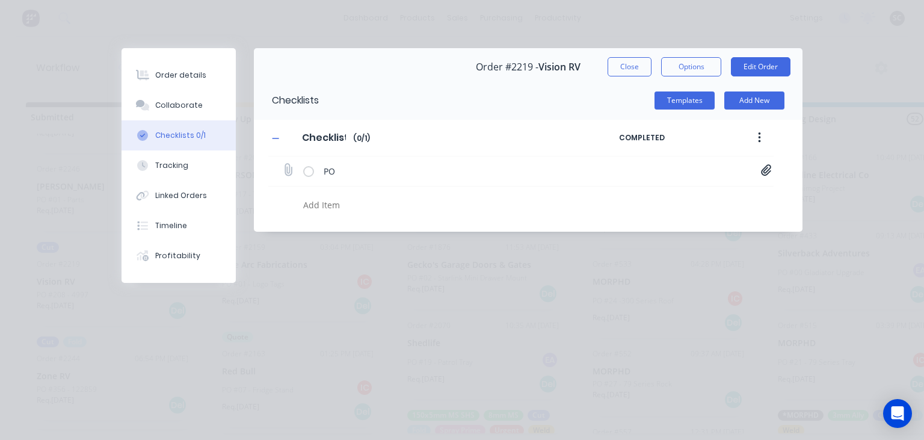
click at [769, 172] on icon at bounding box center [766, 169] width 10 height 11
click at [635, 196] on link "PO04997.pdf" at bounding box center [669, 196] width 140 height 13
drag, startPoint x: 629, startPoint y: 71, endPoint x: 369, endPoint y: 301, distance: 347.4
click at [628, 72] on button "Close" at bounding box center [630, 66] width 44 height 19
type textarea "x"
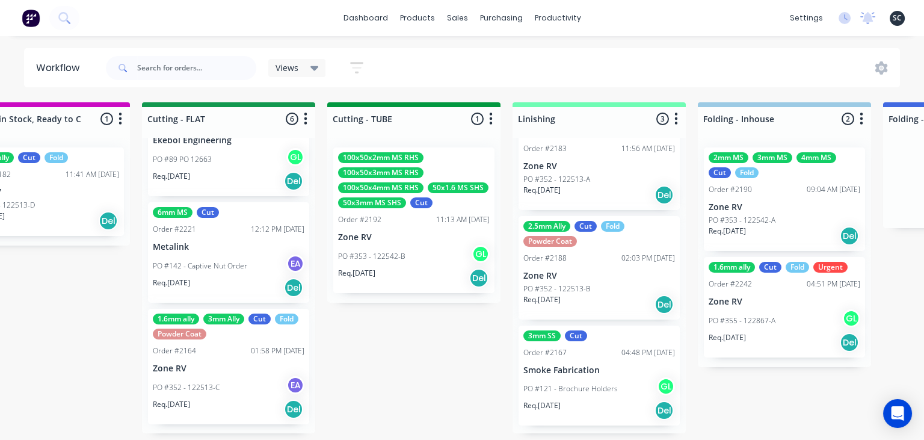
scroll to position [43, 0]
click at [784, 391] on div "Submitted 24 Status colour #273444 hex #273444 Save Cancel Summaries Total orde…" at bounding box center [282, 267] width 4798 height 331
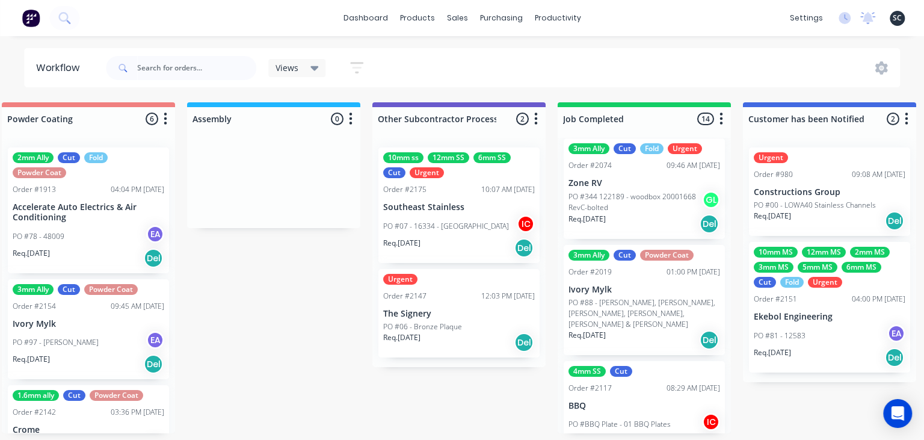
scroll to position [504, 0]
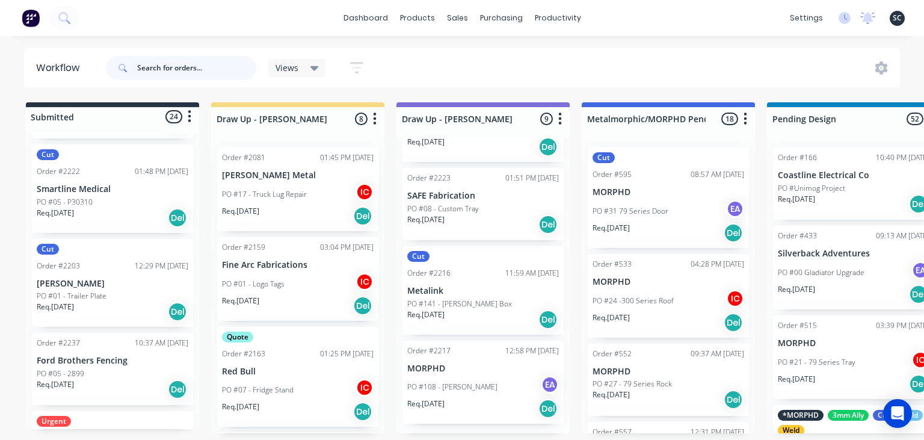
click at [205, 70] on input "text" at bounding box center [196, 68] width 119 height 24
type input "safe fabrication"
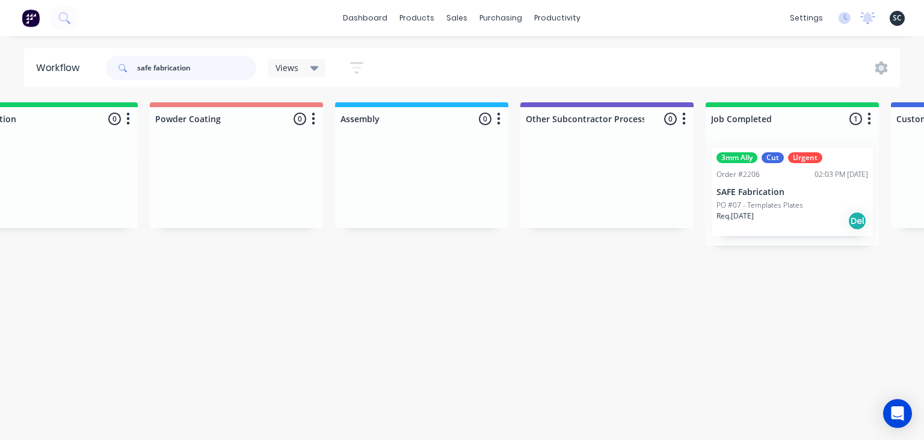
scroll to position [0, 3241]
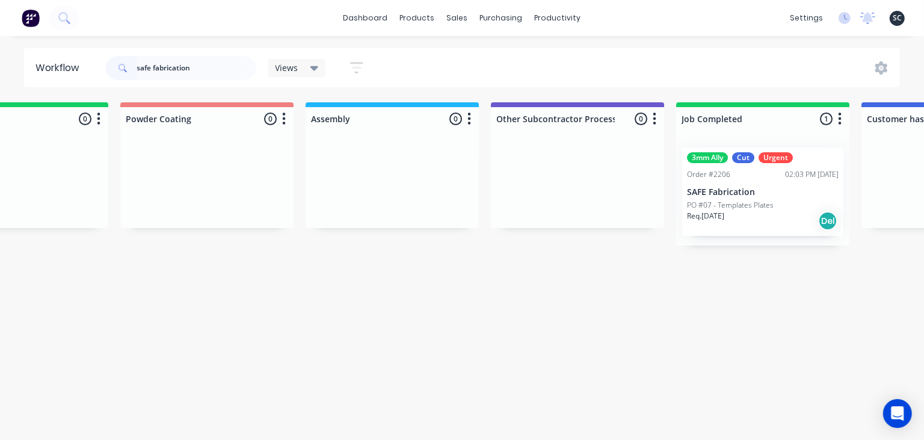
click at [764, 187] on div "3mm Ally Cut Urgent Order #2206 02:03 PM 29/08/25 SAFE Fabrication PO #07 - Tem…" at bounding box center [762, 191] width 161 height 88
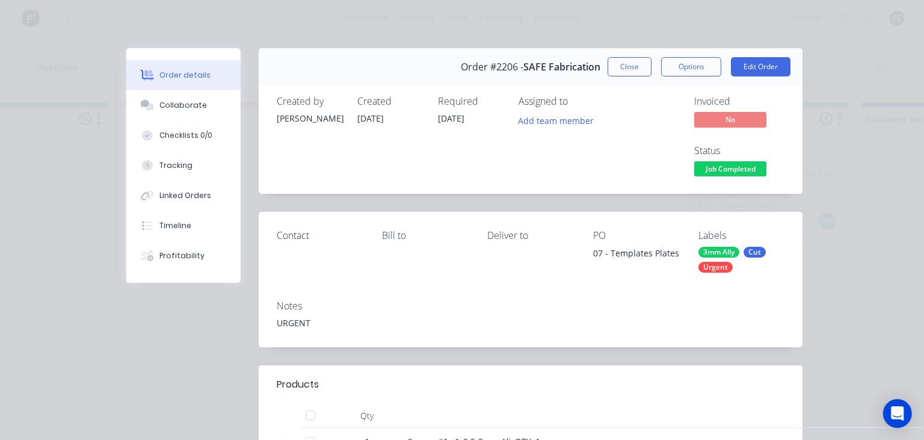
scroll to position [208, 0]
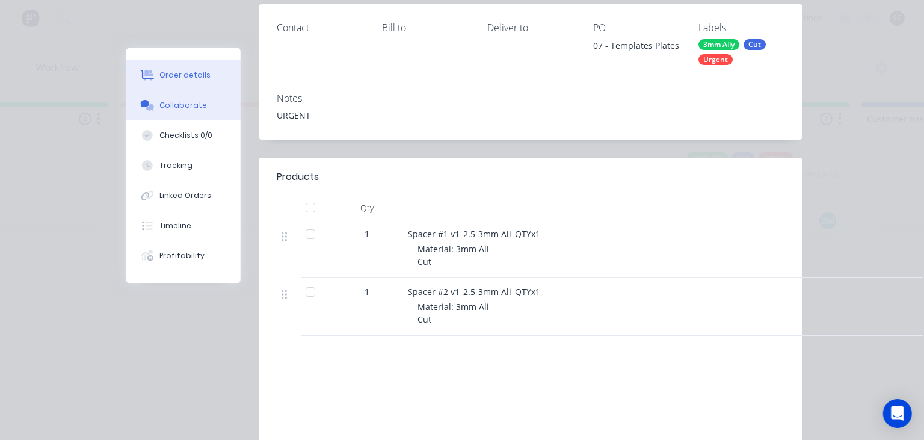
click at [178, 110] on div "Collaborate" at bounding box center [184, 105] width 48 height 11
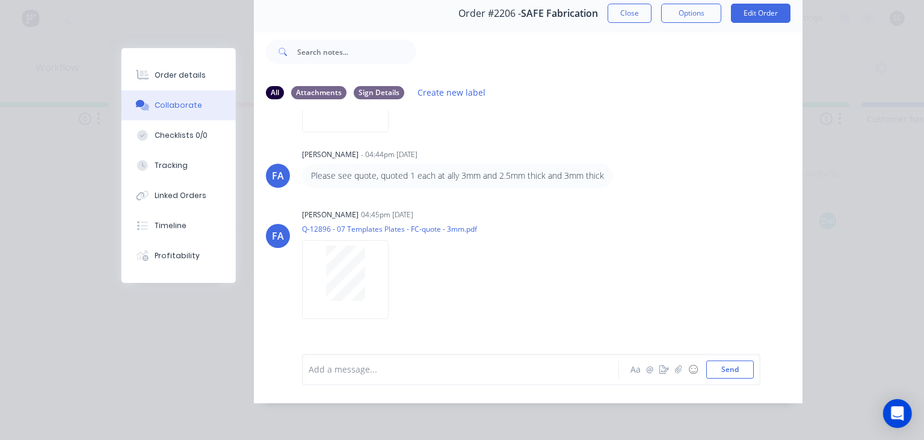
scroll to position [125, 0]
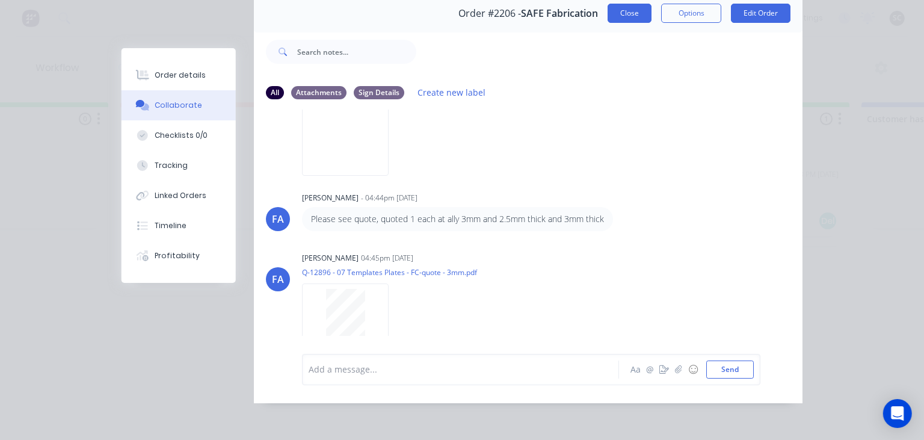
click at [632, 18] on button "Close" at bounding box center [630, 13] width 44 height 19
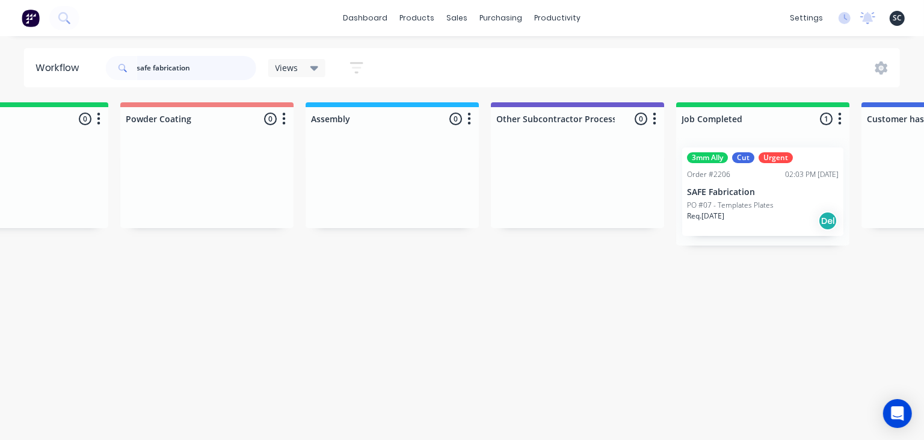
drag, startPoint x: 207, startPoint y: 67, endPoint x: 71, endPoint y: 84, distance: 137.0
click at [137, 80] on input "safe fabrication" at bounding box center [196, 68] width 119 height 24
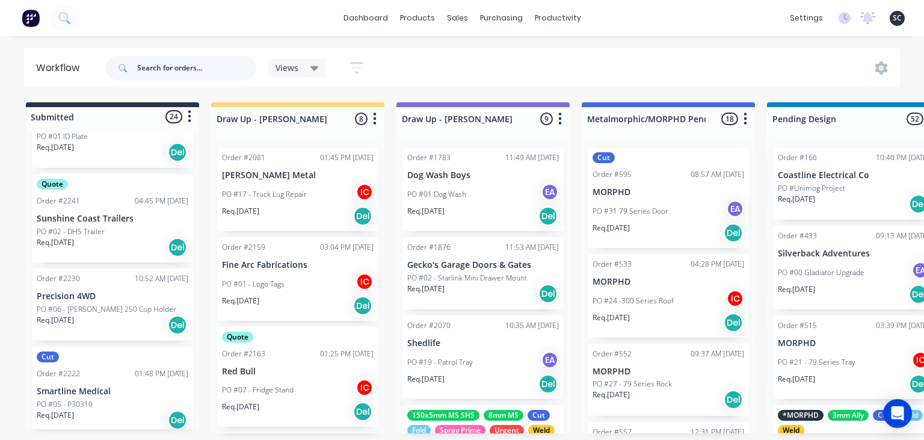
scroll to position [1386, 0]
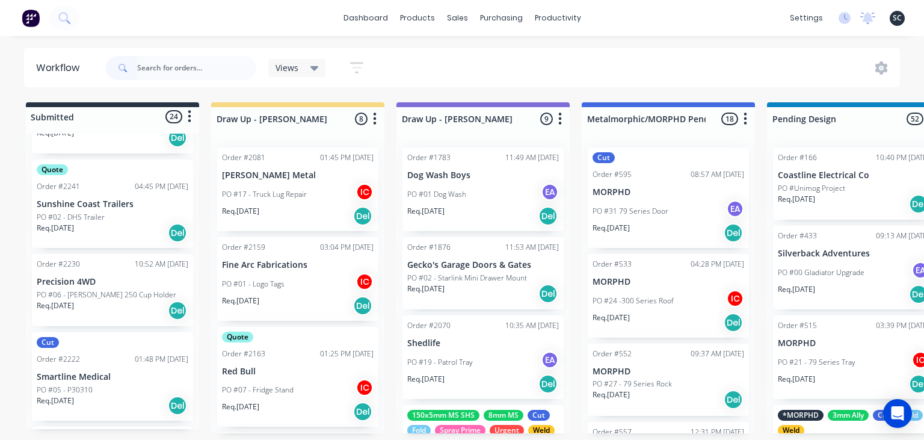
click at [114, 227] on div "Req. 11/09/25 Del" at bounding box center [113, 233] width 152 height 20
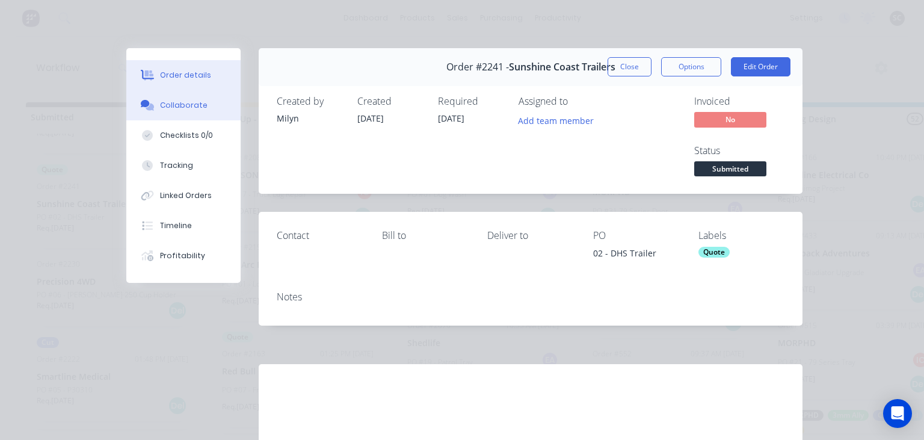
click at [168, 105] on div "Collaborate" at bounding box center [184, 105] width 48 height 11
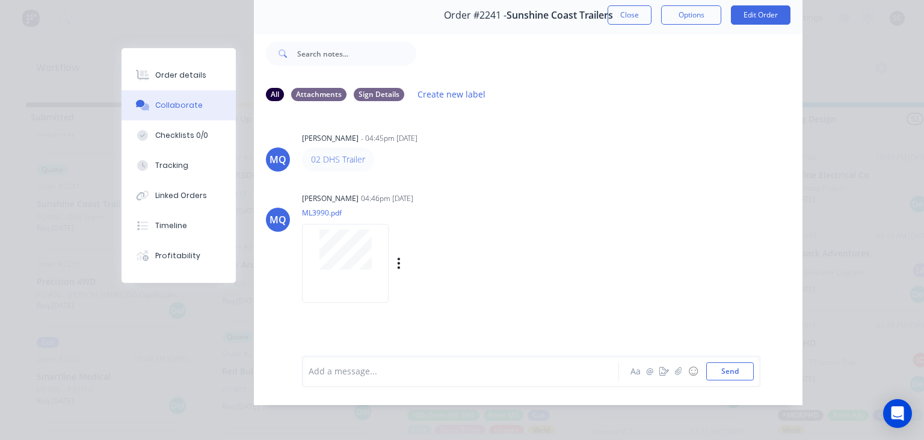
scroll to position [54, 0]
drag, startPoint x: 488, startPoint y: 179, endPoint x: 504, endPoint y: 160, distance: 24.7
click at [489, 179] on div "MQ Milyn Quinones - 04:45pm 04/09/25 02 DHS Trailer MQ Milyn Quinones 04:46pm 0…" at bounding box center [528, 223] width 549 height 226
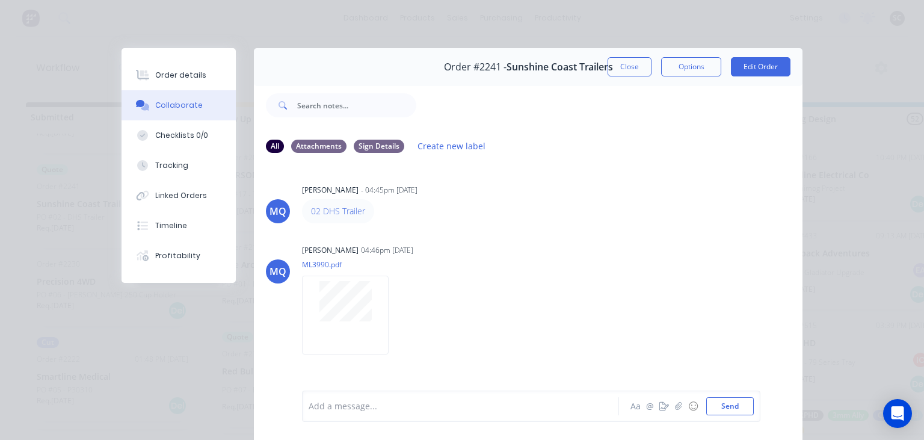
scroll to position [0, 0]
click at [630, 75] on button "Close" at bounding box center [630, 66] width 44 height 19
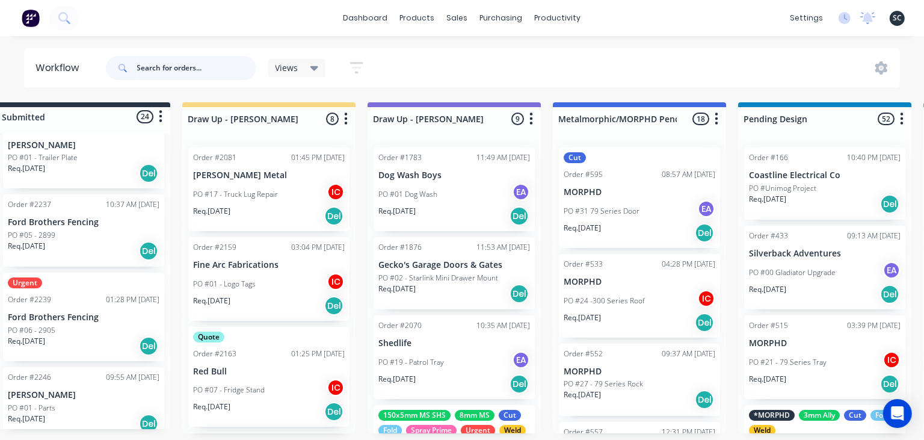
scroll to position [0, 10]
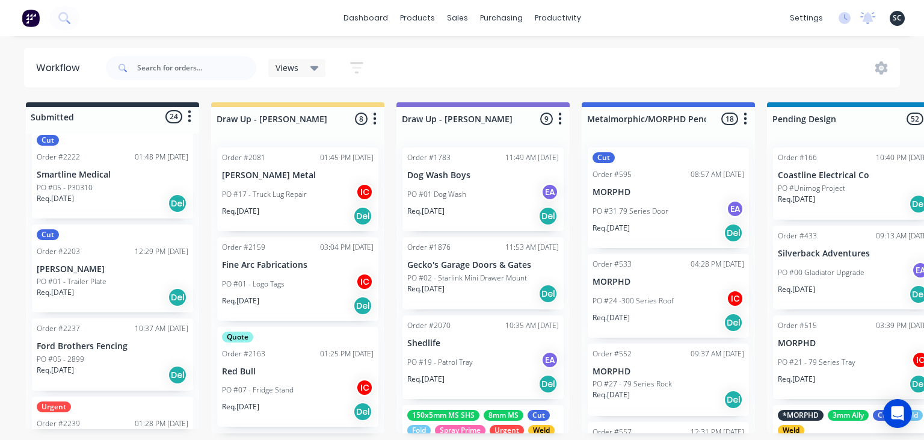
scroll to position [1504, 0]
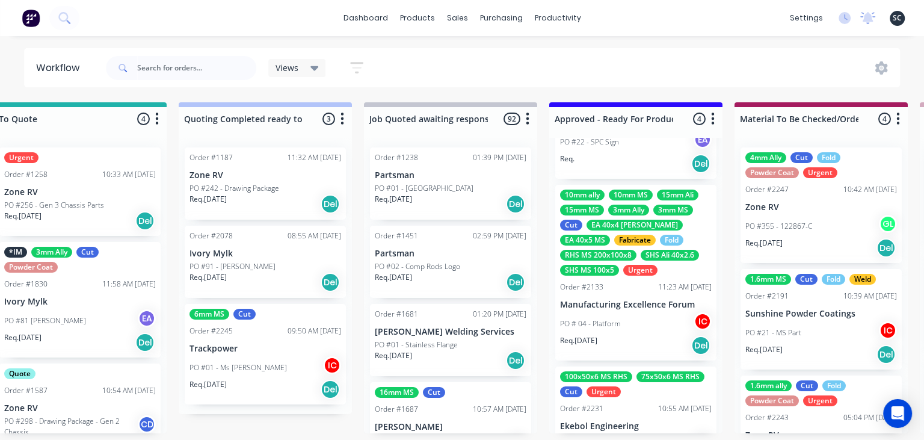
scroll to position [0, 964]
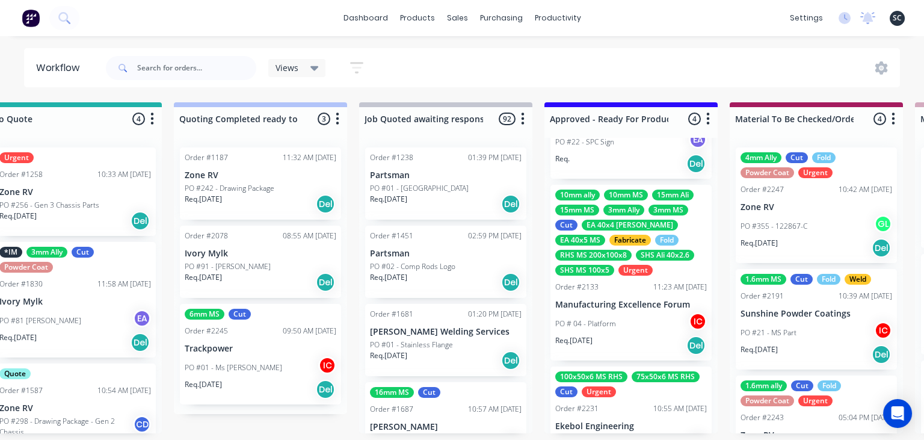
click at [616, 283] on div "Order #2133 11:23 AM [DATE]" at bounding box center [631, 287] width 152 height 11
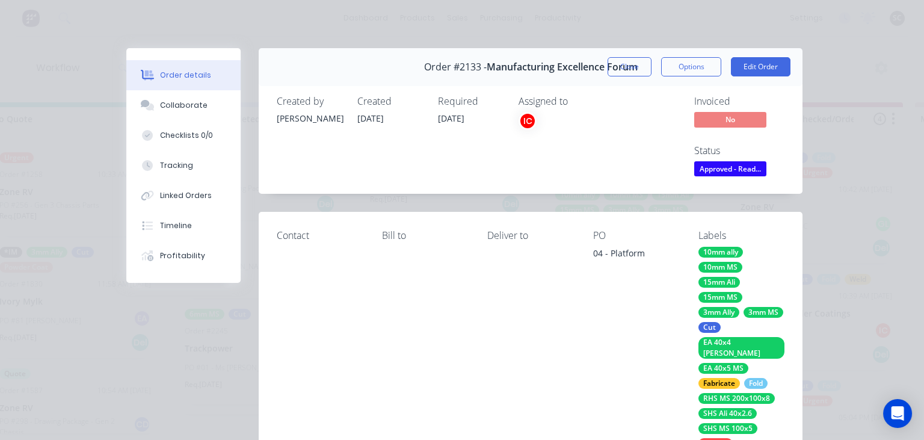
drag, startPoint x: 595, startPoint y: 256, endPoint x: 650, endPoint y: 253, distance: 54.9
click at [650, 253] on div "04 - Platform" at bounding box center [636, 255] width 86 height 17
copy div "04 - Platform"
click at [495, 314] on div "Deliver to" at bounding box center [530, 339] width 86 height 218
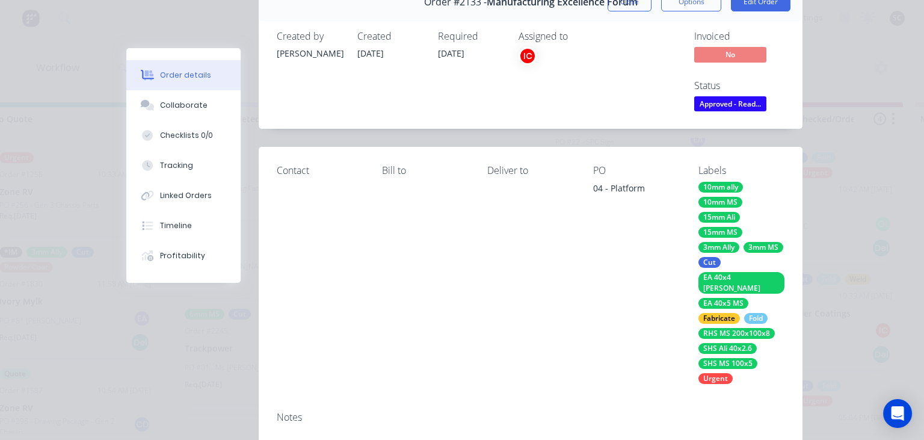
scroll to position [69, 0]
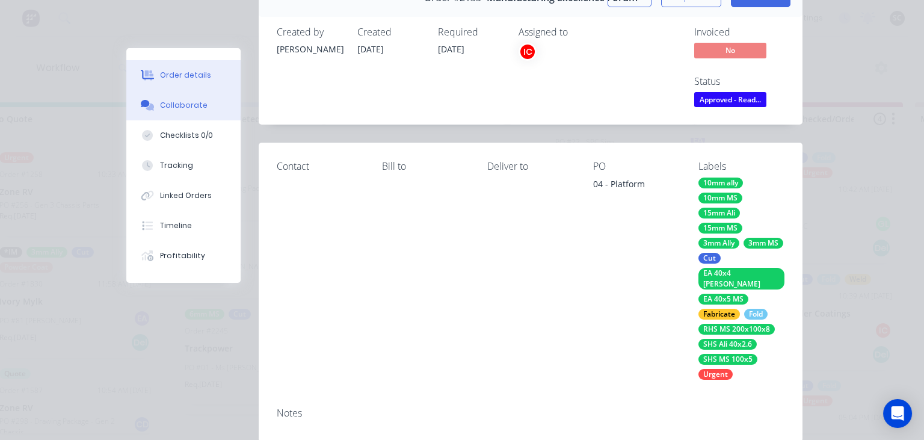
click at [175, 113] on button "Collaborate" at bounding box center [183, 105] width 114 height 30
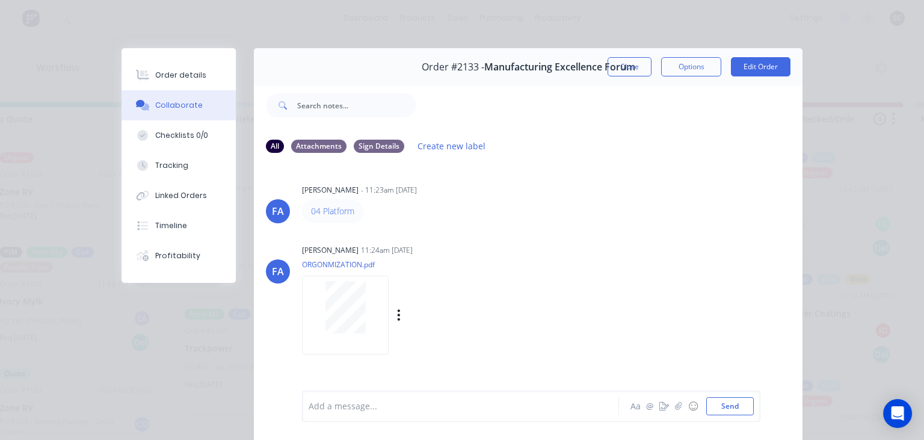
click at [563, 249] on div "Francis Adrian Candido 11:24am 19/08/25" at bounding box center [453, 250] width 302 height 11
click at [626, 73] on button "Close" at bounding box center [630, 66] width 44 height 19
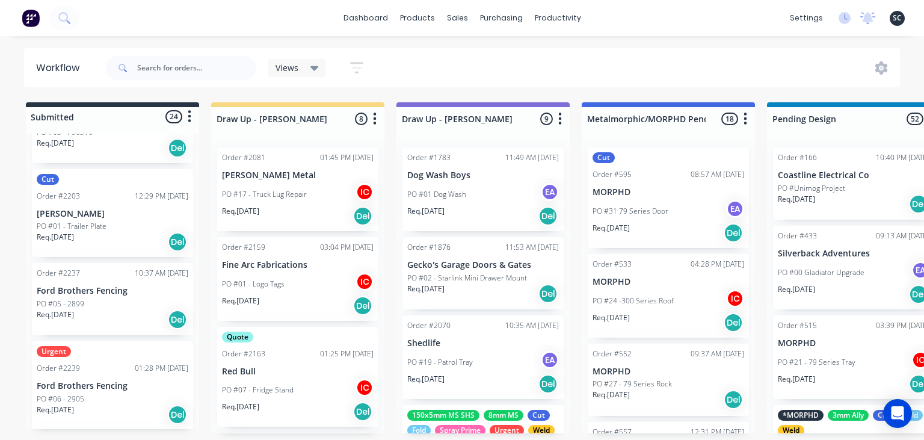
scroll to position [1643, 0]
click at [112, 242] on div "Req. 16/09/25 Del" at bounding box center [113, 242] width 152 height 20
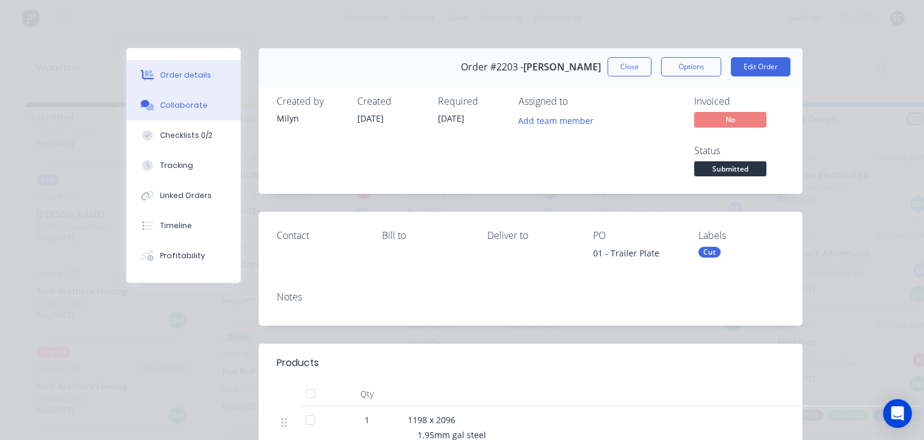
click at [201, 109] on div "Collaborate" at bounding box center [184, 105] width 48 height 11
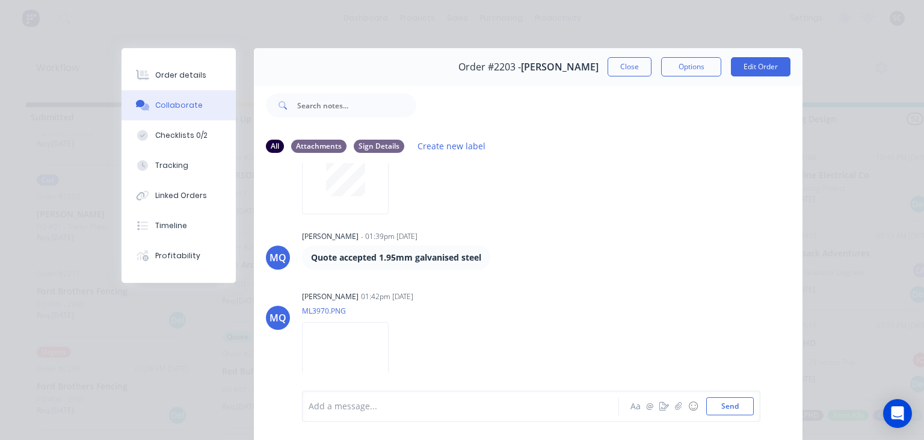
scroll to position [941, 0]
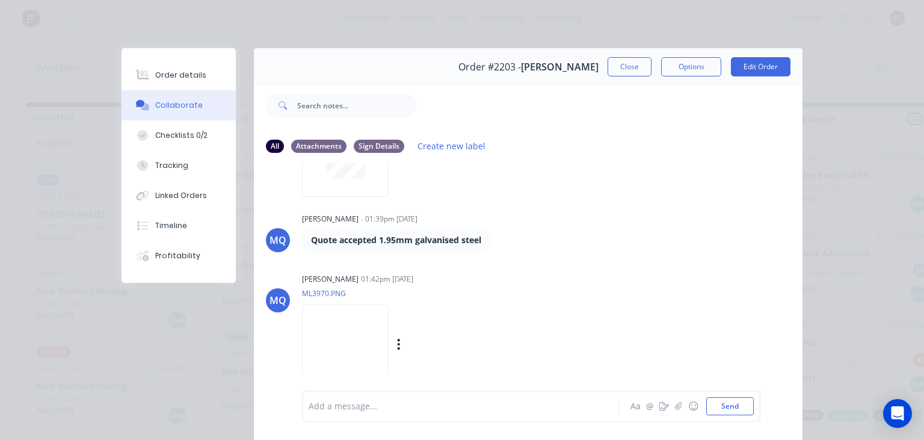
click at [351, 333] on img at bounding box center [345, 343] width 87 height 79
click at [190, 81] on div "Order details" at bounding box center [180, 75] width 51 height 11
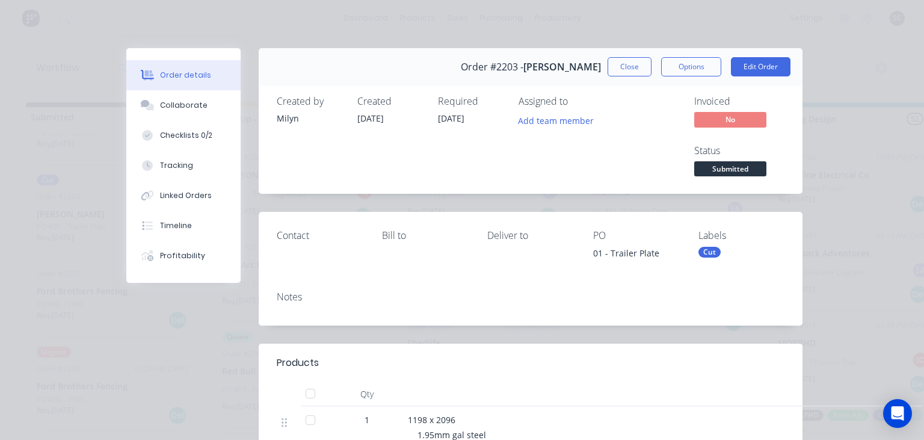
drag, startPoint x: 614, startPoint y: 64, endPoint x: 512, endPoint y: 157, distance: 138.4
click at [614, 63] on button "Close" at bounding box center [630, 66] width 44 height 19
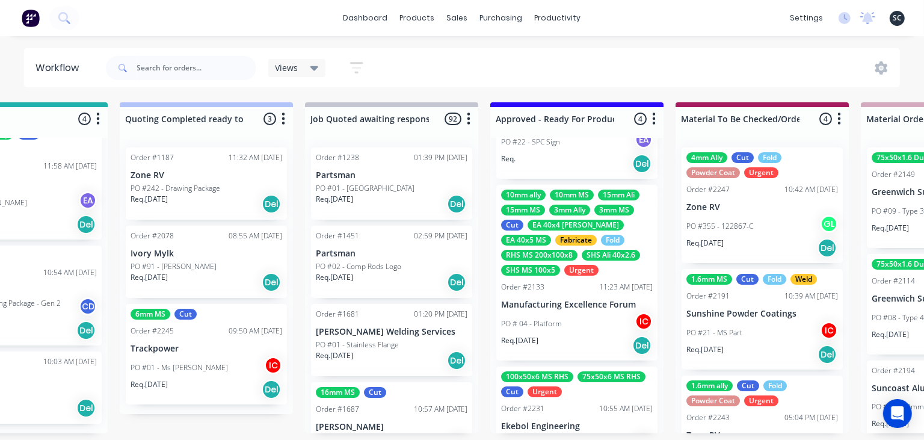
scroll to position [0, 1020]
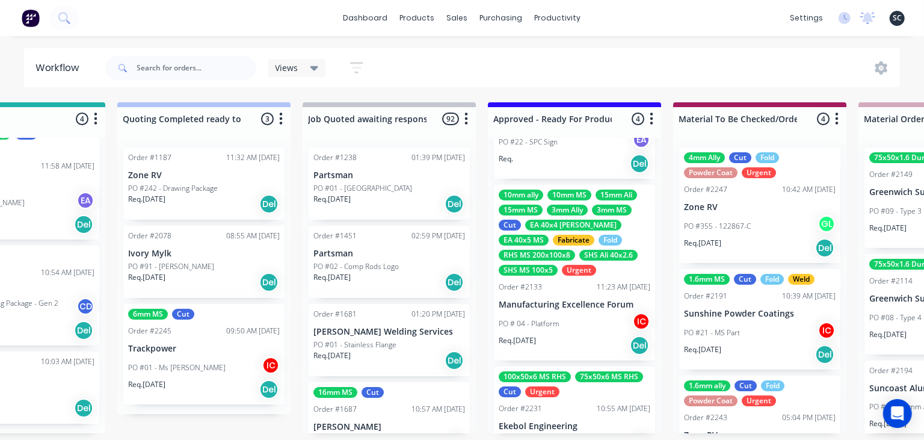
click at [543, 319] on p "PO # 04 - Platform" at bounding box center [529, 323] width 61 height 11
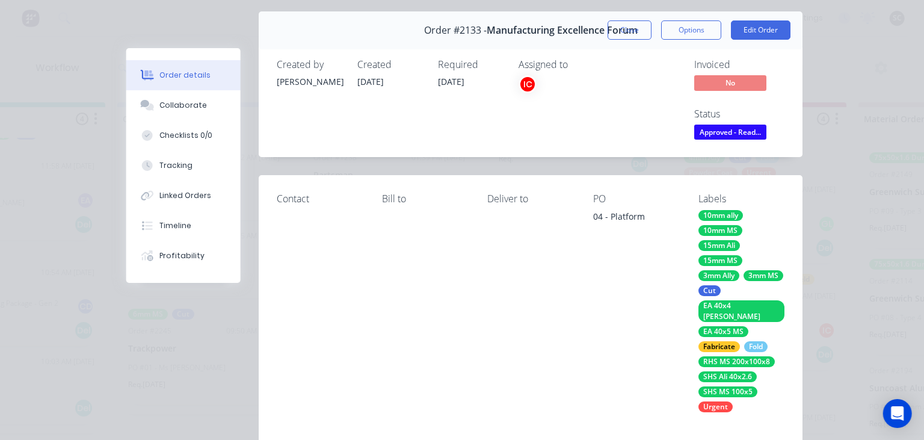
scroll to position [0, 0]
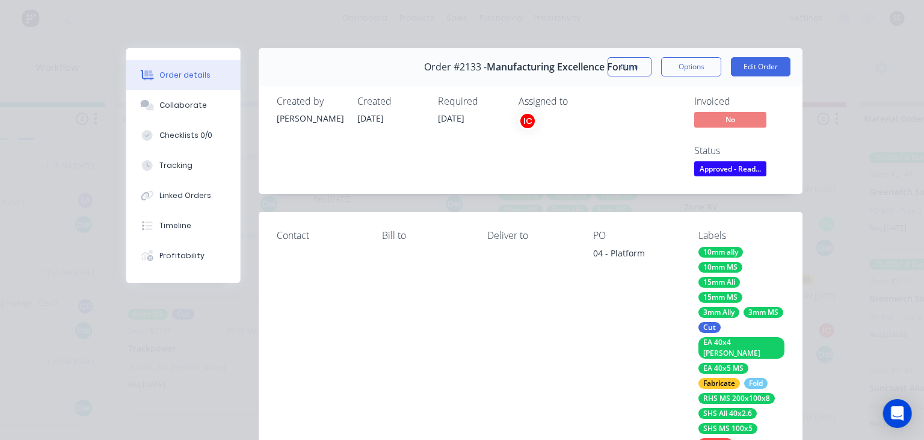
drag, startPoint x: 636, startPoint y: 64, endPoint x: 540, endPoint y: 139, distance: 121.8
click at [635, 64] on button "Close" at bounding box center [630, 66] width 44 height 19
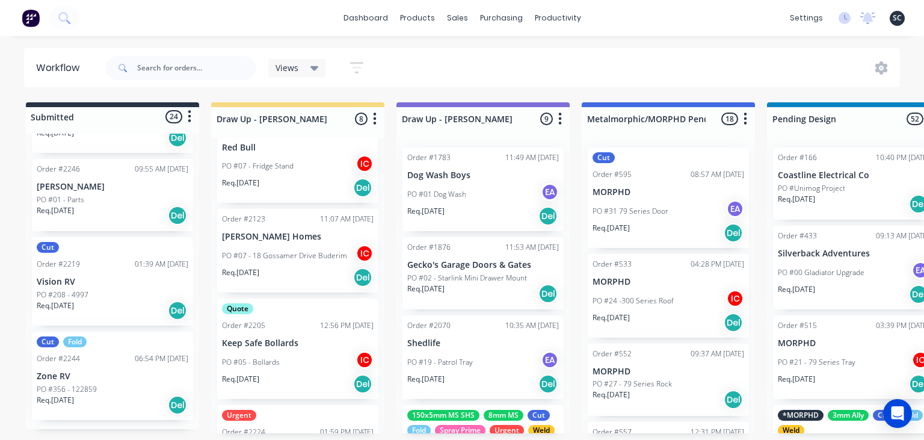
scroll to position [85, 0]
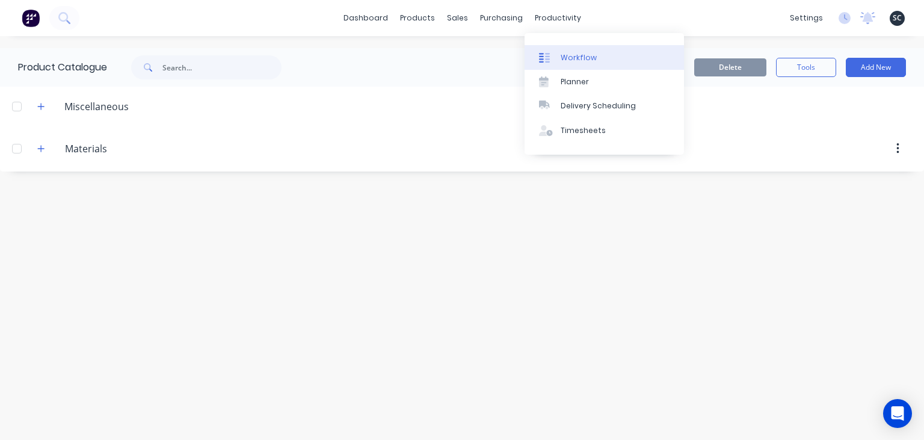
click at [577, 53] on div "Workflow" at bounding box center [579, 57] width 36 height 11
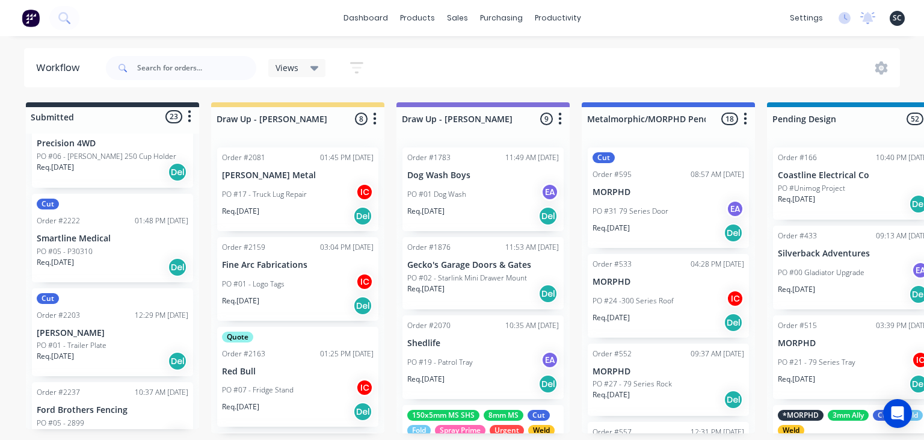
scroll to position [1594, 0]
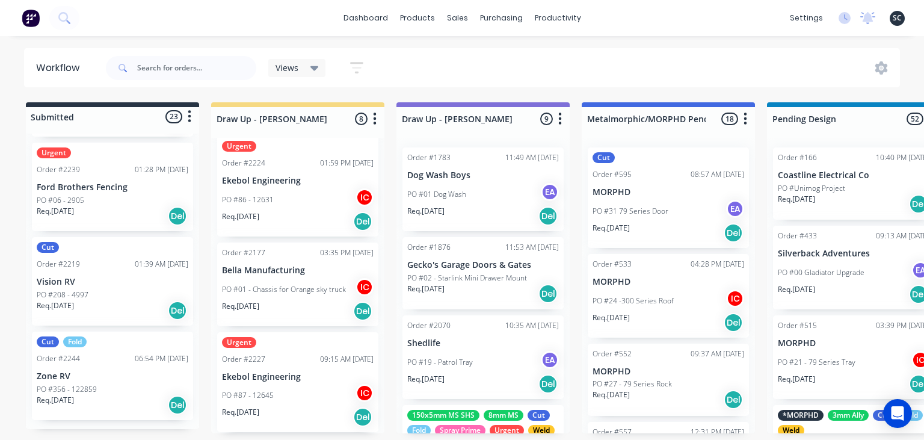
scroll to position [501, 0]
